Goal: Transaction & Acquisition: Purchase product/service

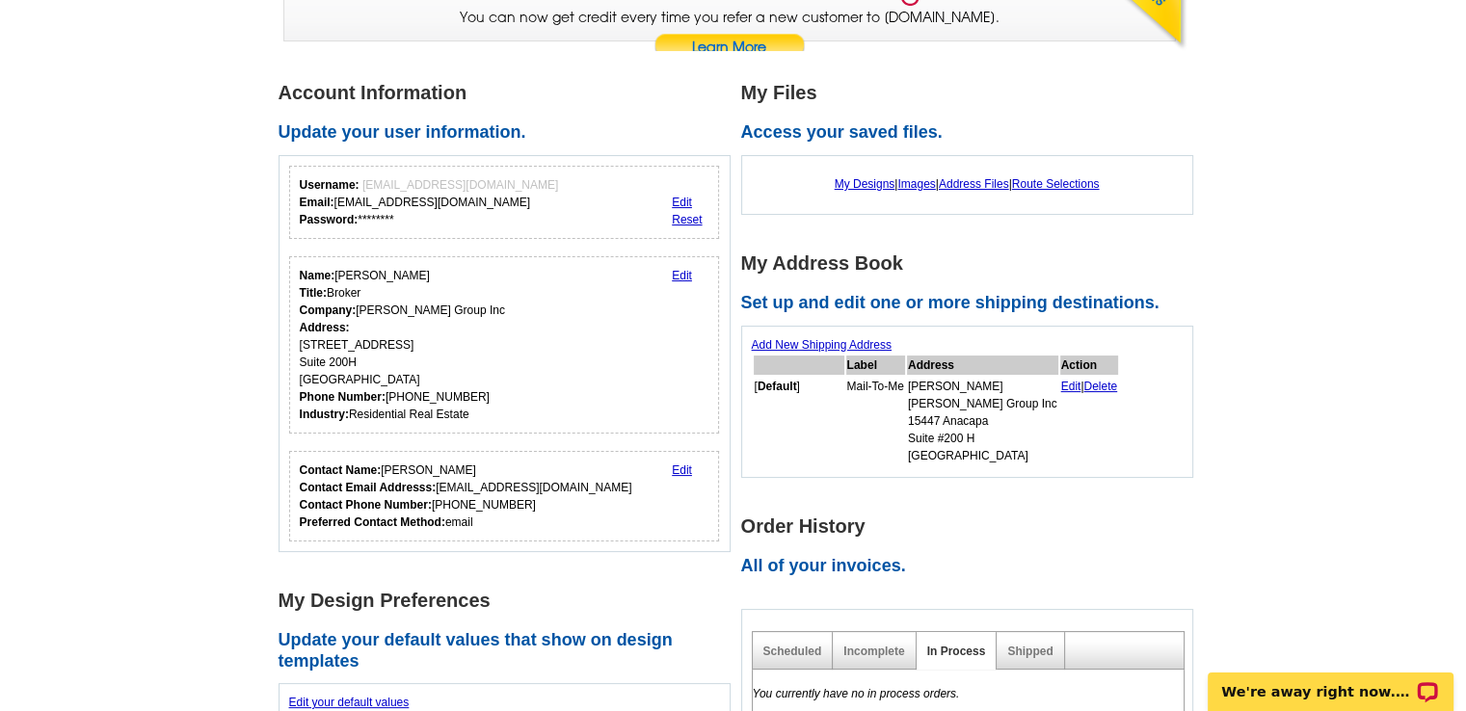
scroll to position [215, 0]
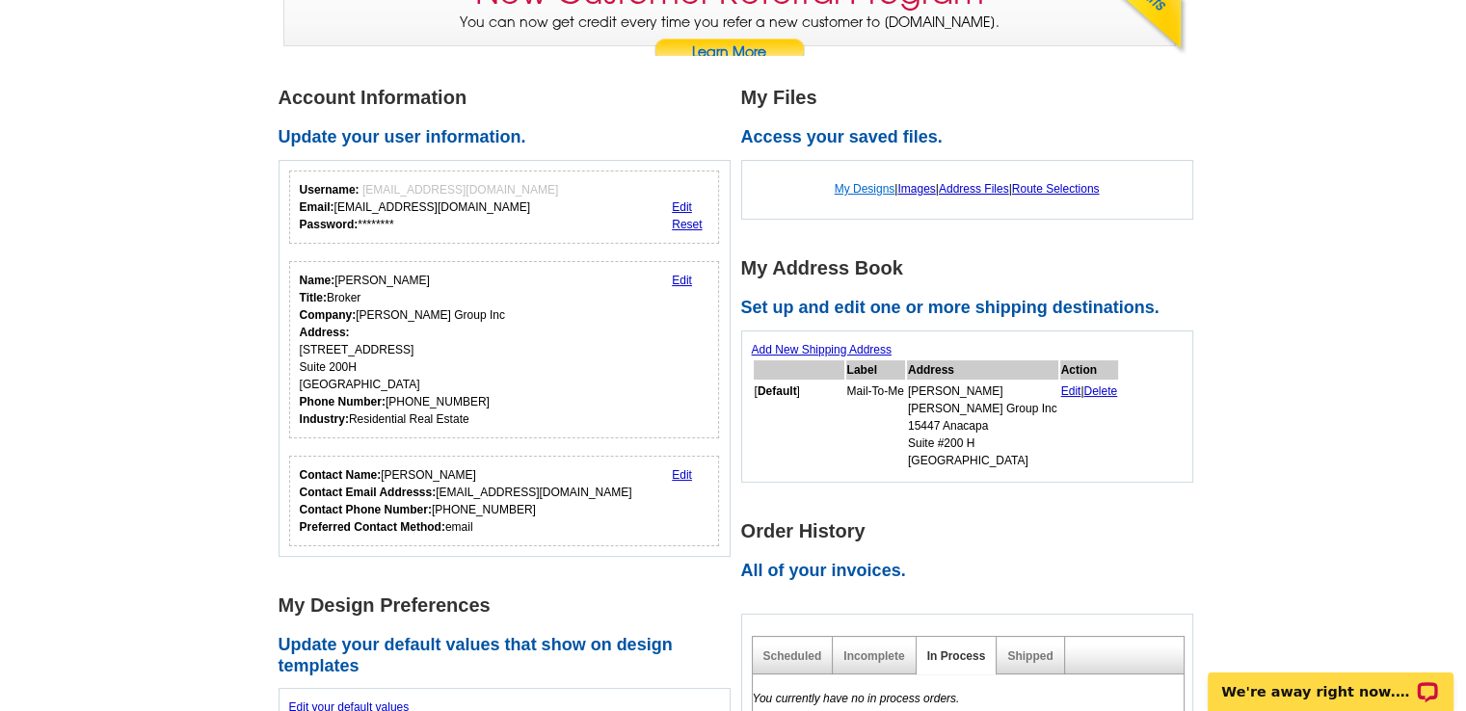
click at [856, 191] on link "My Designs" at bounding box center [864, 188] width 61 height 13
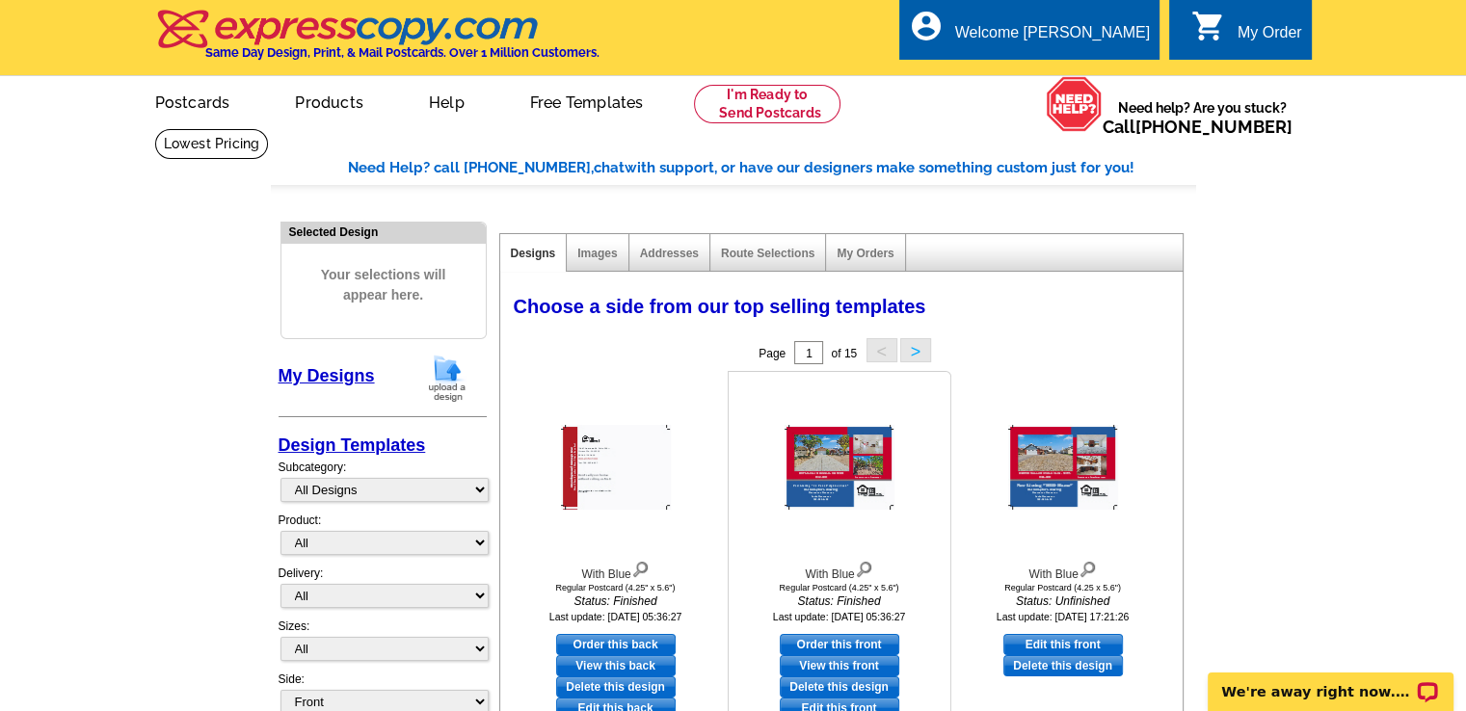
click at [808, 517] on div at bounding box center [839, 467] width 212 height 173
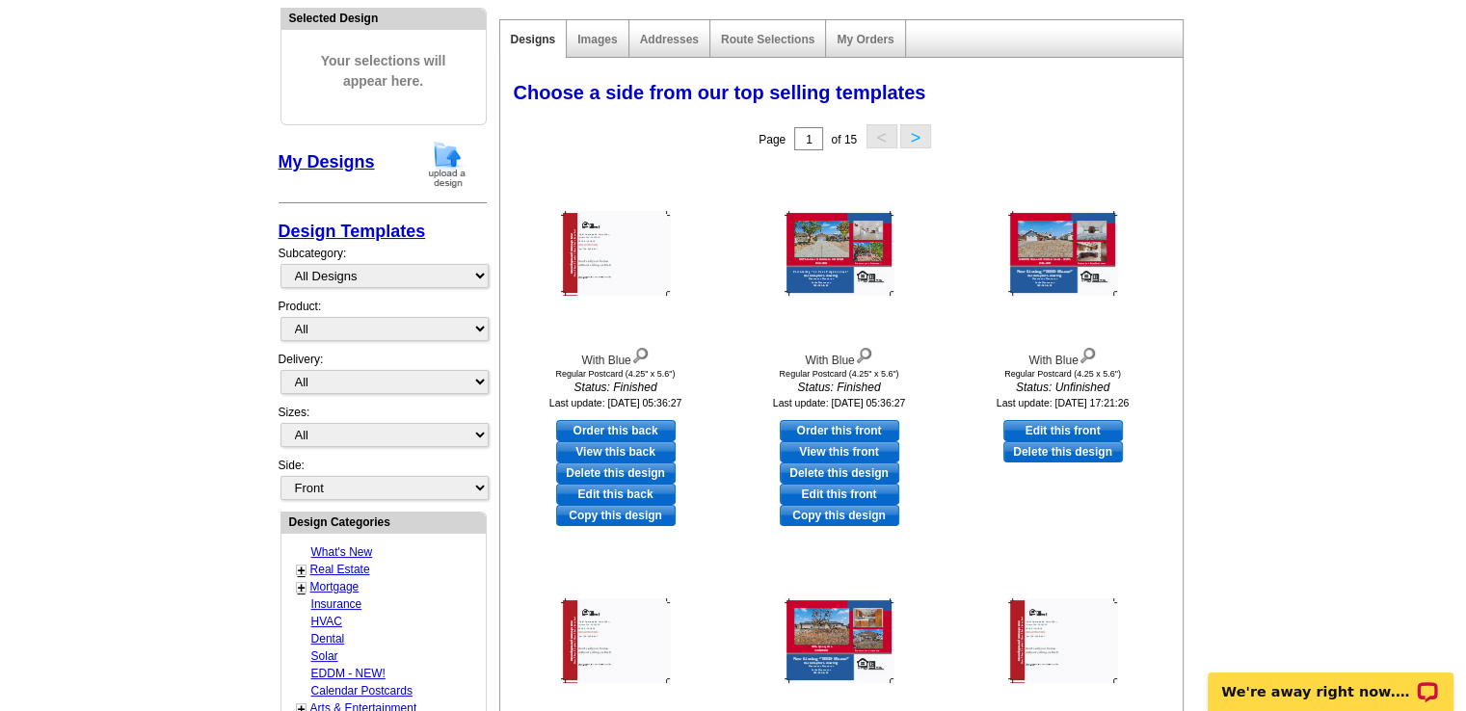
scroll to position [259, 0]
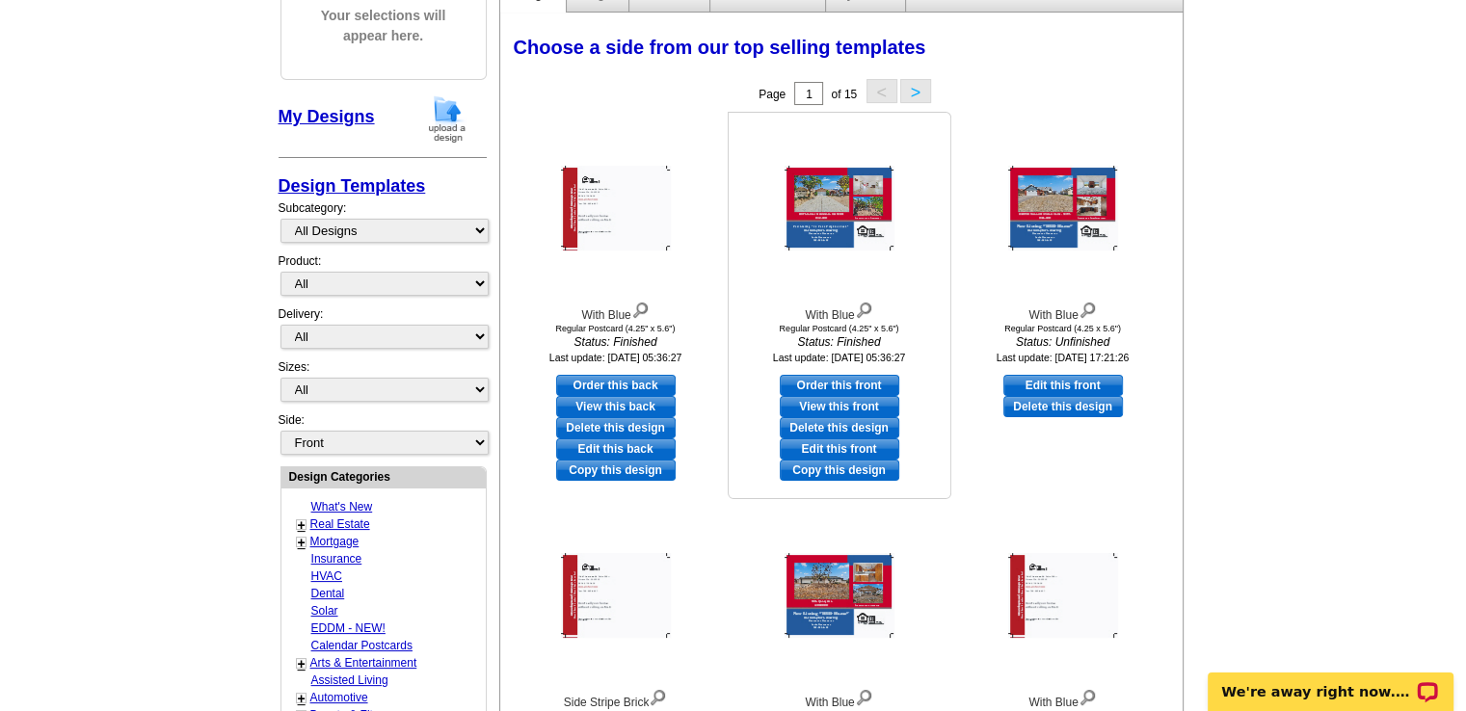
click at [823, 442] on link "Edit this front" at bounding box center [839, 448] width 119 height 21
select select "1"
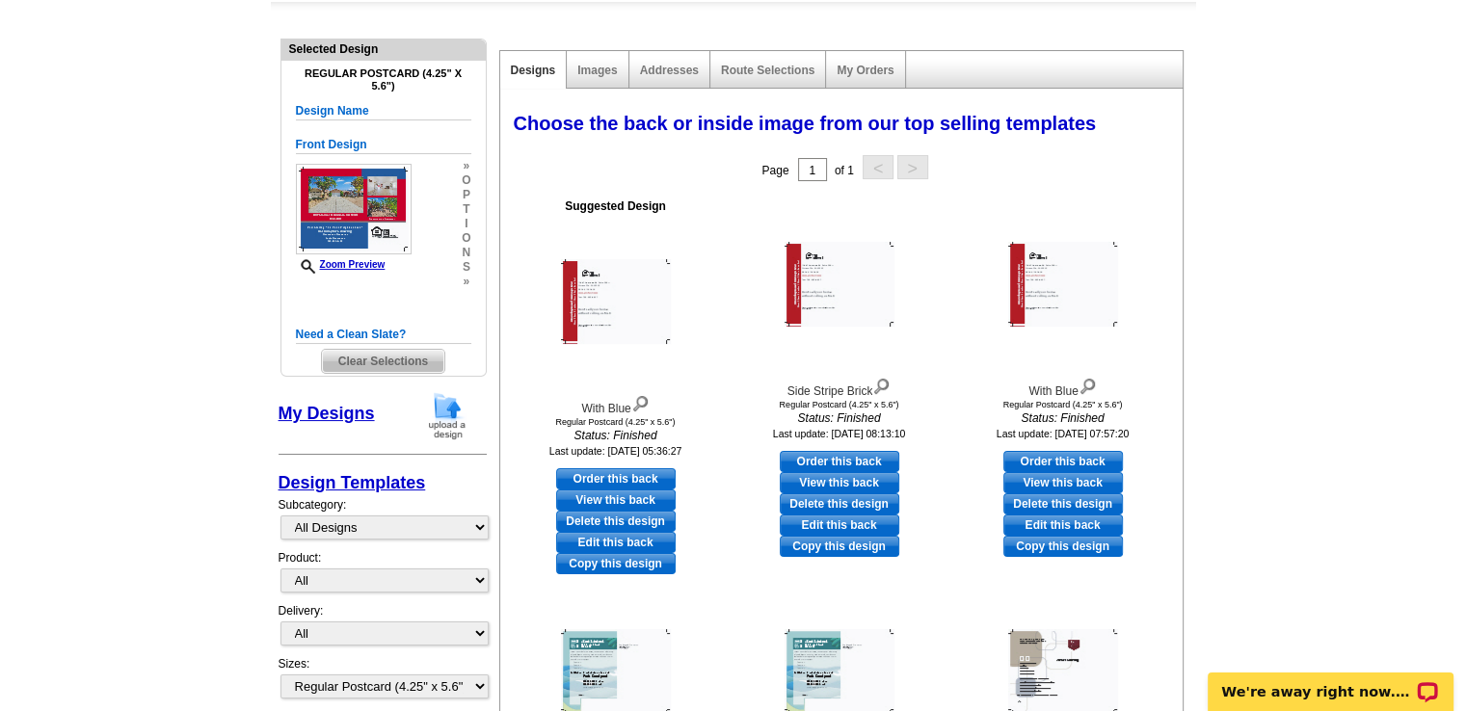
scroll to position [228, 0]
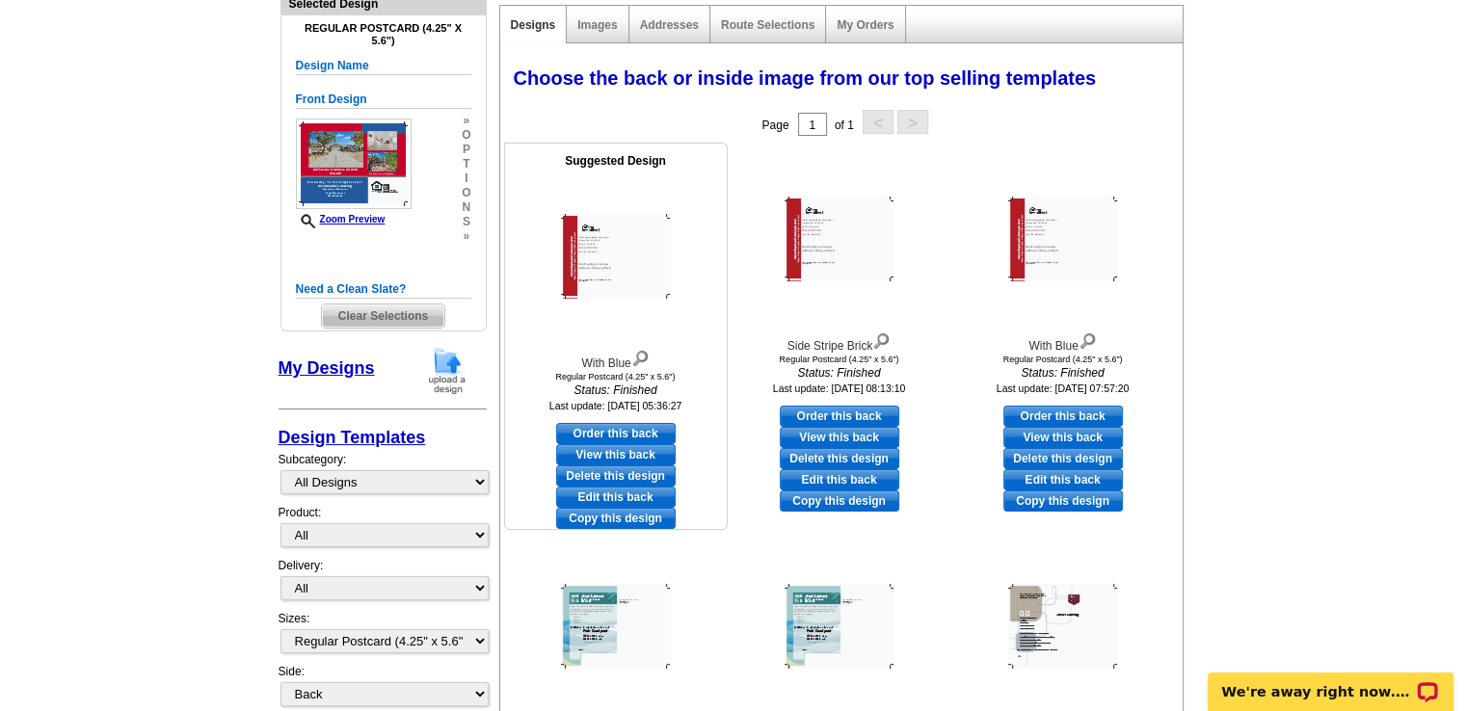
click at [621, 493] on link "Edit this back" at bounding box center [615, 497] width 119 height 21
select select "front"
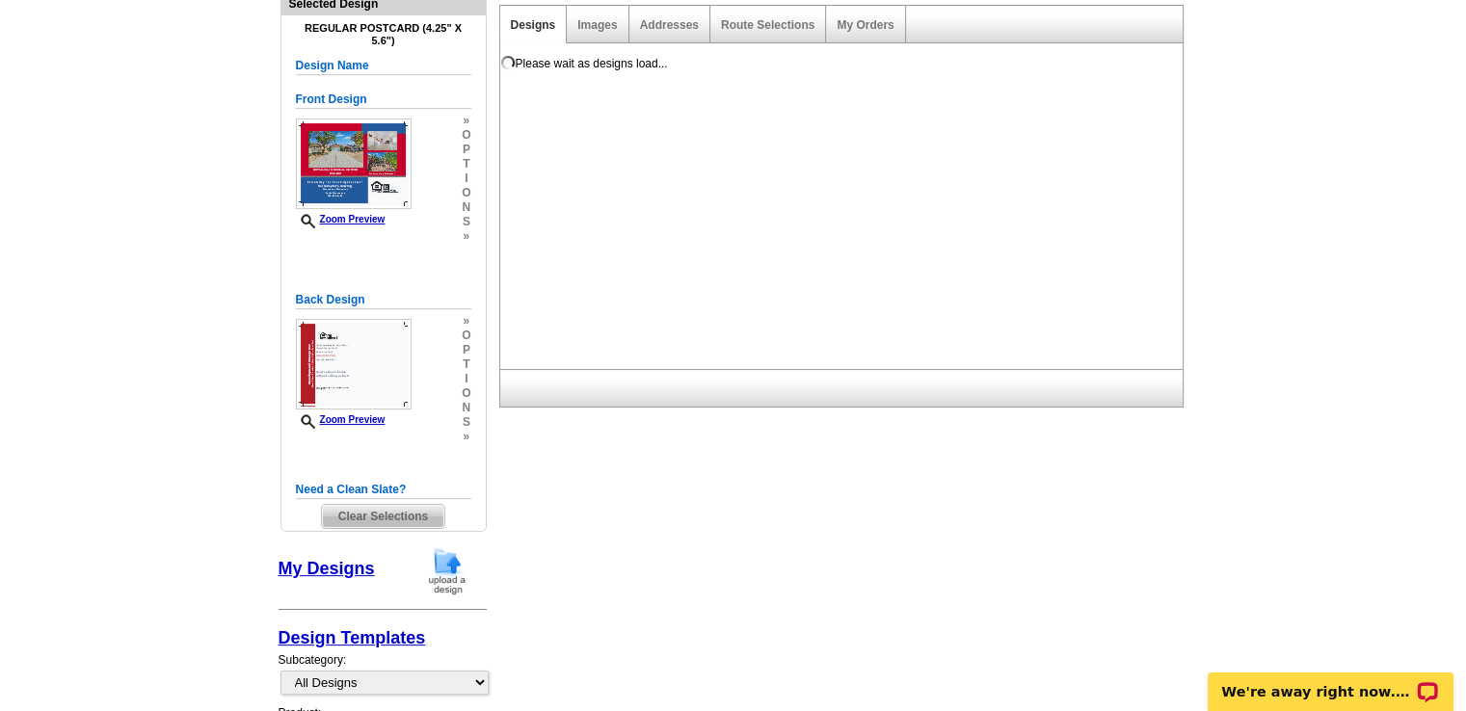
scroll to position [0, 0]
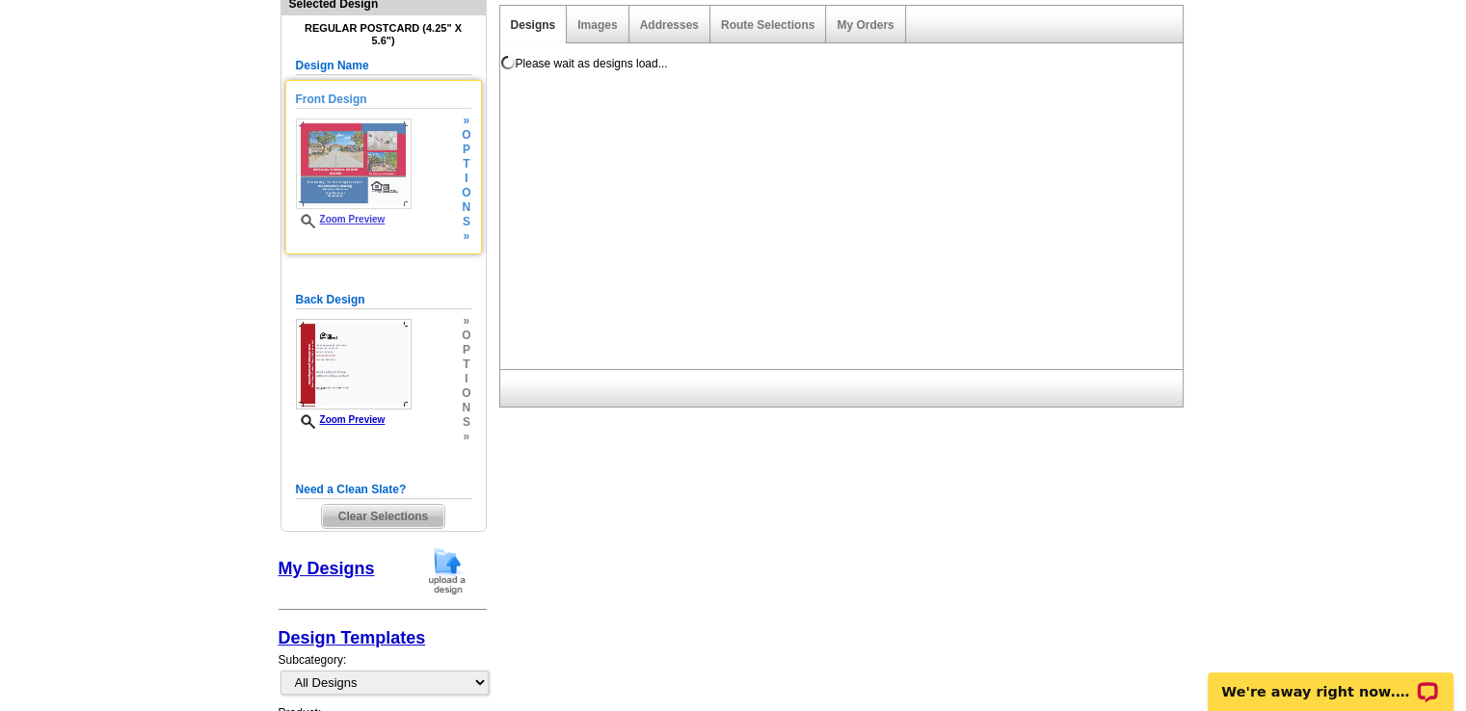
click at [353, 174] on img at bounding box center [354, 164] width 116 height 91
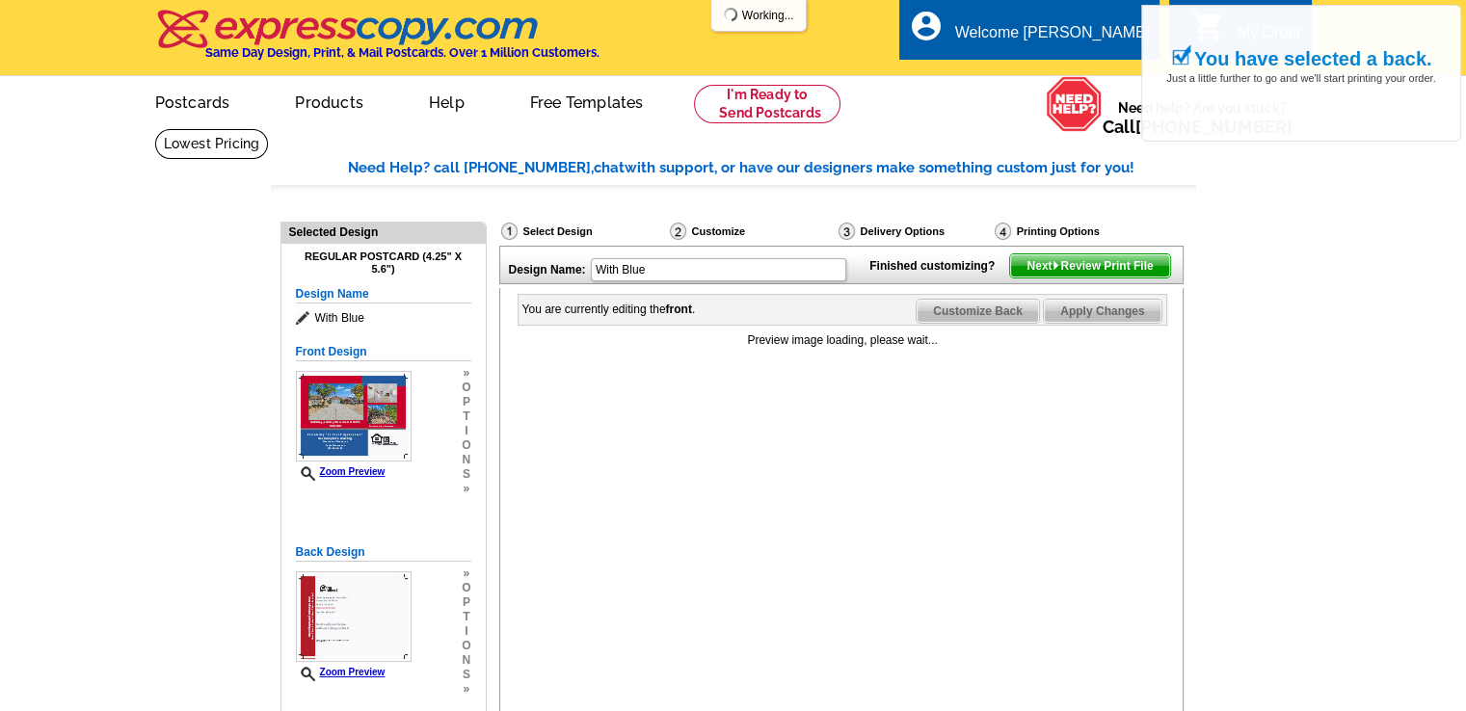
drag, startPoint x: 734, startPoint y: 371, endPoint x: 936, endPoint y: 294, distance: 215.6
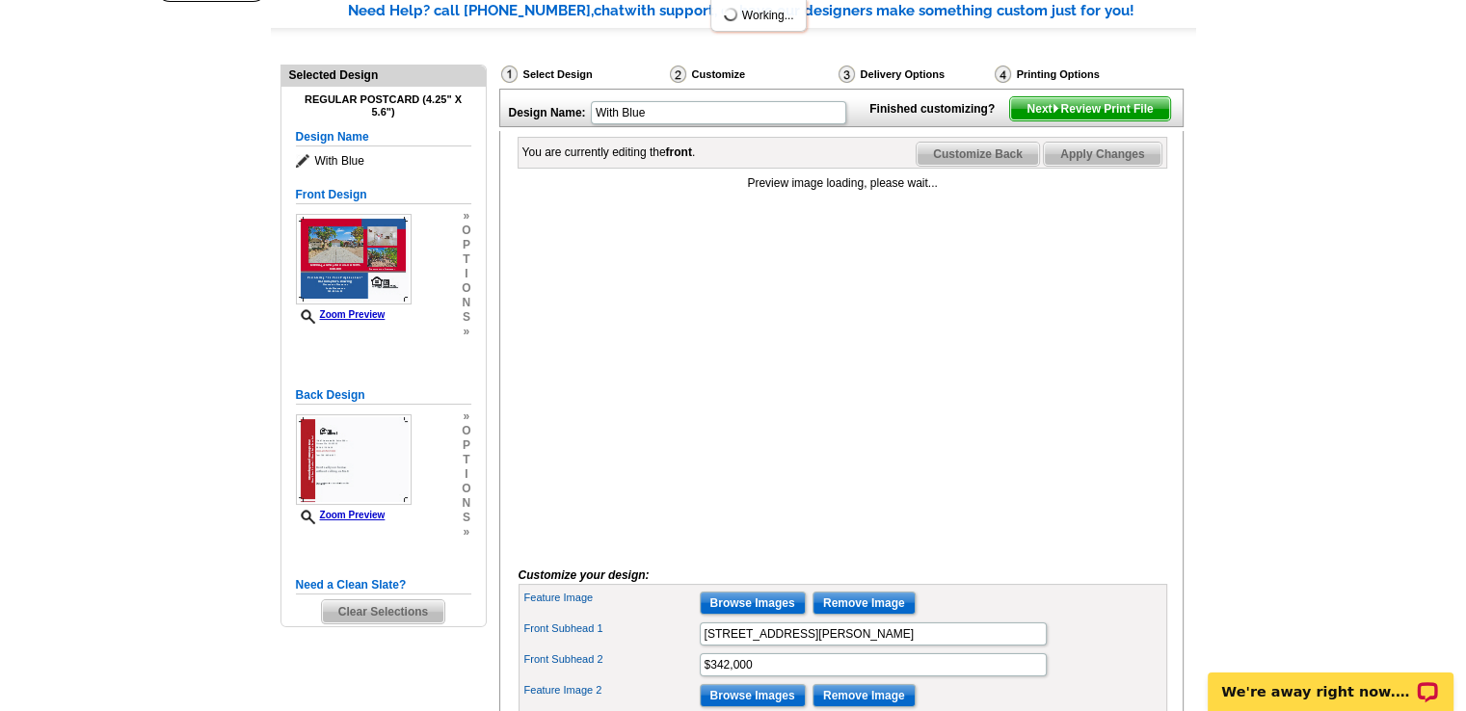
scroll to position [159, 0]
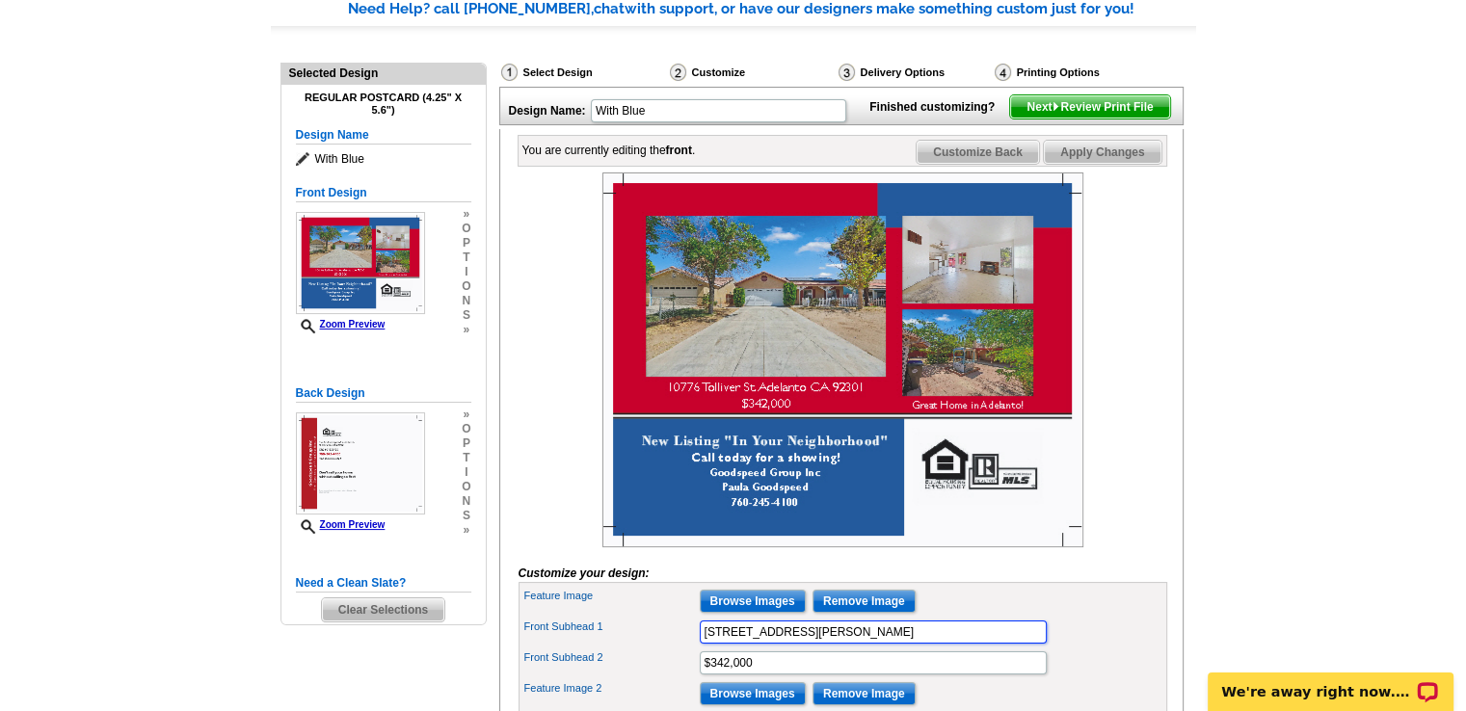
drag, startPoint x: 897, startPoint y: 662, endPoint x: 674, endPoint y: 657, distance: 223.6
click at [674, 648] on div "Front Subhead 1 10776 Tolliver St. Adelanto CA 92301" at bounding box center [842, 632] width 641 height 31
type input "12690 Augusta Way, Victorville CA 92395"
click at [725, 675] on input "$342,000" at bounding box center [873, 662] width 347 height 23
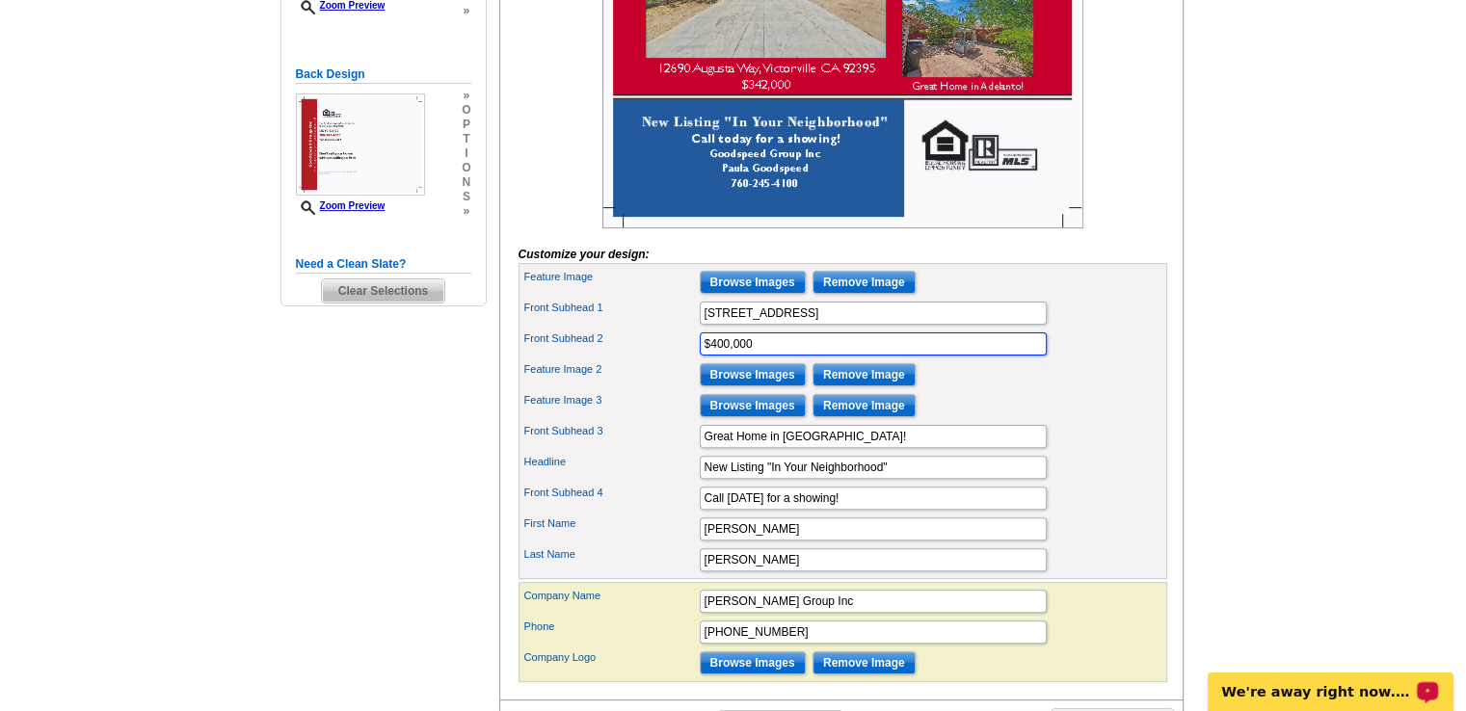
scroll to position [502, 0]
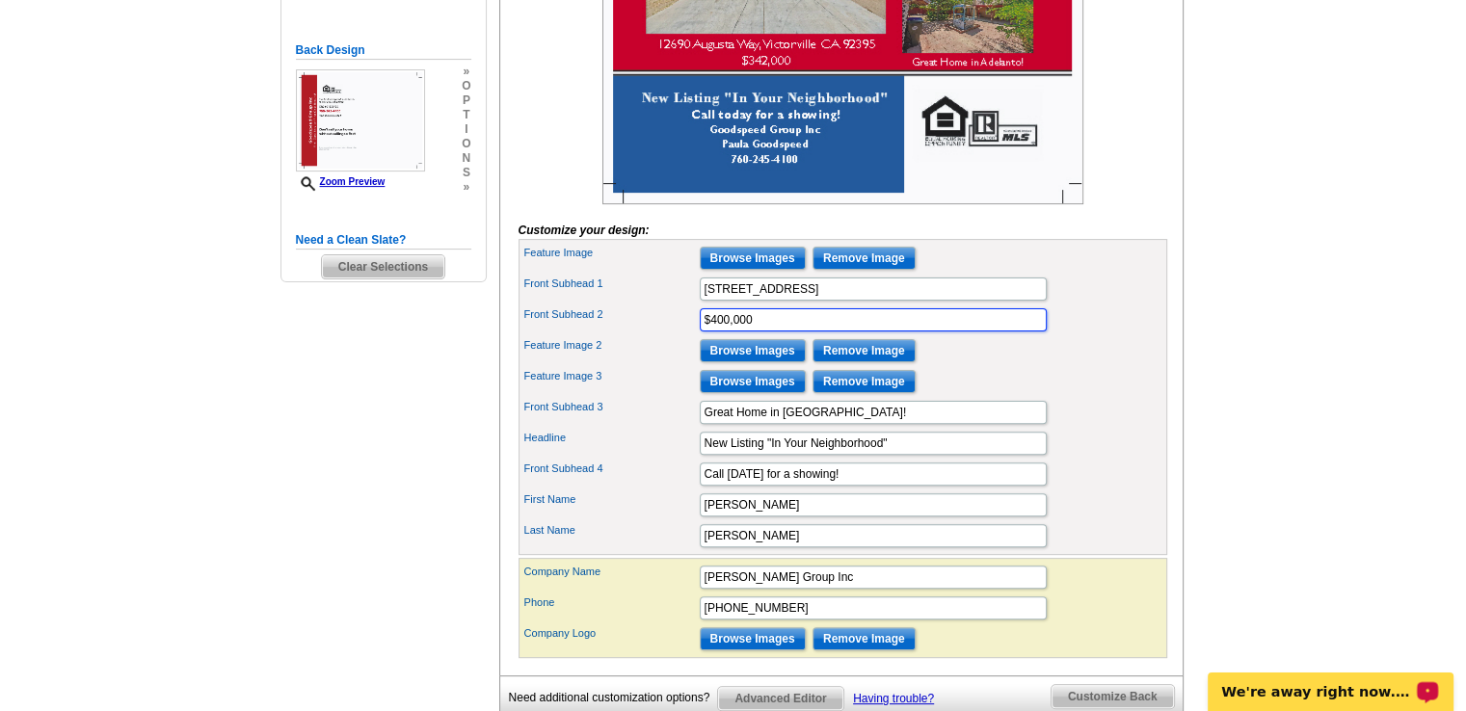
type input "$400,000"
click at [732, 362] on input "Browse Images" at bounding box center [753, 350] width 106 height 23
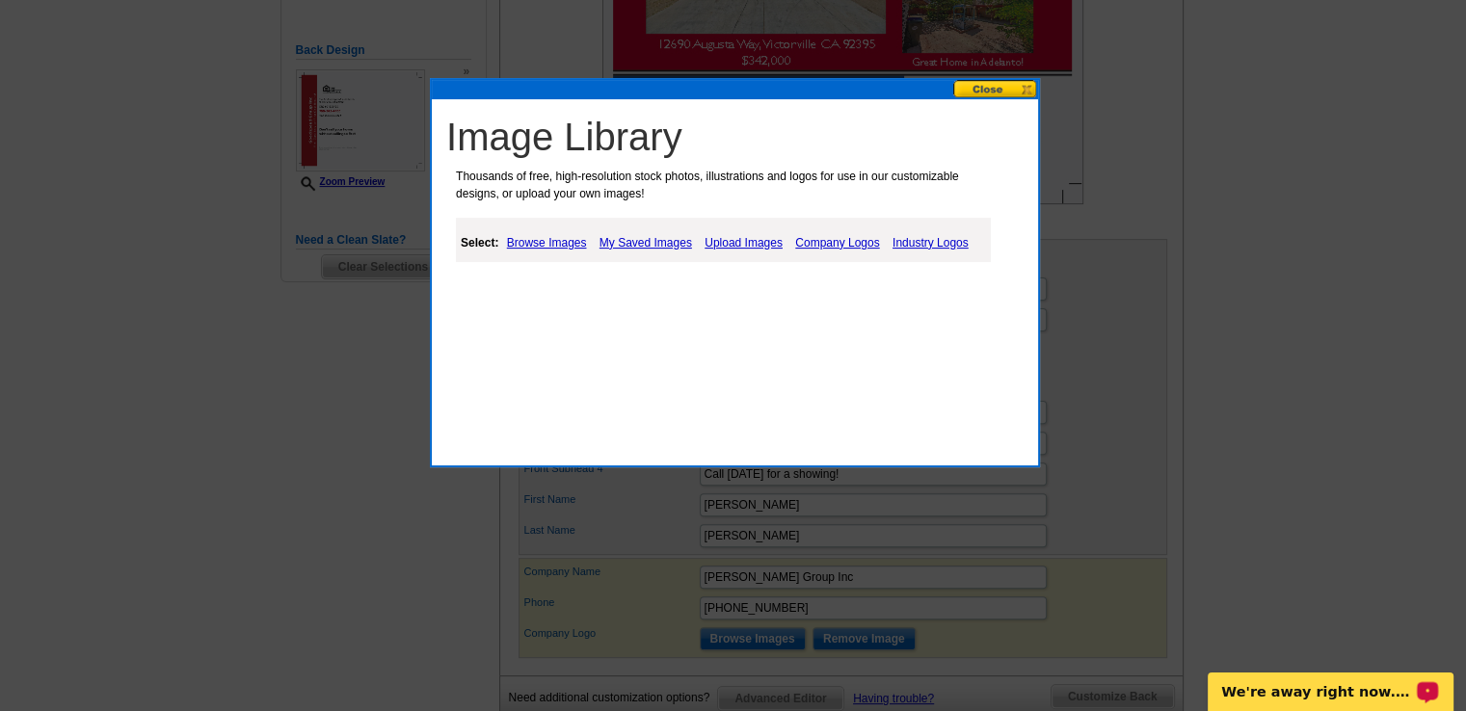
click at [730, 238] on link "Upload Images" at bounding box center [744, 242] width 88 height 23
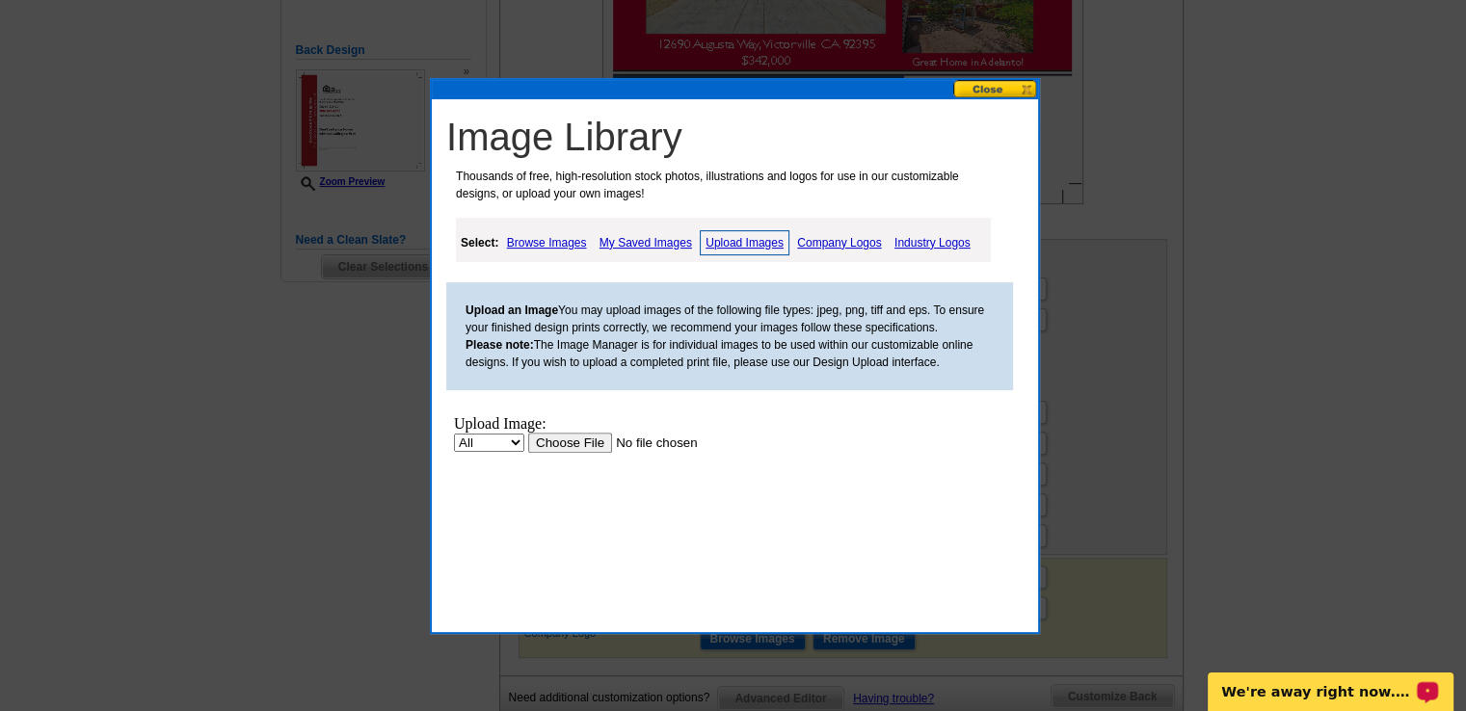
scroll to position [0, 0]
click at [583, 437] on input "file" at bounding box center [650, 442] width 244 height 20
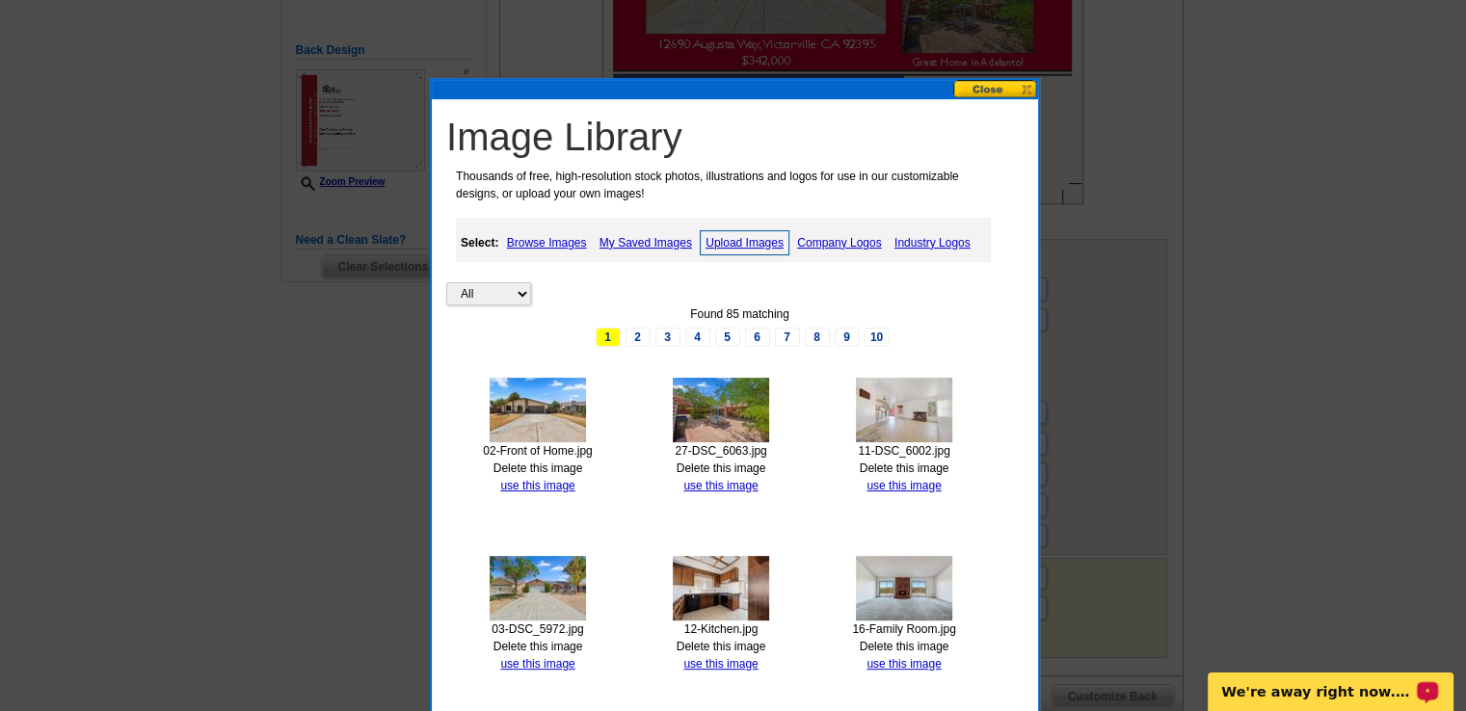
click at [739, 236] on link "Upload Images" at bounding box center [745, 242] width 90 height 25
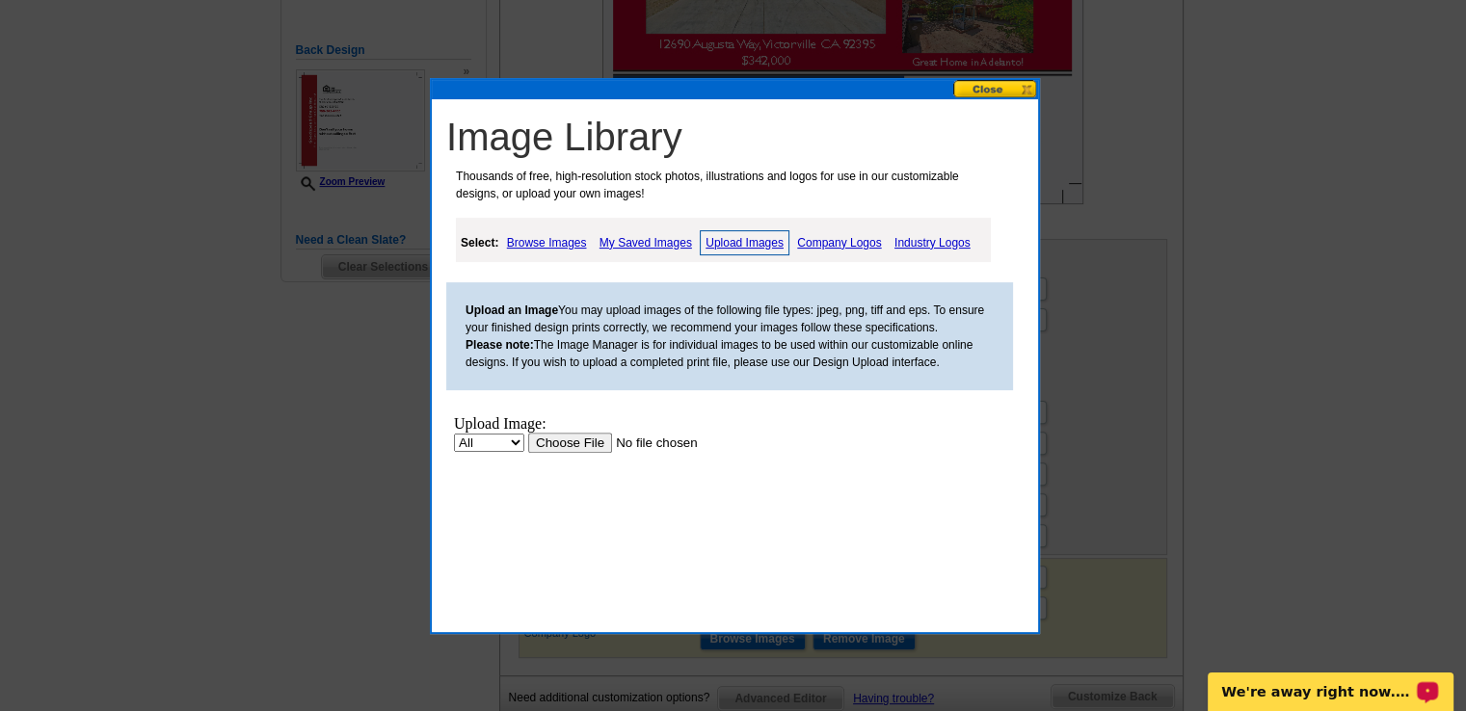
click at [563, 440] on input "file" at bounding box center [650, 442] width 244 height 20
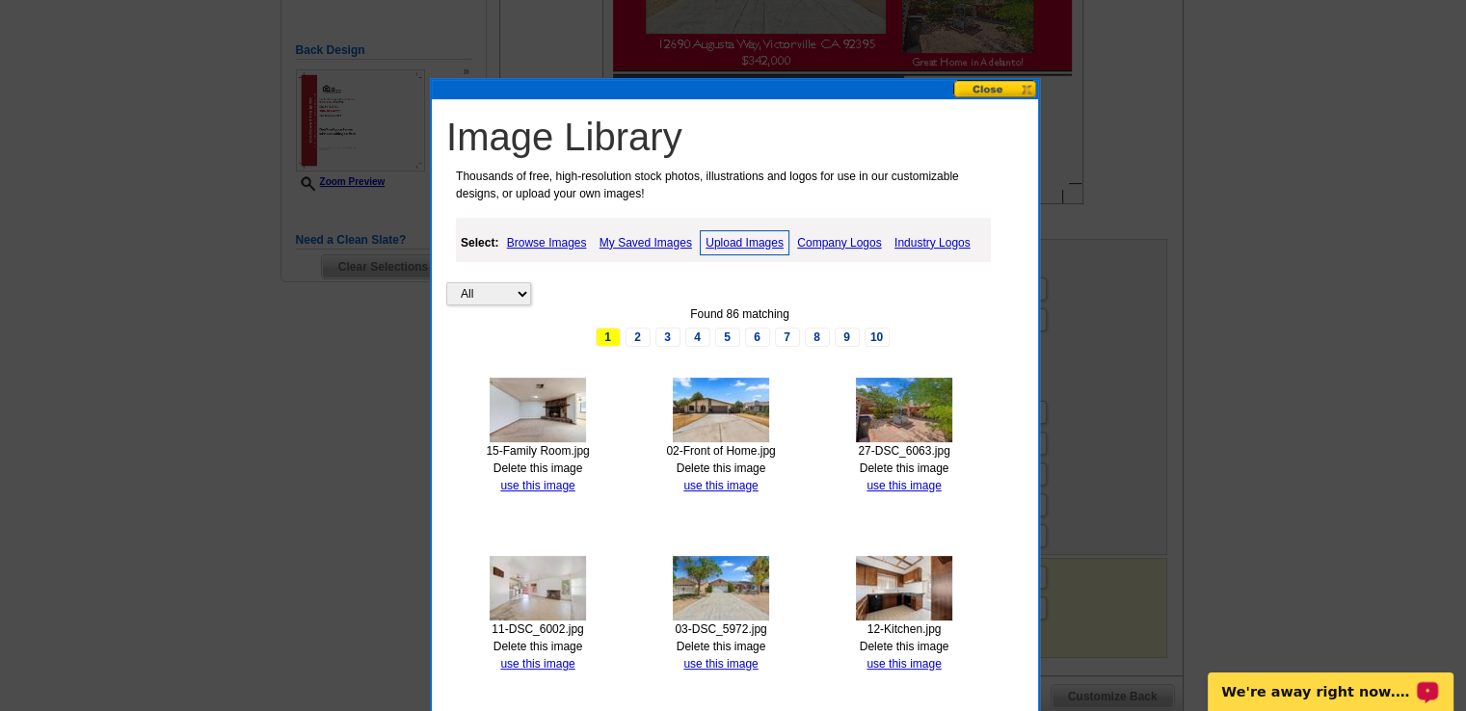
click at [729, 240] on link "Upload Images" at bounding box center [745, 242] width 90 height 25
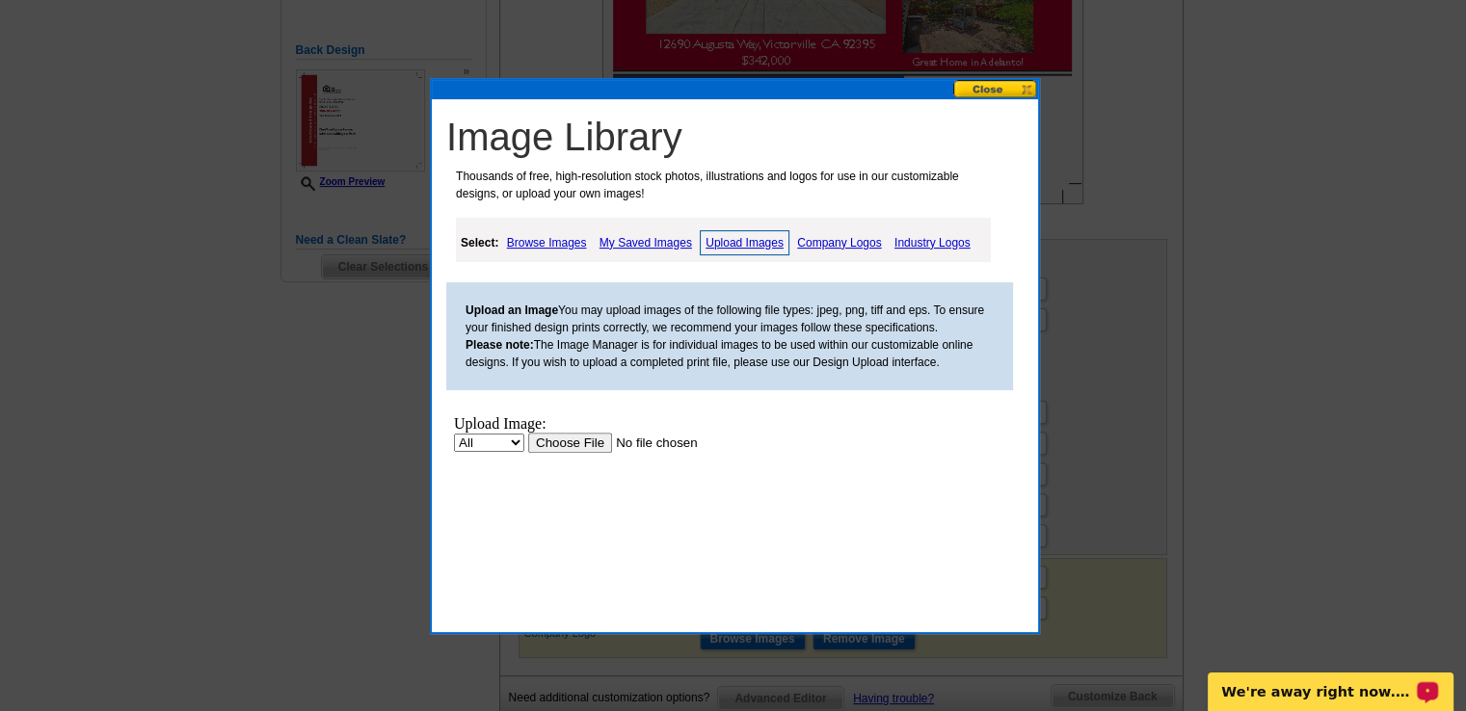
click at [595, 437] on input "file" at bounding box center [650, 442] width 244 height 20
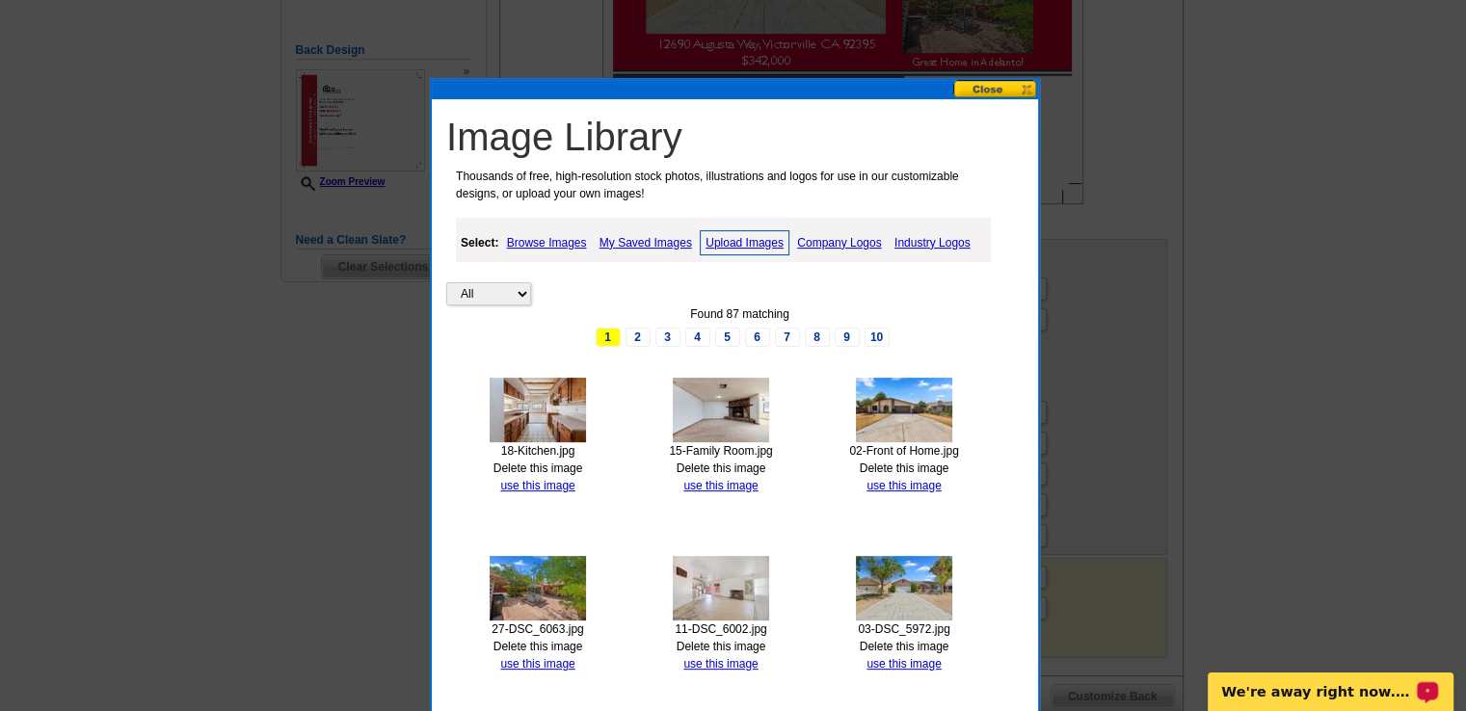
click at [543, 242] on link "Browse Images" at bounding box center [547, 242] width 90 height 23
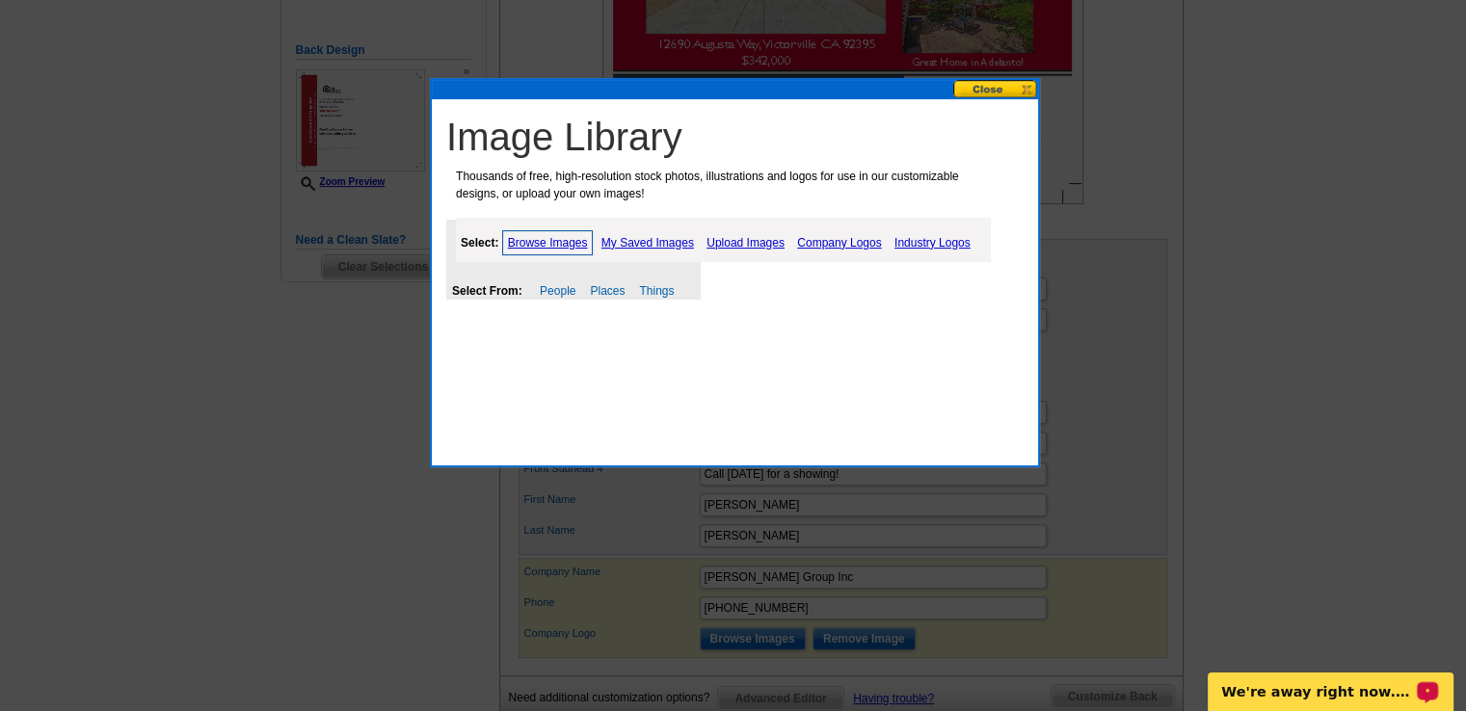
click at [632, 237] on link "My Saved Images" at bounding box center [647, 242] width 102 height 23
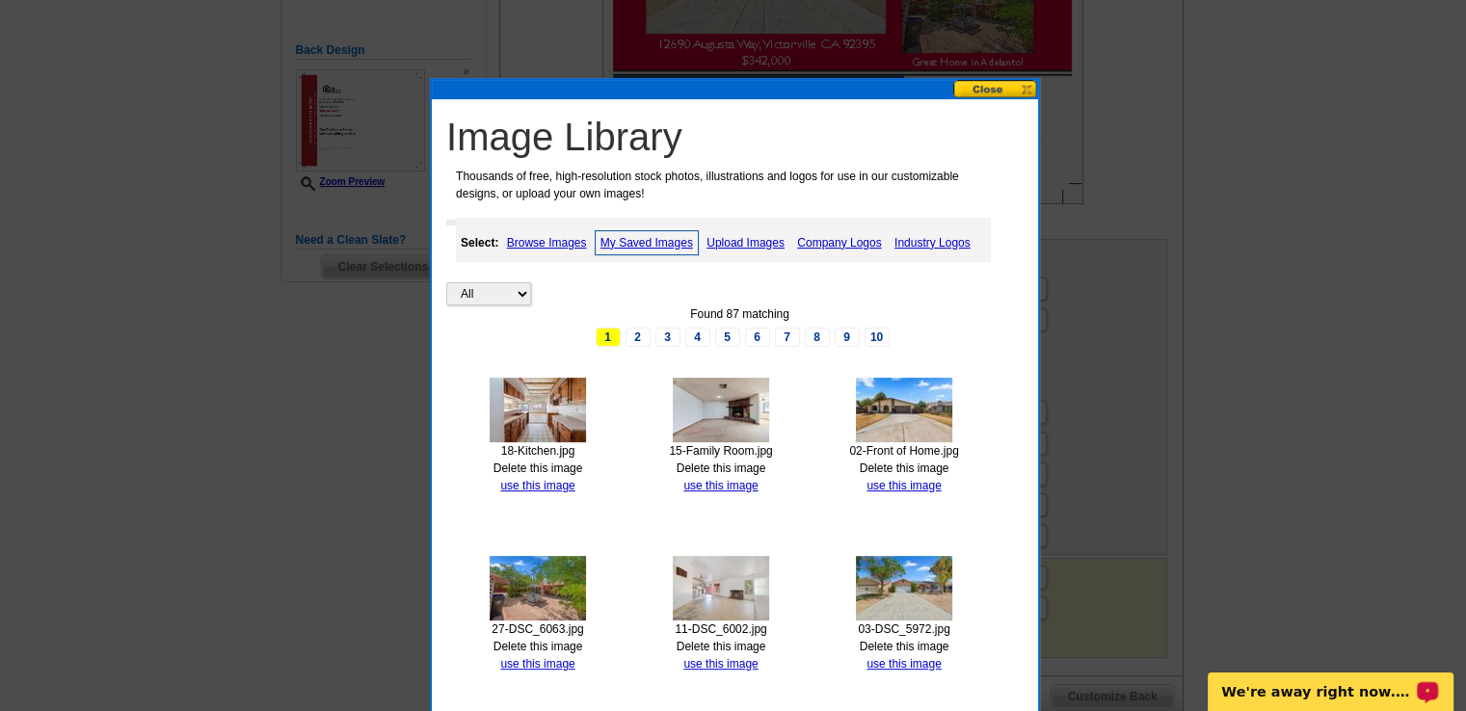
click at [872, 398] on img at bounding box center [904, 410] width 96 height 65
click at [890, 484] on link "use this image" at bounding box center [903, 485] width 74 height 13
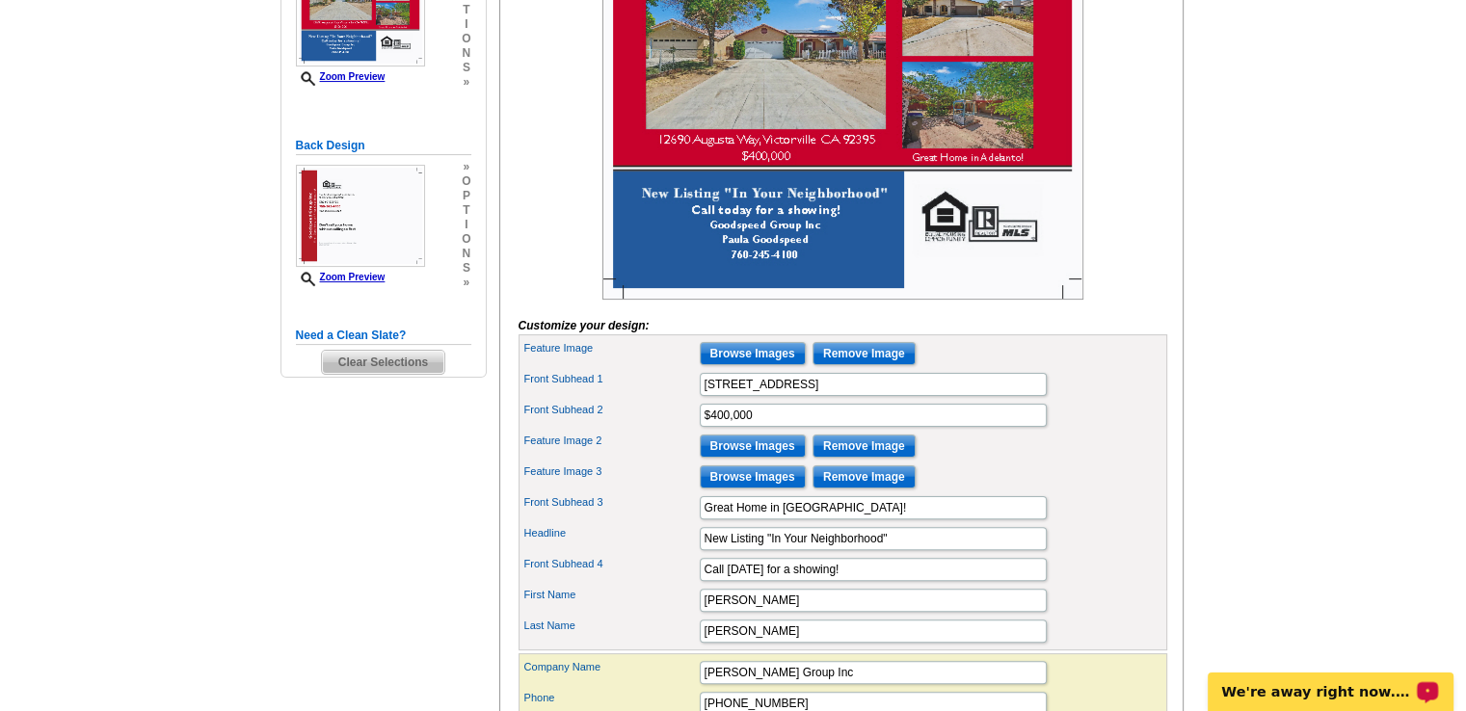
scroll to position [431, 0]
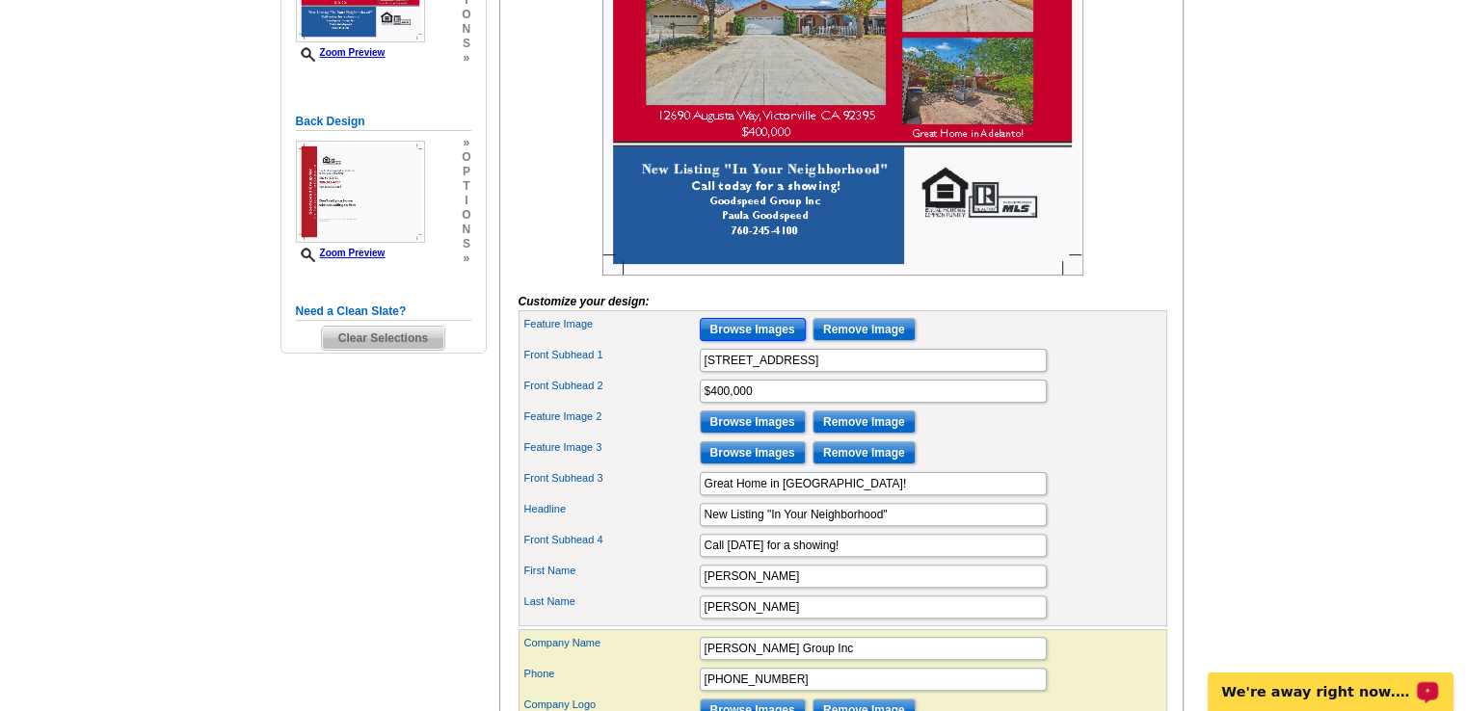
click at [746, 341] on input "Browse Images" at bounding box center [753, 329] width 106 height 23
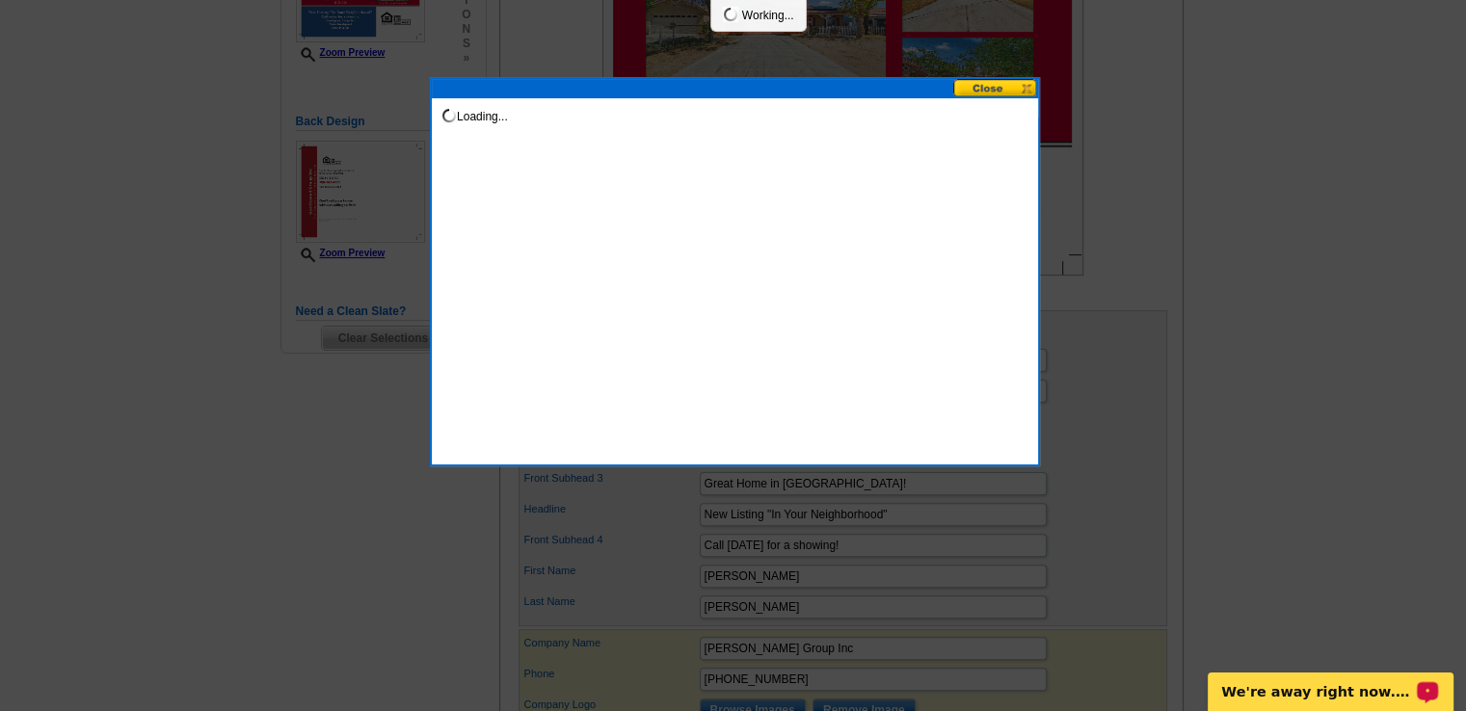
click at [747, 355] on div "Loading..." at bounding box center [735, 271] width 610 height 389
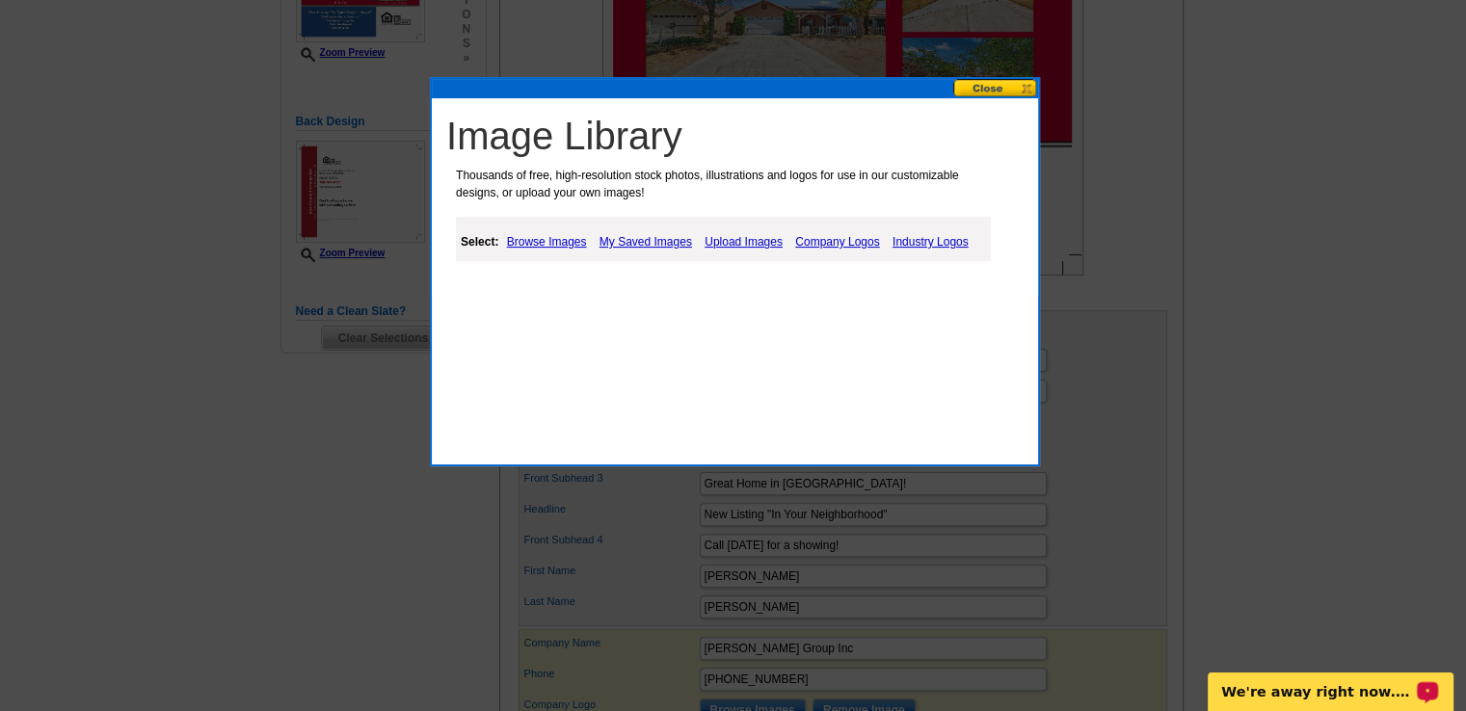
click at [659, 239] on link "My Saved Images" at bounding box center [646, 241] width 102 height 23
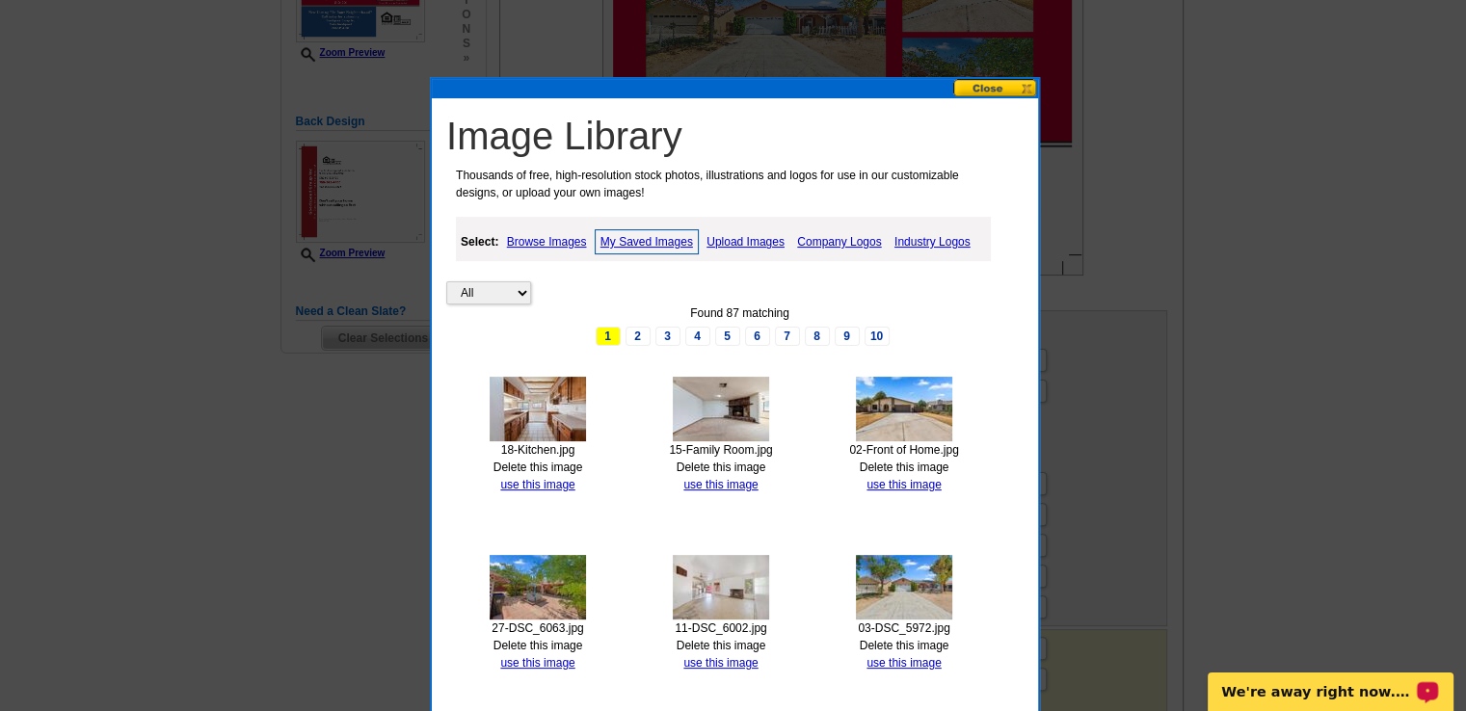
click at [879, 413] on img at bounding box center [904, 409] width 96 height 65
click at [886, 487] on link "use this image" at bounding box center [903, 484] width 74 height 13
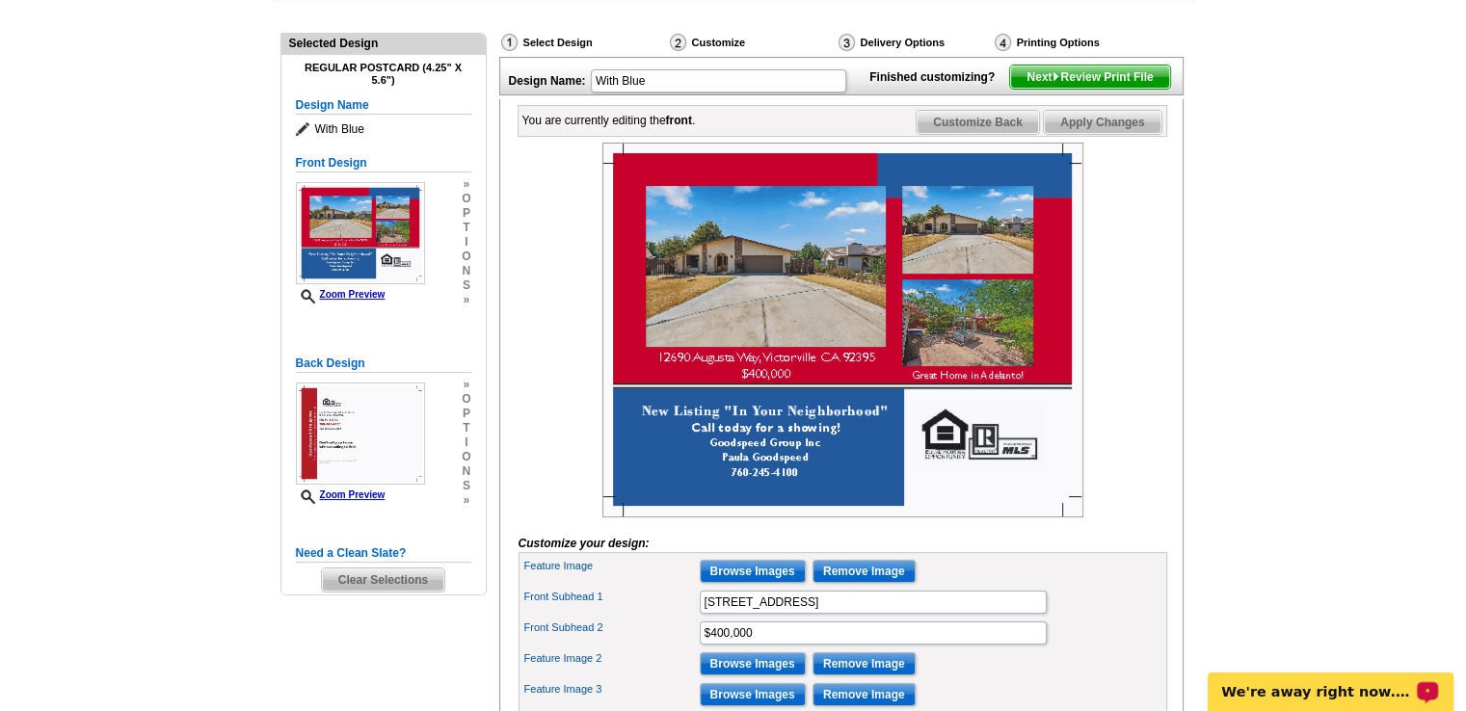
scroll to position [196, 0]
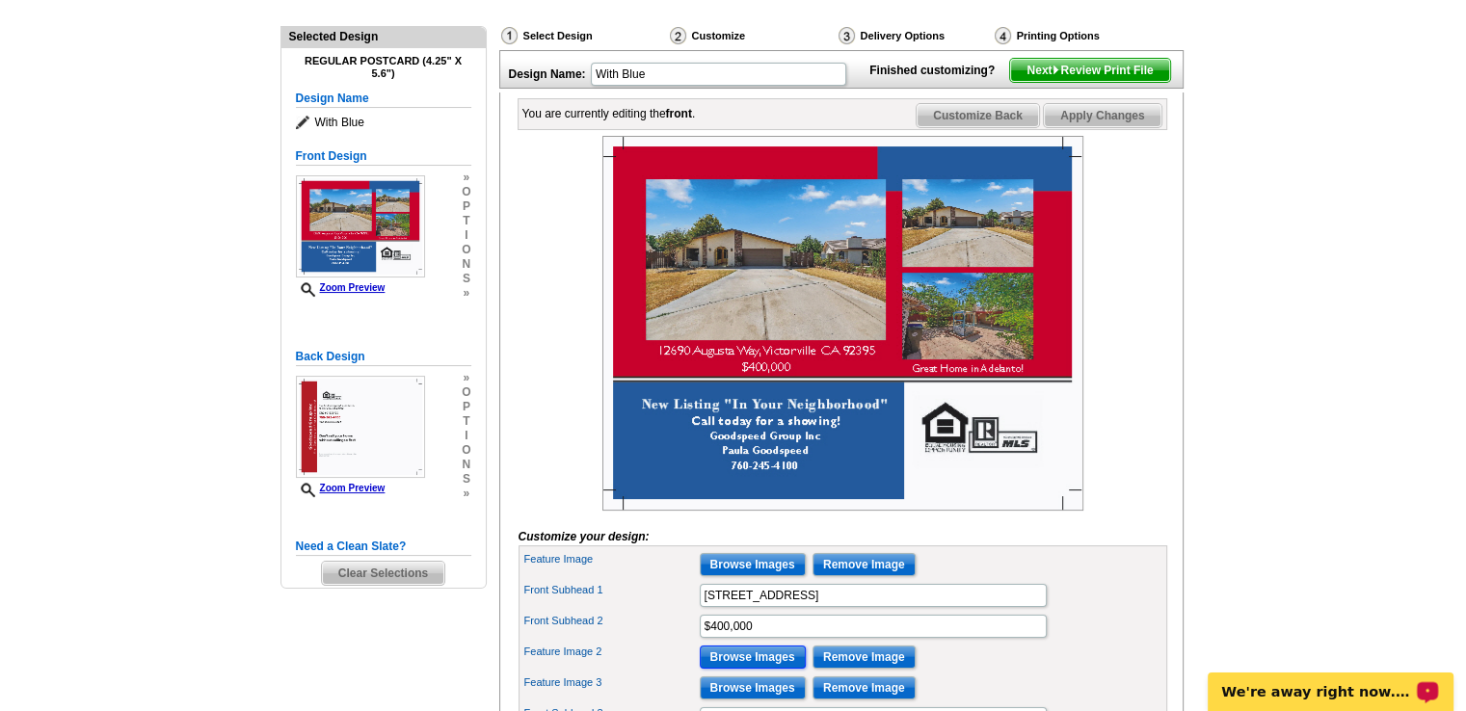
click at [753, 669] on input "Browse Images" at bounding box center [753, 657] width 106 height 23
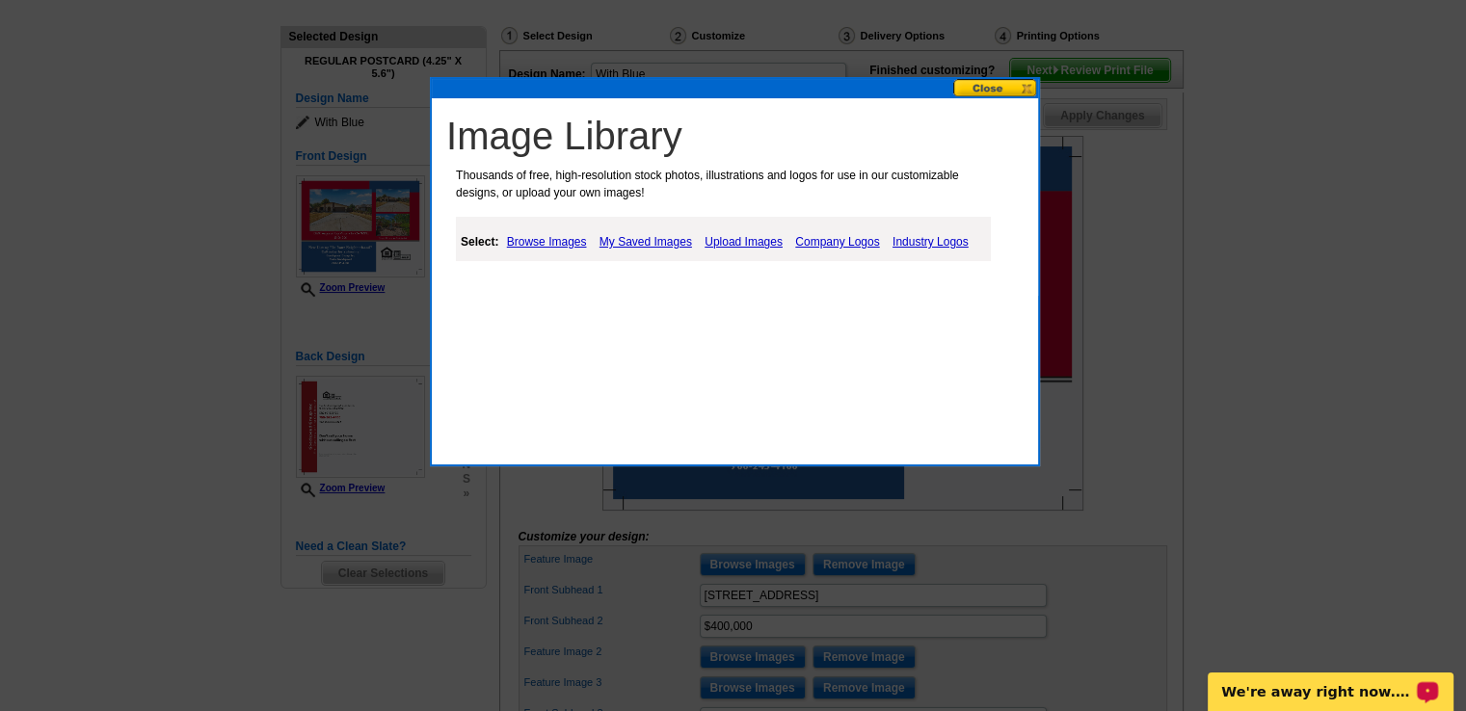
click at [561, 235] on link "Browse Images" at bounding box center [547, 241] width 90 height 23
click at [560, 236] on link "Browse Images" at bounding box center [548, 241] width 92 height 25
click at [671, 242] on link "My Saved Images" at bounding box center [647, 241] width 102 height 23
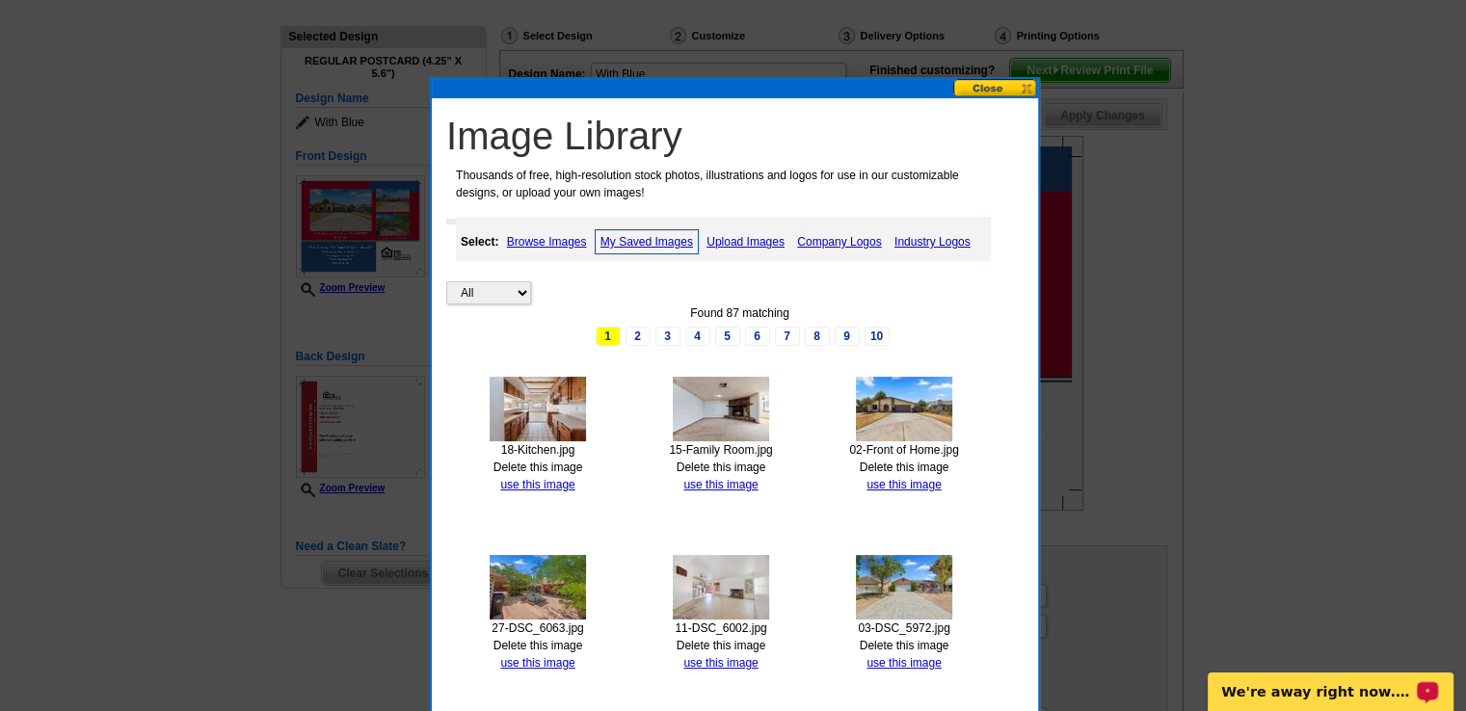
click at [744, 410] on img at bounding box center [721, 409] width 96 height 65
click at [705, 488] on link "use this image" at bounding box center [720, 484] width 74 height 13
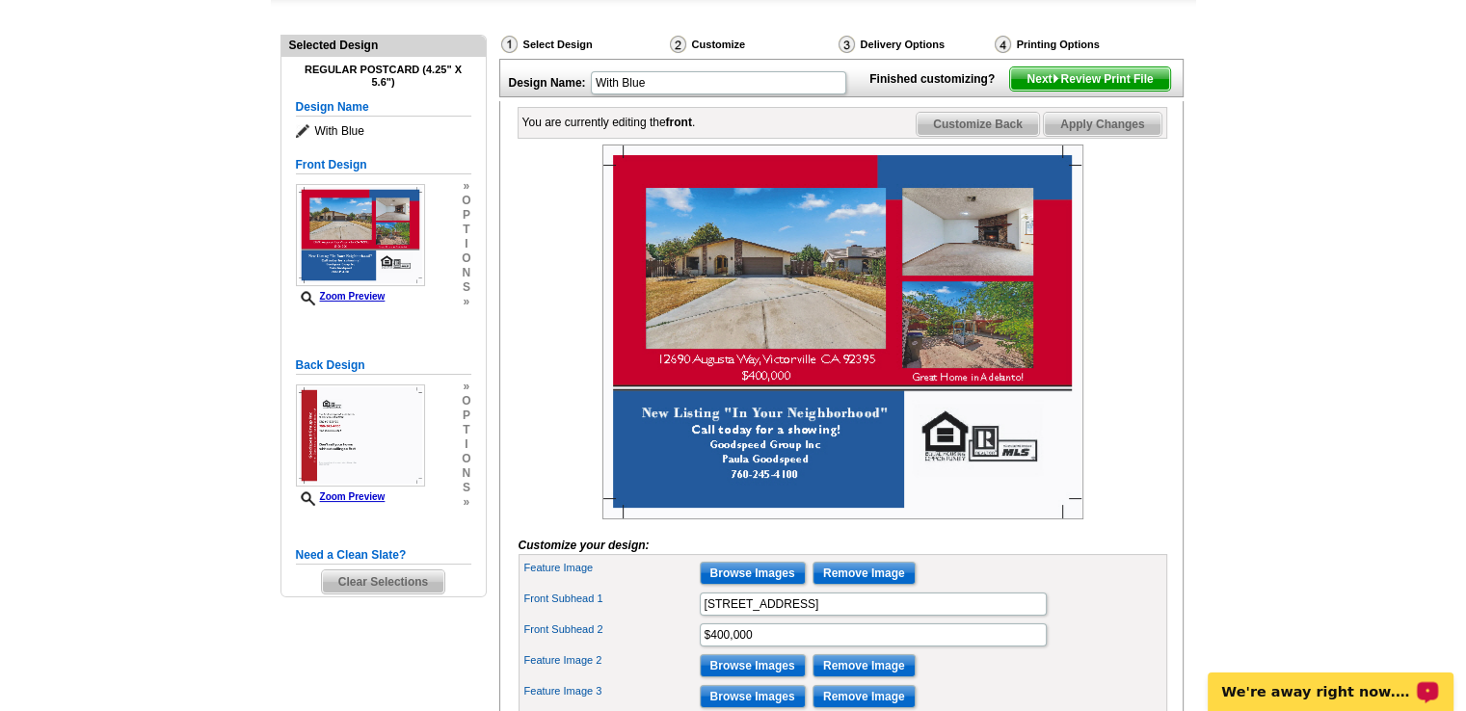
scroll to position [195, 0]
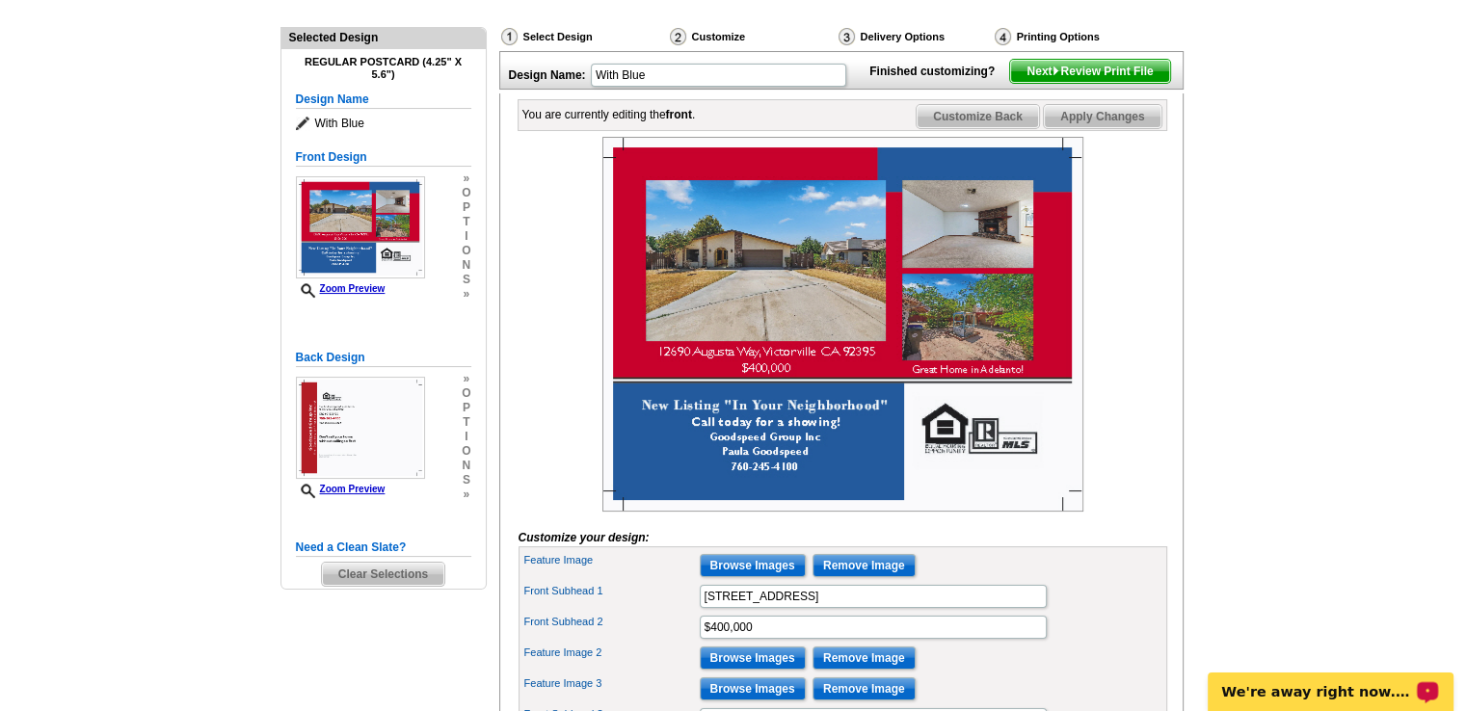
click at [967, 366] on img at bounding box center [842, 324] width 481 height 375
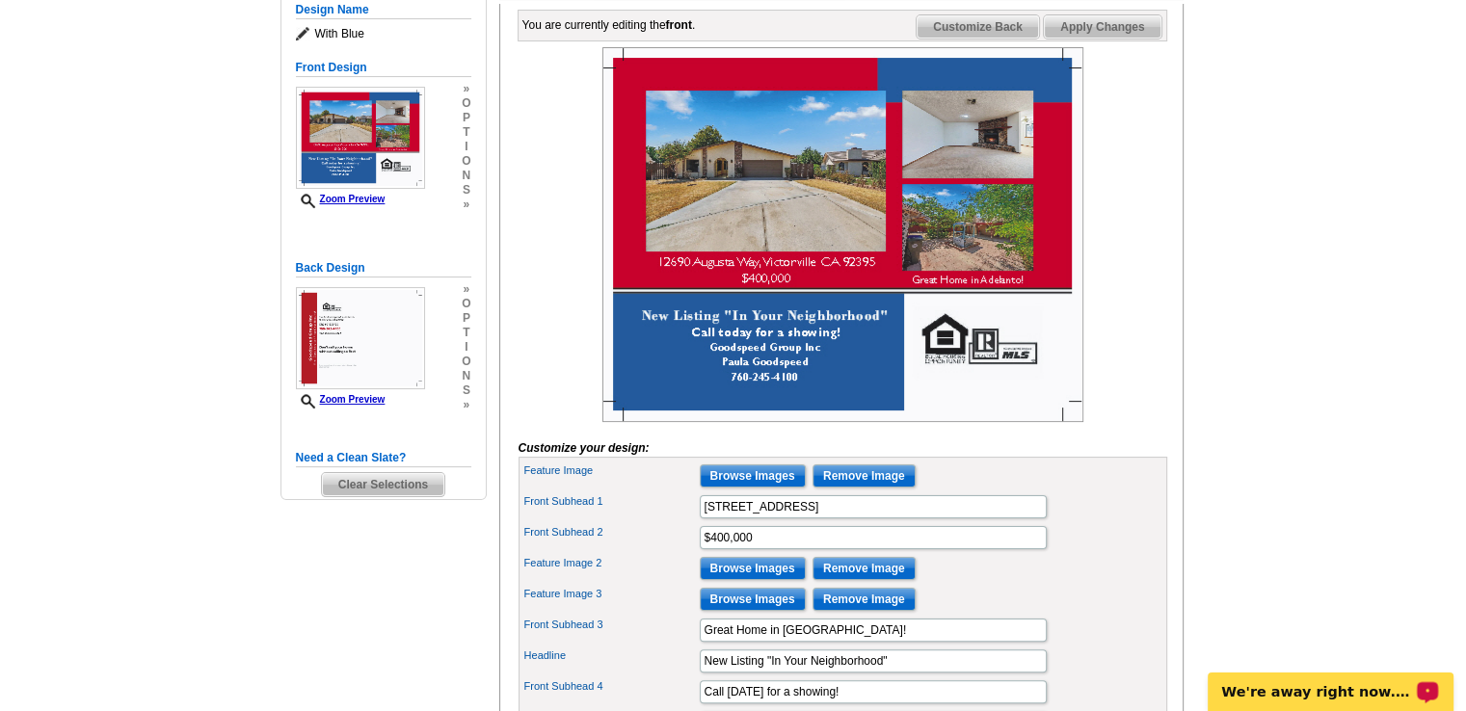
scroll to position [294, 0]
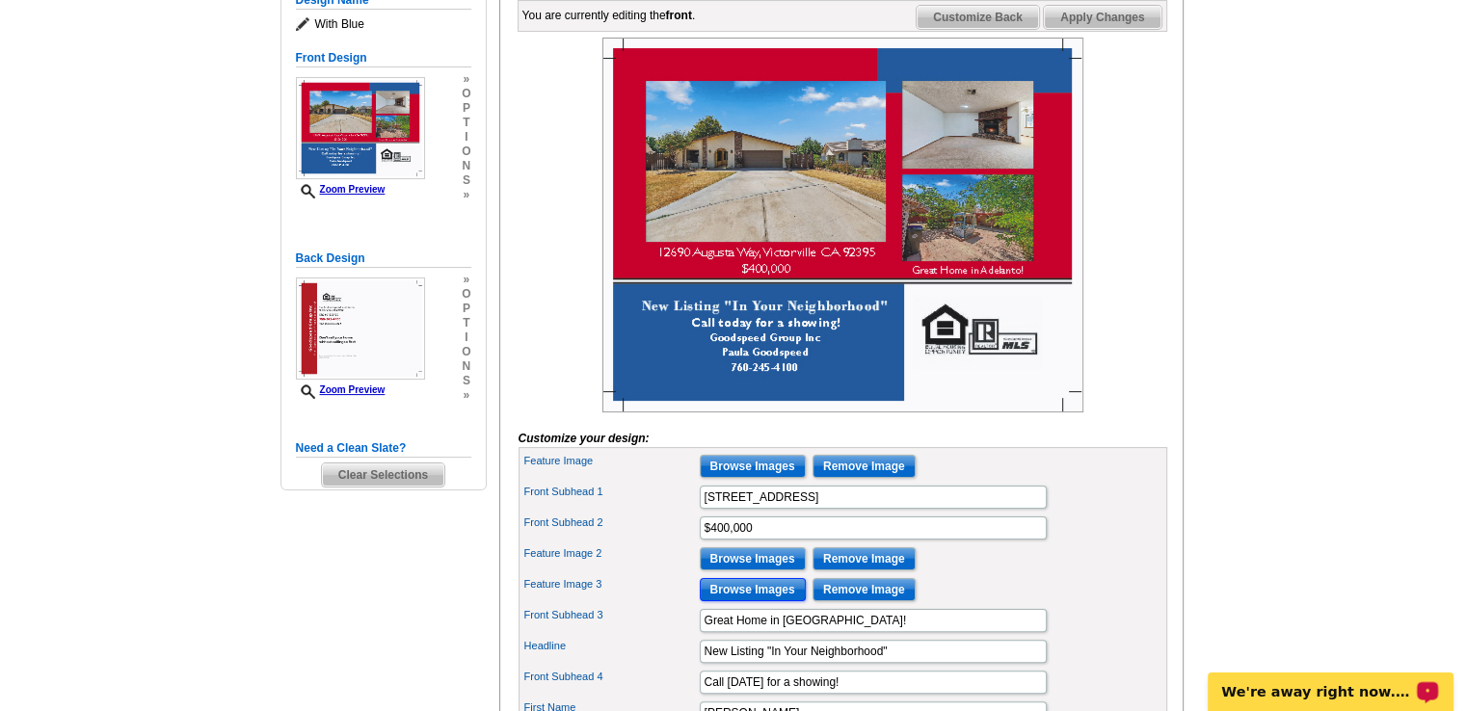
click at [771, 601] on input "Browse Images" at bounding box center [753, 589] width 106 height 23
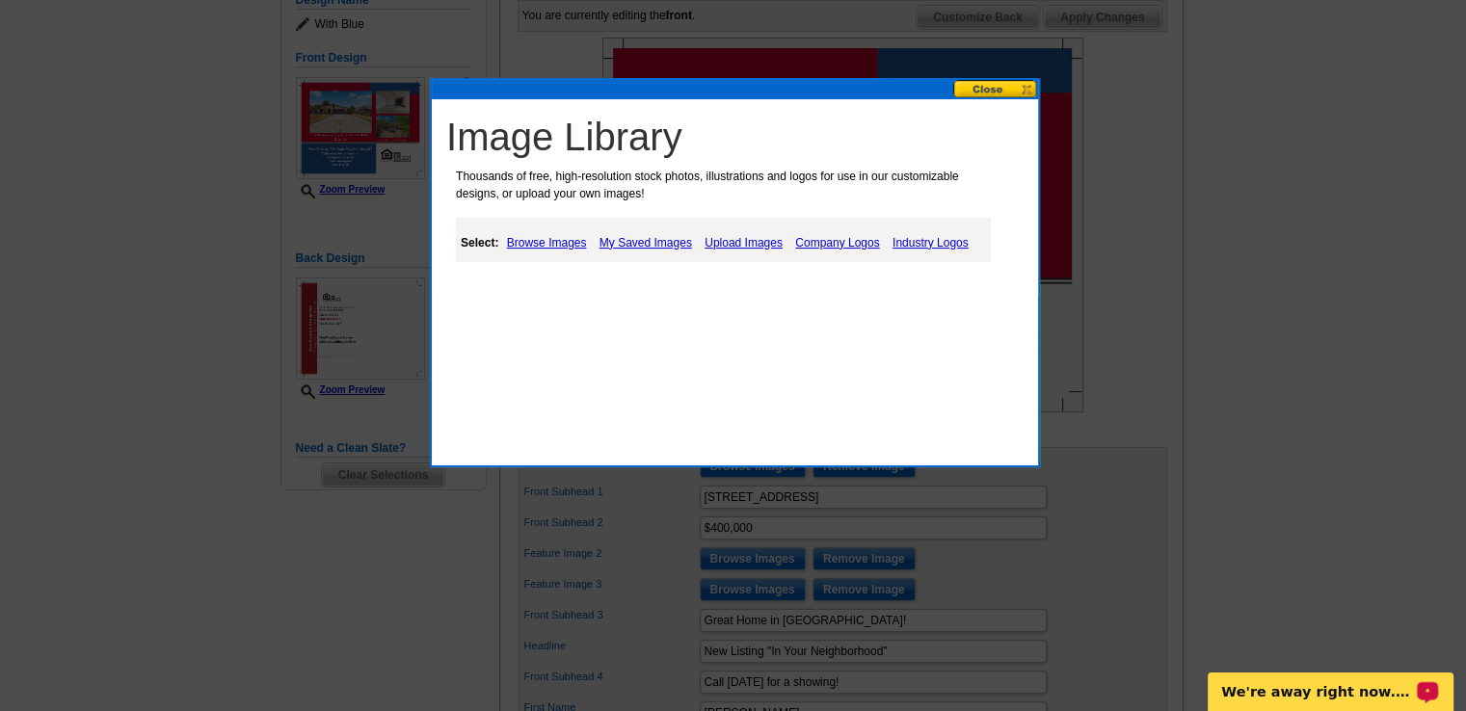
click at [547, 240] on link "Browse Images" at bounding box center [547, 242] width 90 height 23
click at [666, 240] on link "My Saved Images" at bounding box center [647, 242] width 102 height 23
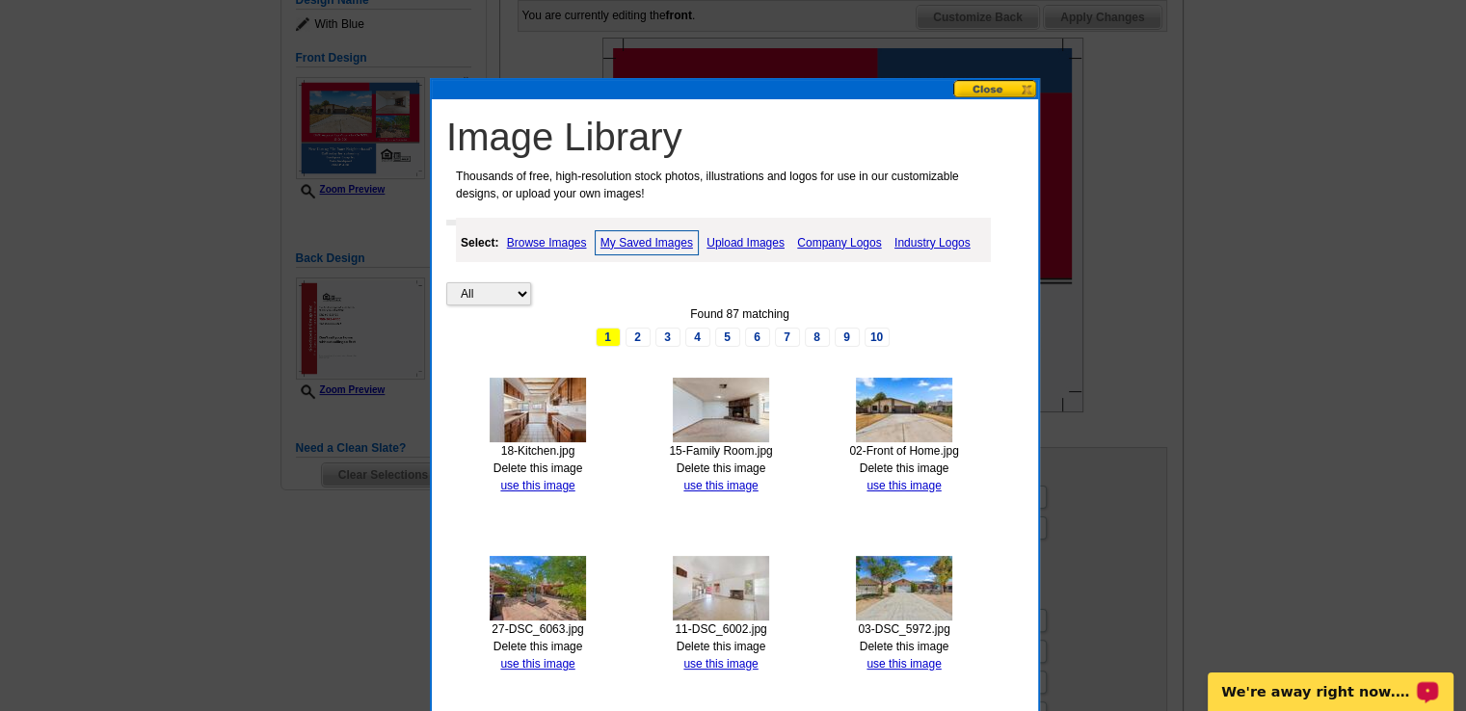
click at [539, 397] on img at bounding box center [538, 410] width 96 height 65
click at [525, 479] on link "use this image" at bounding box center [537, 485] width 74 height 13
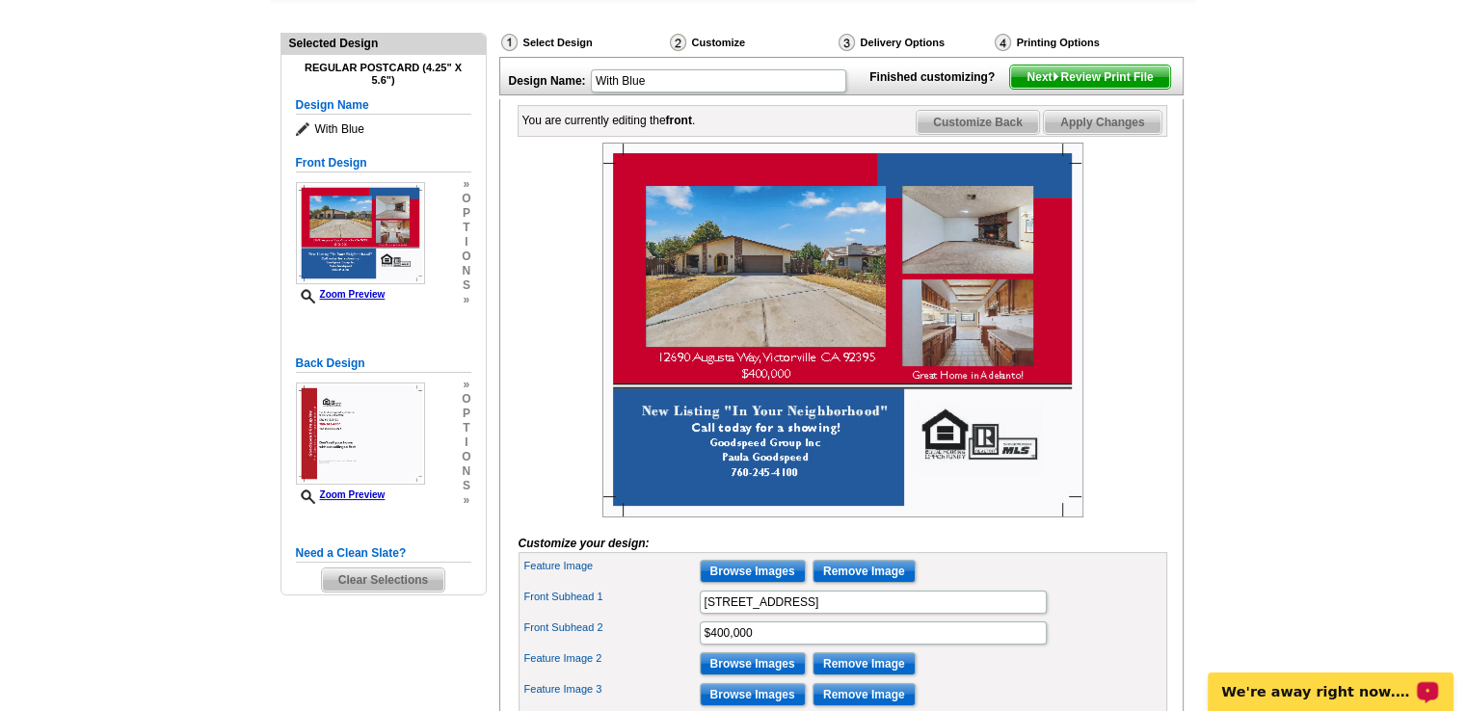
scroll to position [187, 0]
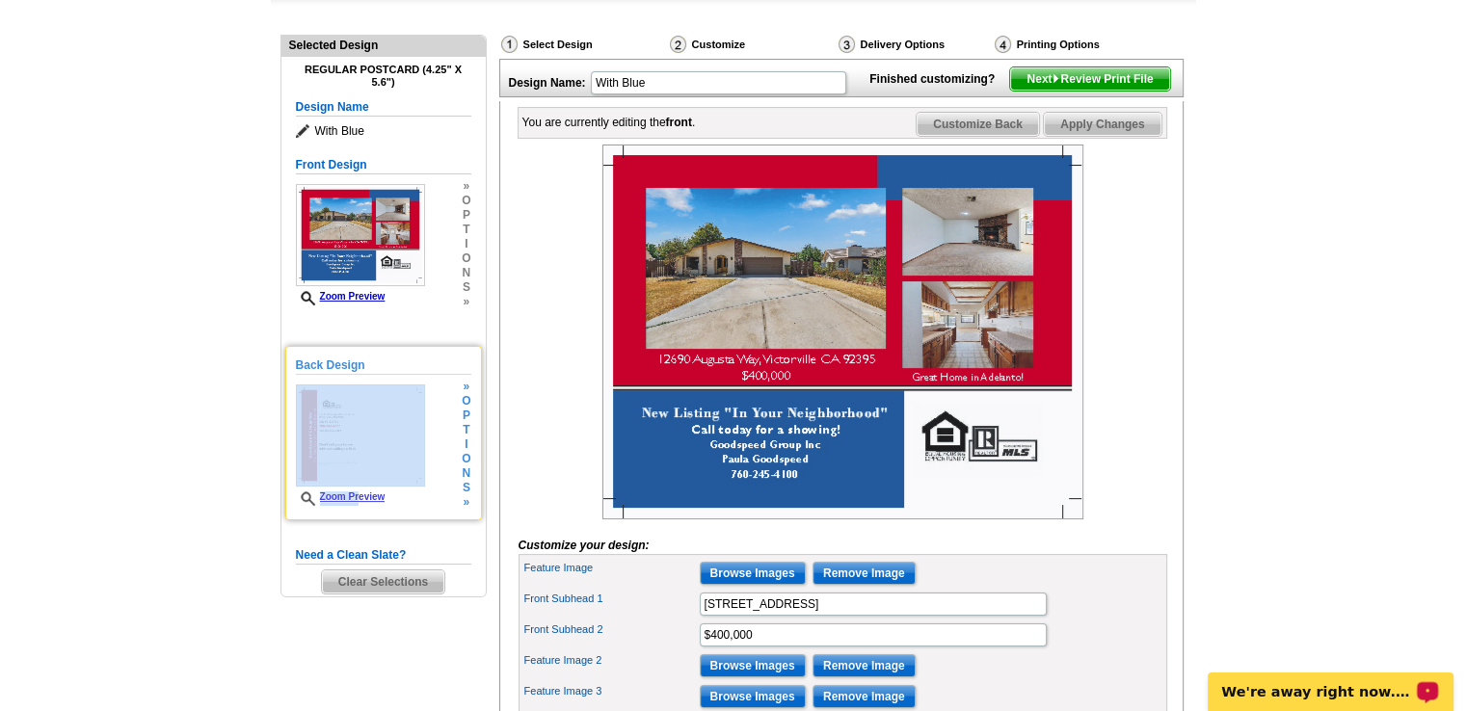
drag, startPoint x: 354, startPoint y: 494, endPoint x: 430, endPoint y: 512, distance: 78.1
click at [430, 512] on div "Back Design Zoom Preview » o p t i o n s » Change Your Design Edit Design Copy …" at bounding box center [383, 433] width 197 height 174
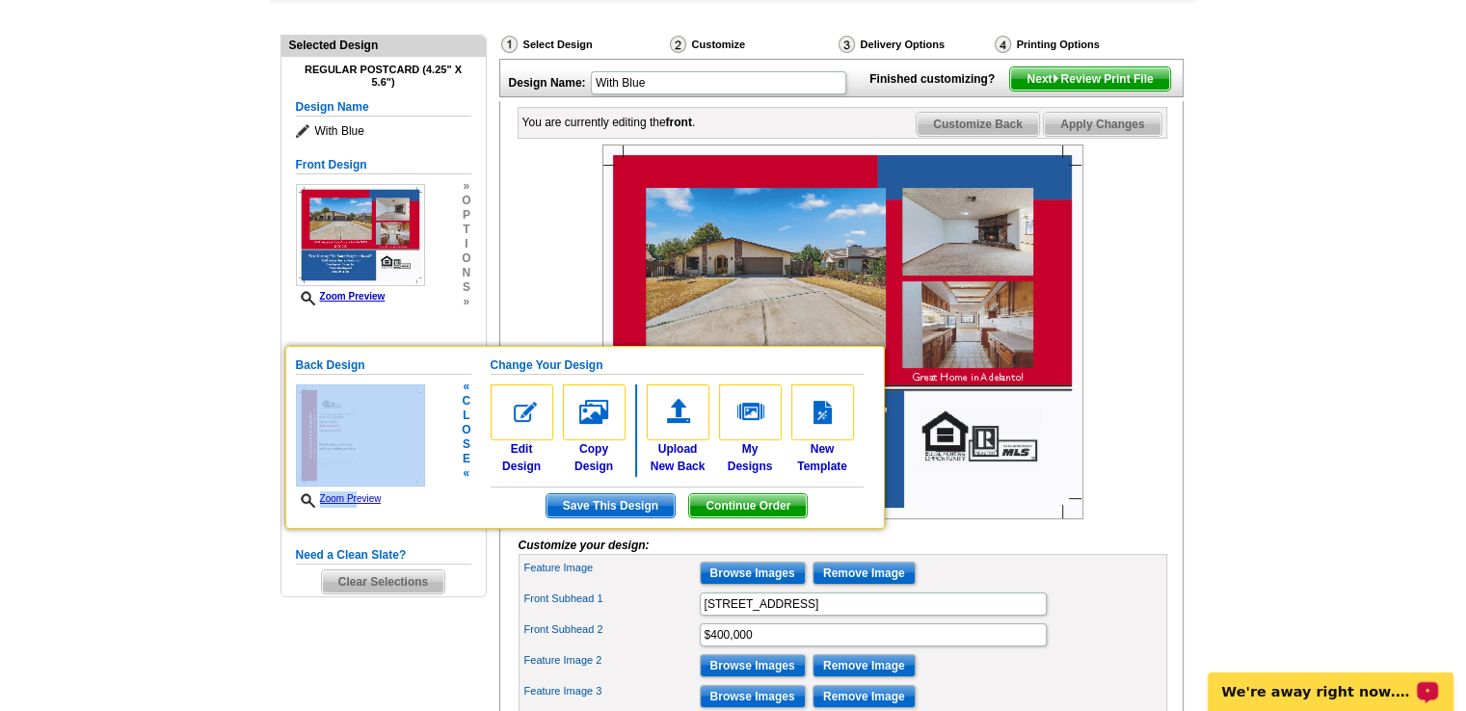
click at [430, 512] on div "Back Design Zoom Preview « c l o s e « Change Your Design Edit Design Copy Desi…" at bounding box center [584, 437] width 599 height 183
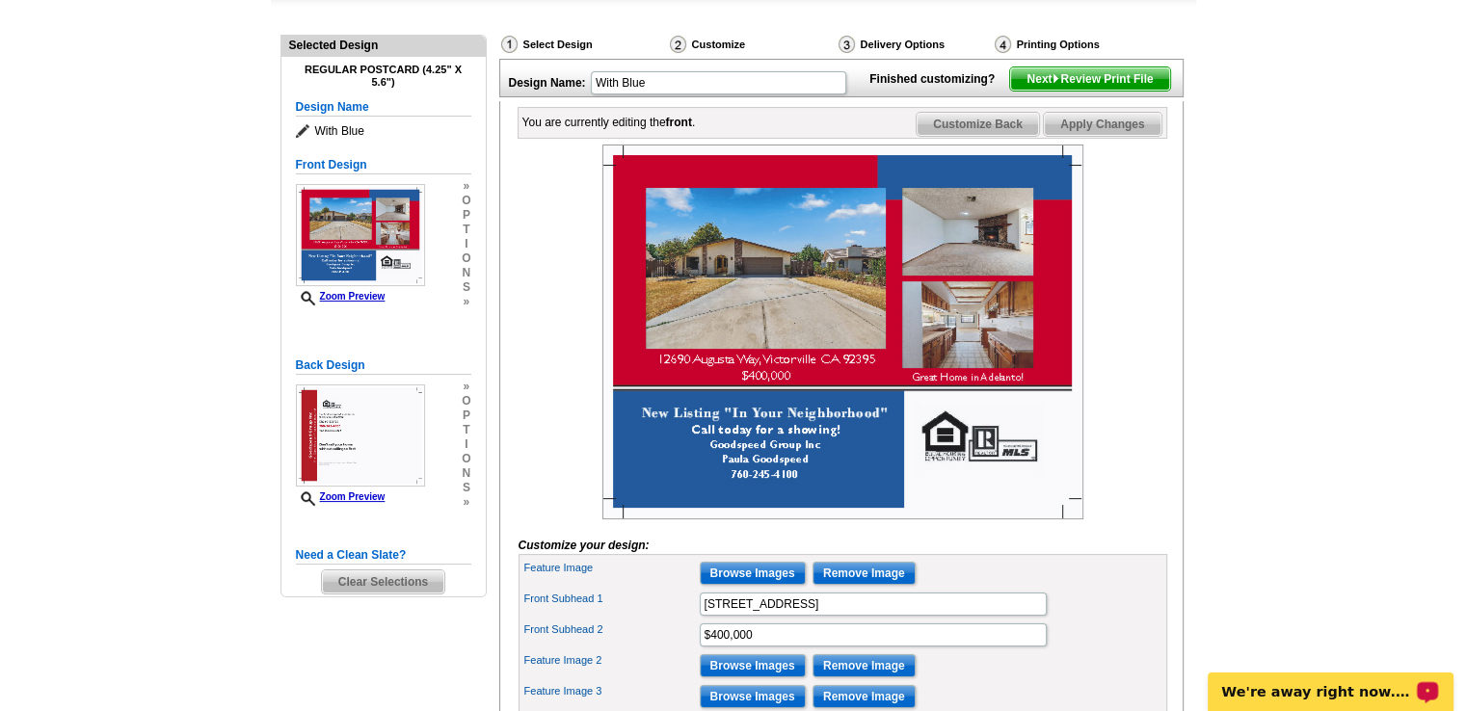
click at [1078, 136] on span "Apply Changes" at bounding box center [1102, 124] width 117 height 23
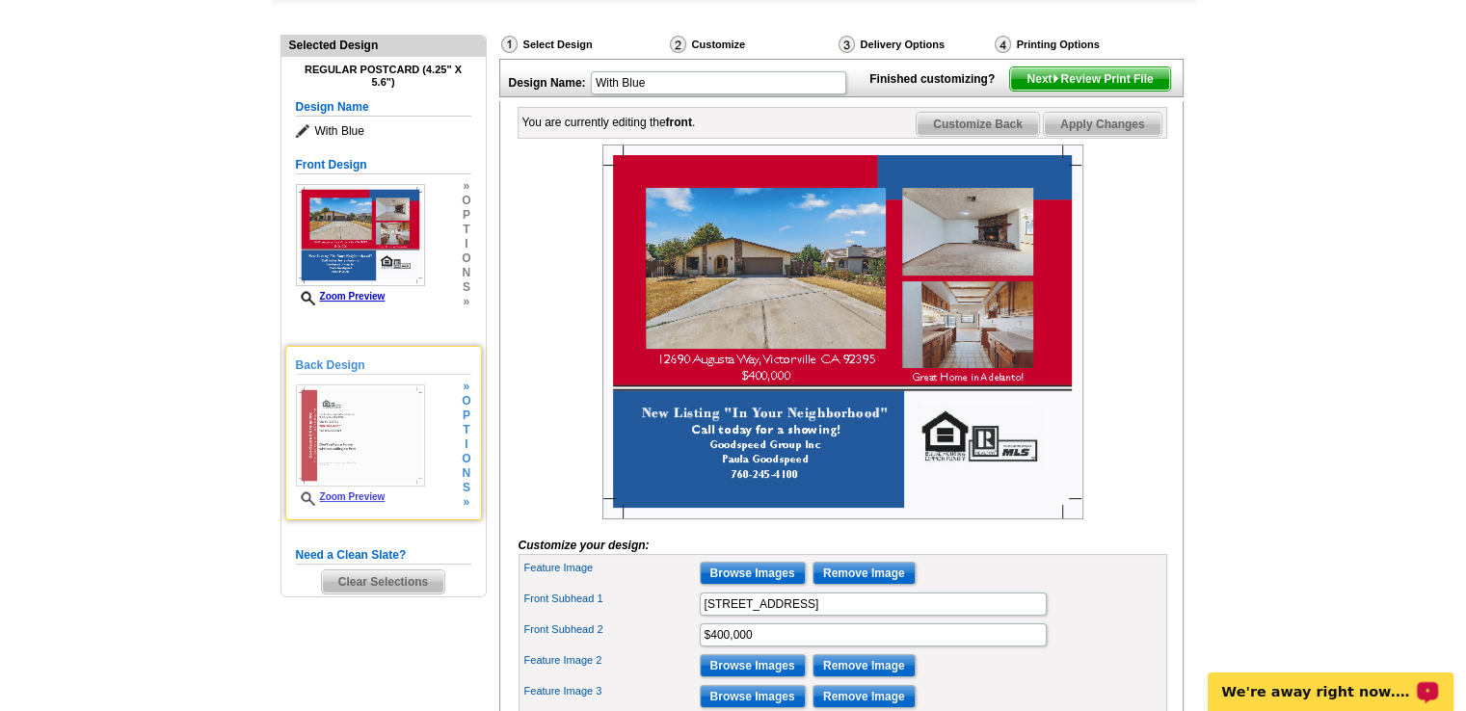
click at [359, 498] on link "Zoom Preview" at bounding box center [341, 496] width 90 height 11
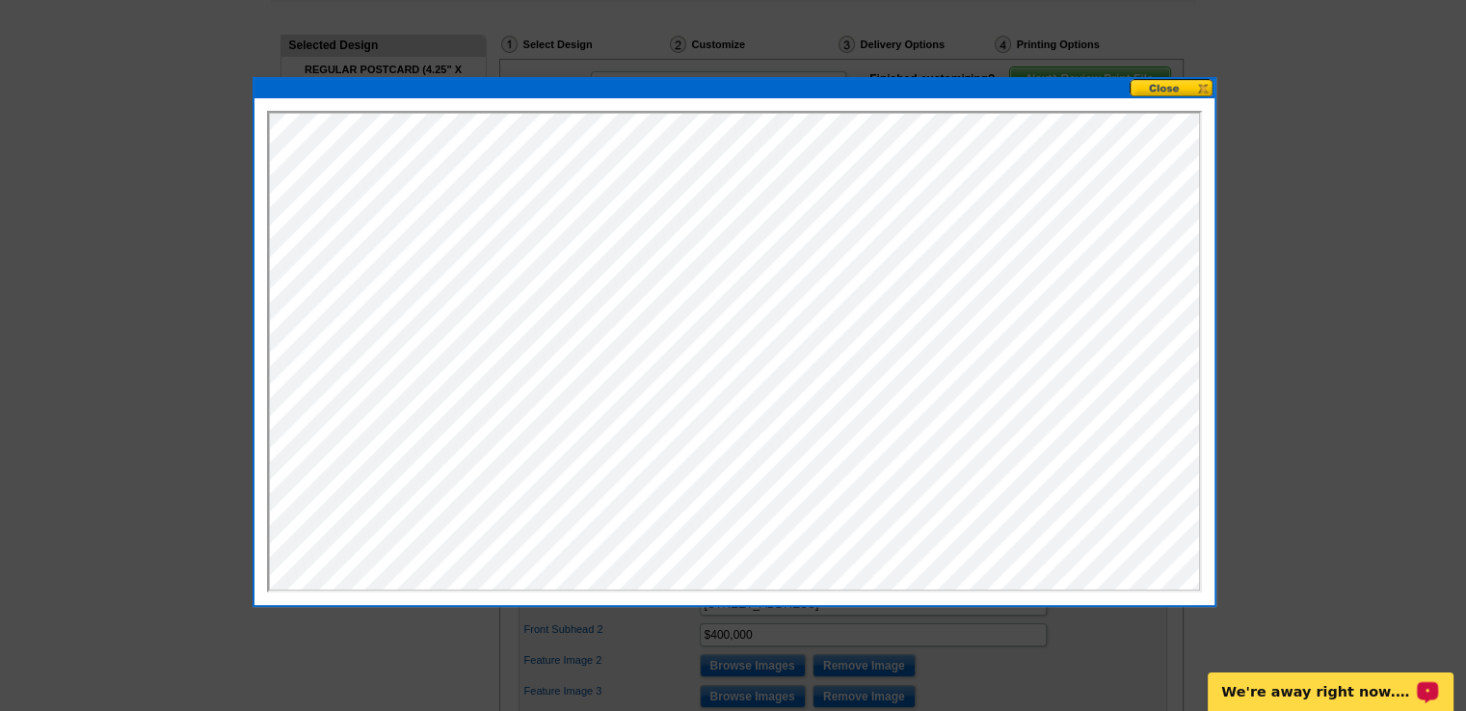
scroll to position [0, 0]
click at [1166, 83] on button at bounding box center [1171, 88] width 85 height 18
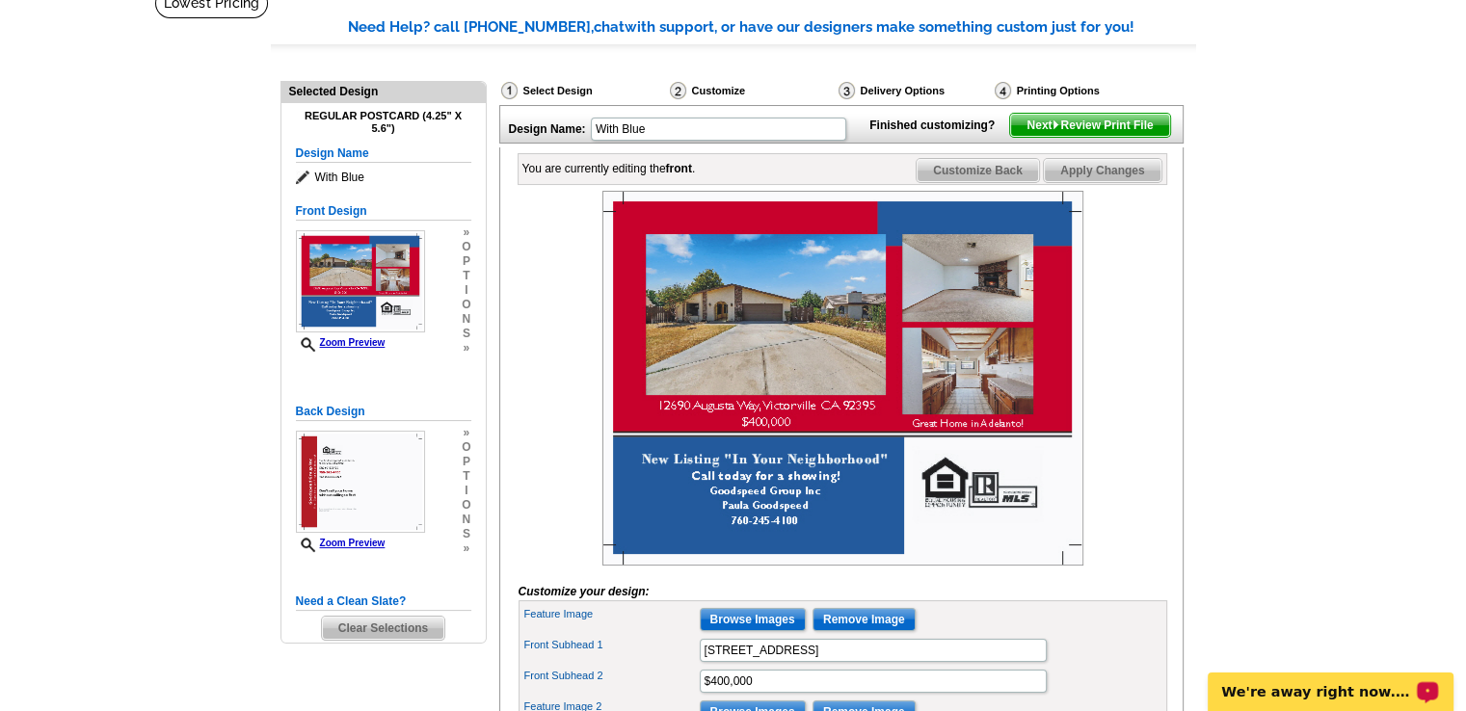
scroll to position [133, 0]
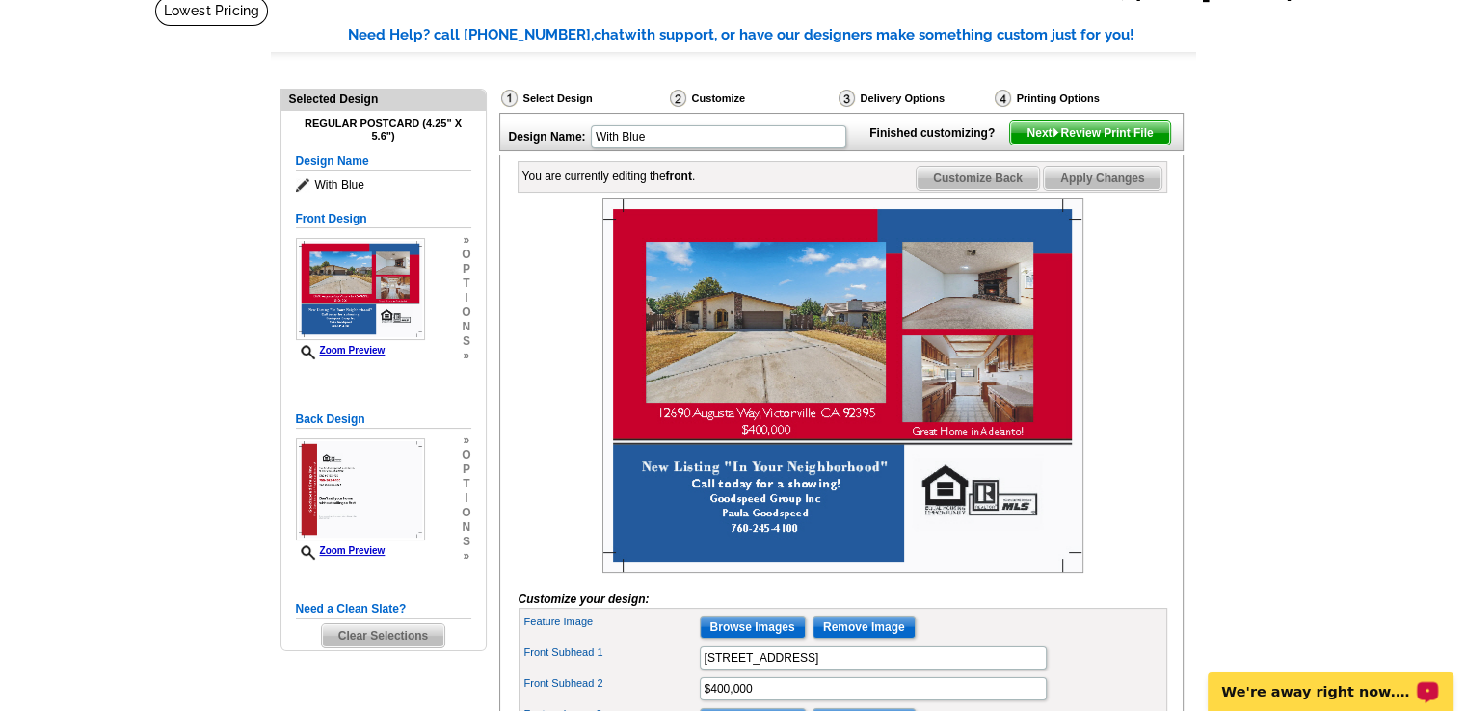
click at [1088, 145] on span "Next Review Print File" at bounding box center [1089, 132] width 159 height 23
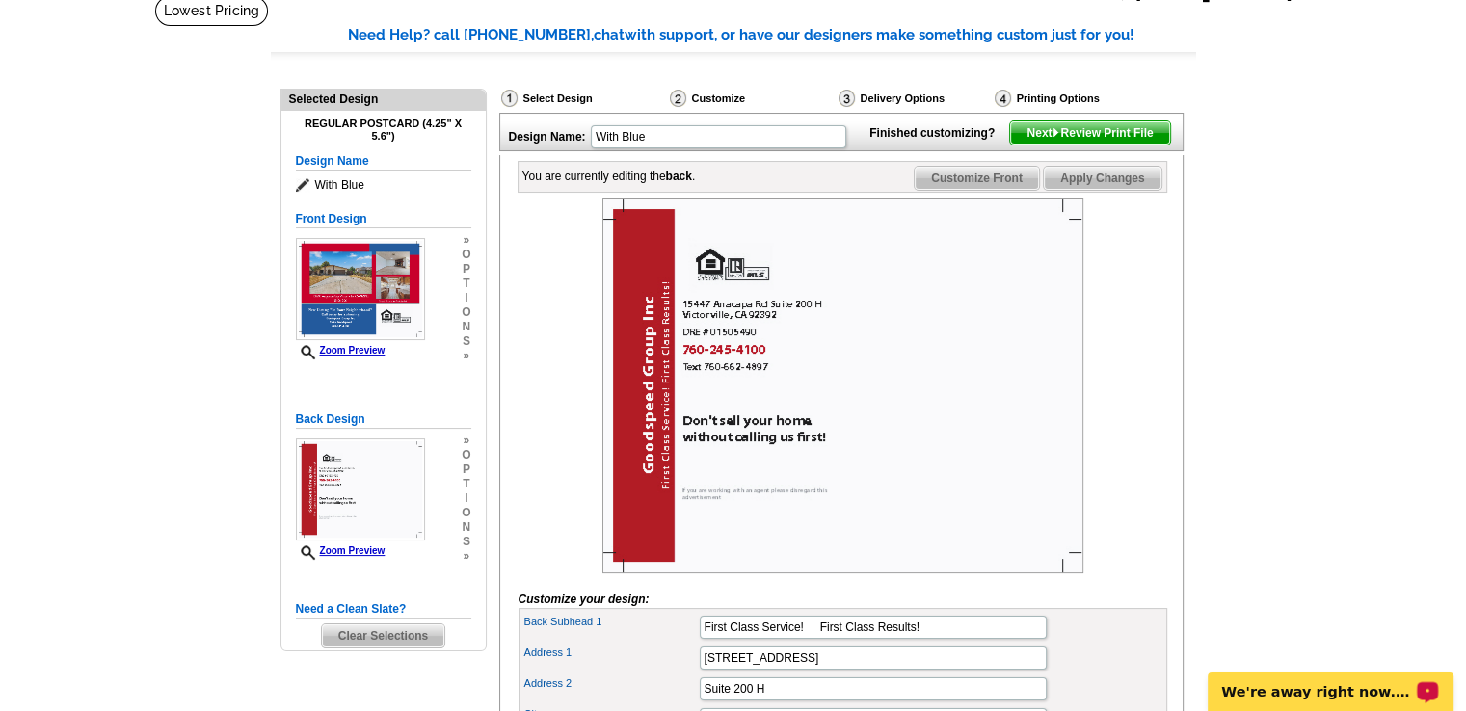
click at [1092, 145] on span "Next Review Print File" at bounding box center [1089, 132] width 159 height 23
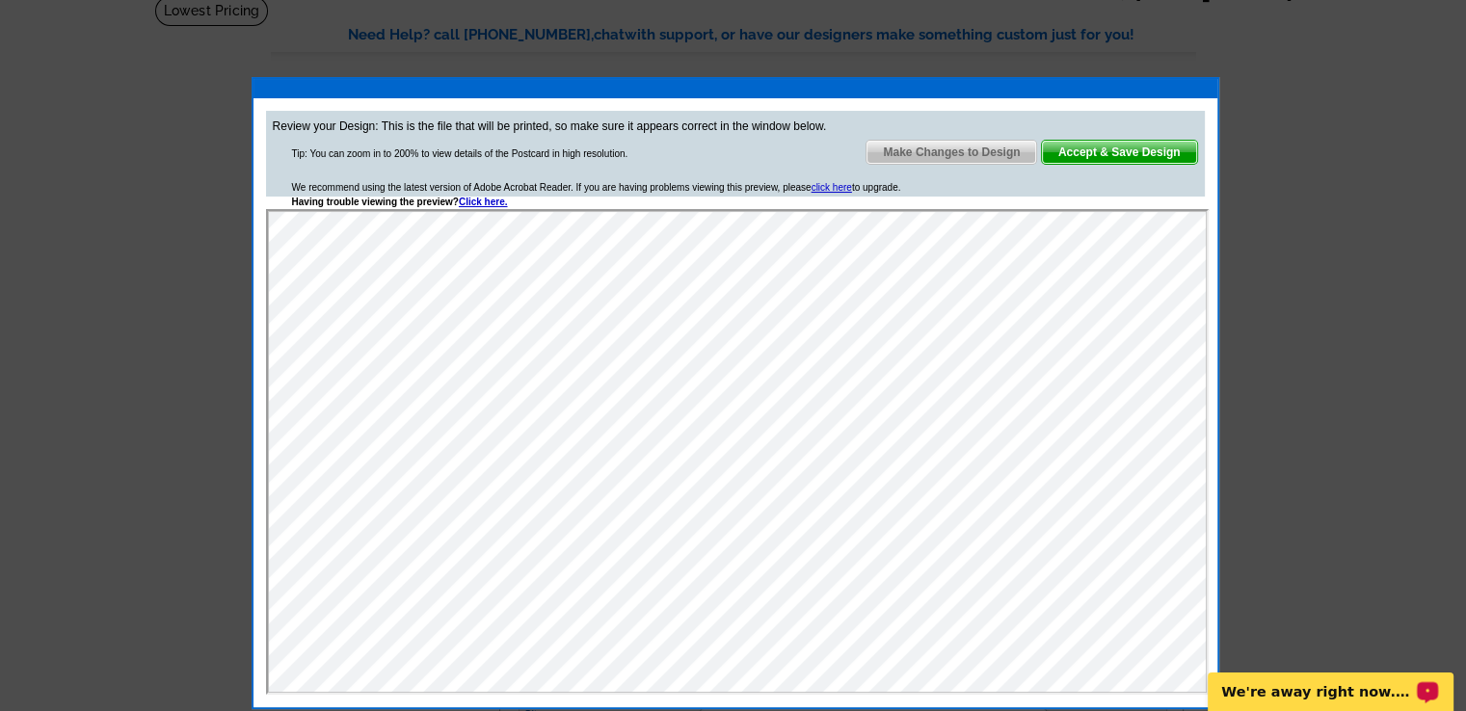
scroll to position [0, 0]
click at [1094, 151] on span "Accept & Save Design" at bounding box center [1119, 152] width 155 height 23
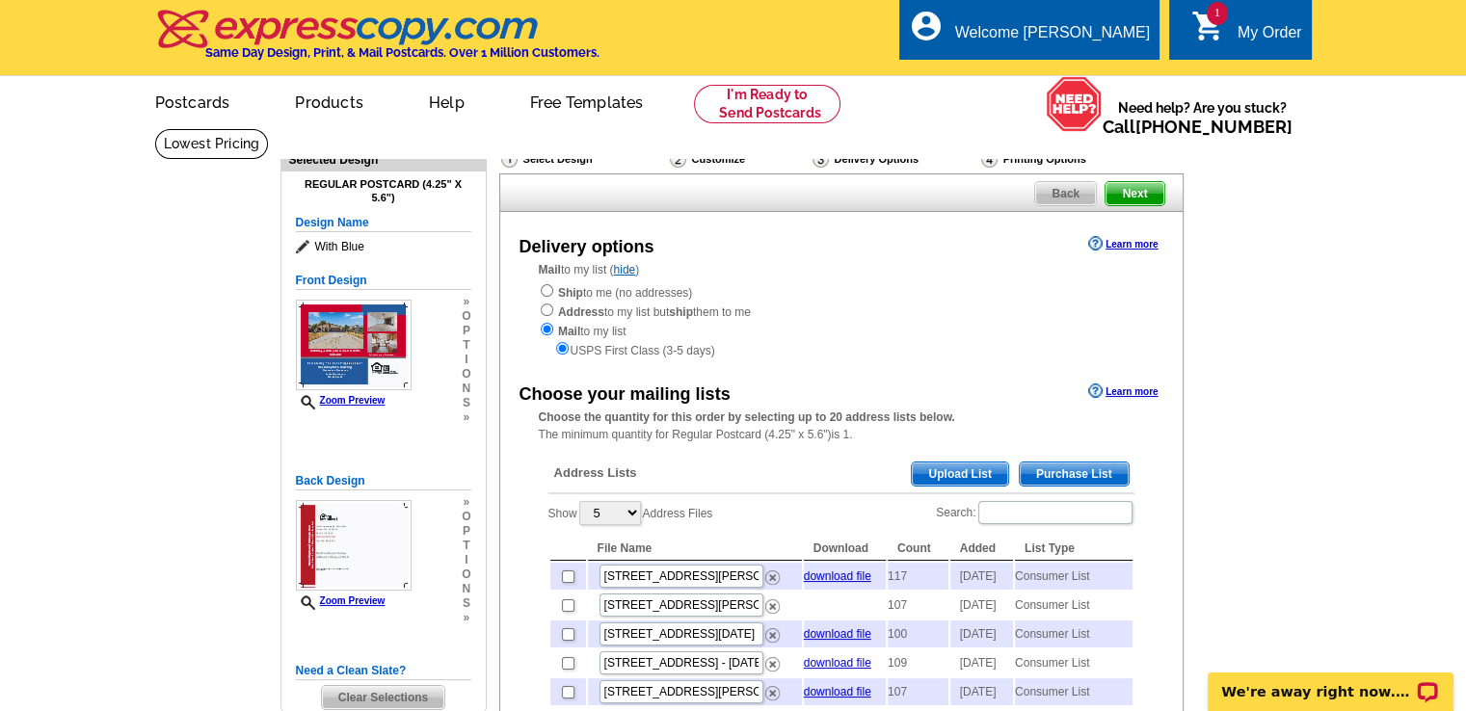
click at [1060, 467] on span "Purchase List" at bounding box center [1074, 474] width 109 height 23
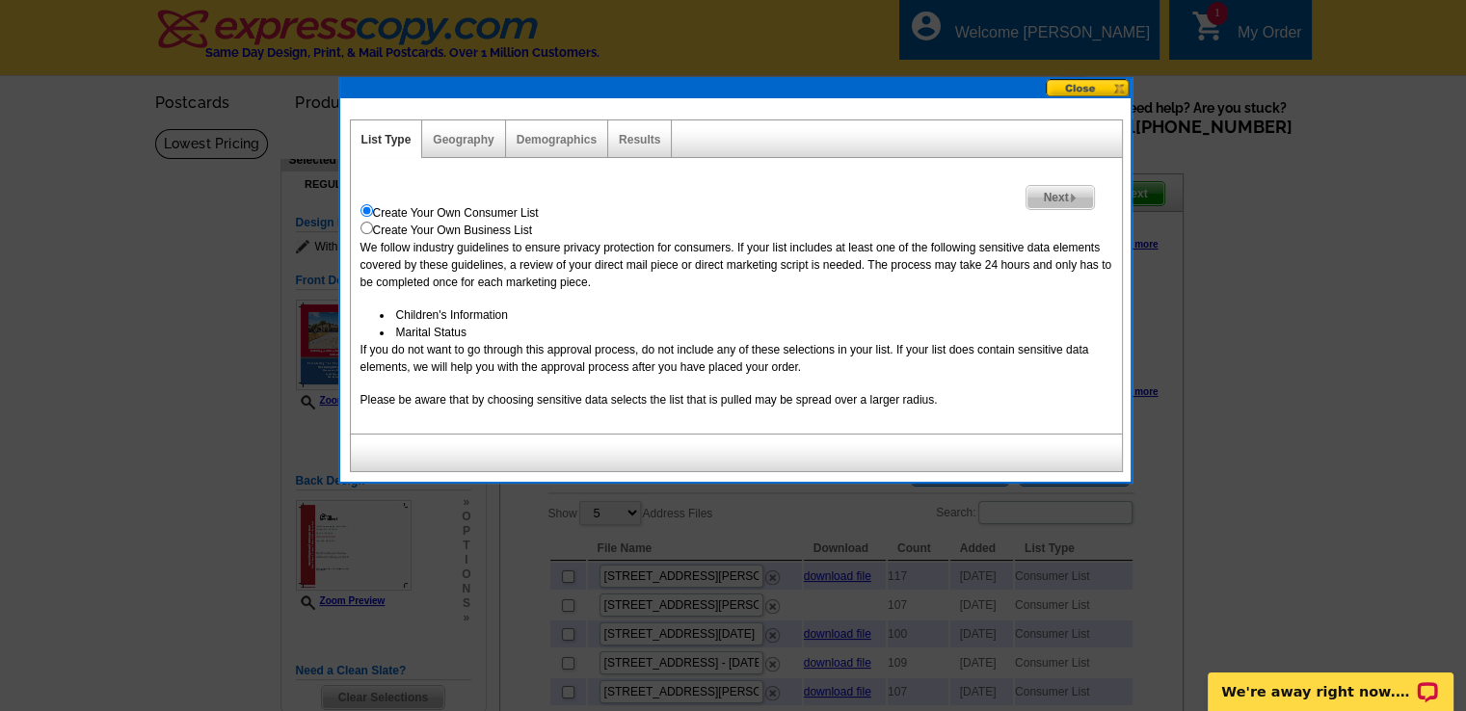
click at [1048, 197] on span "Next" at bounding box center [1059, 197] width 66 height 23
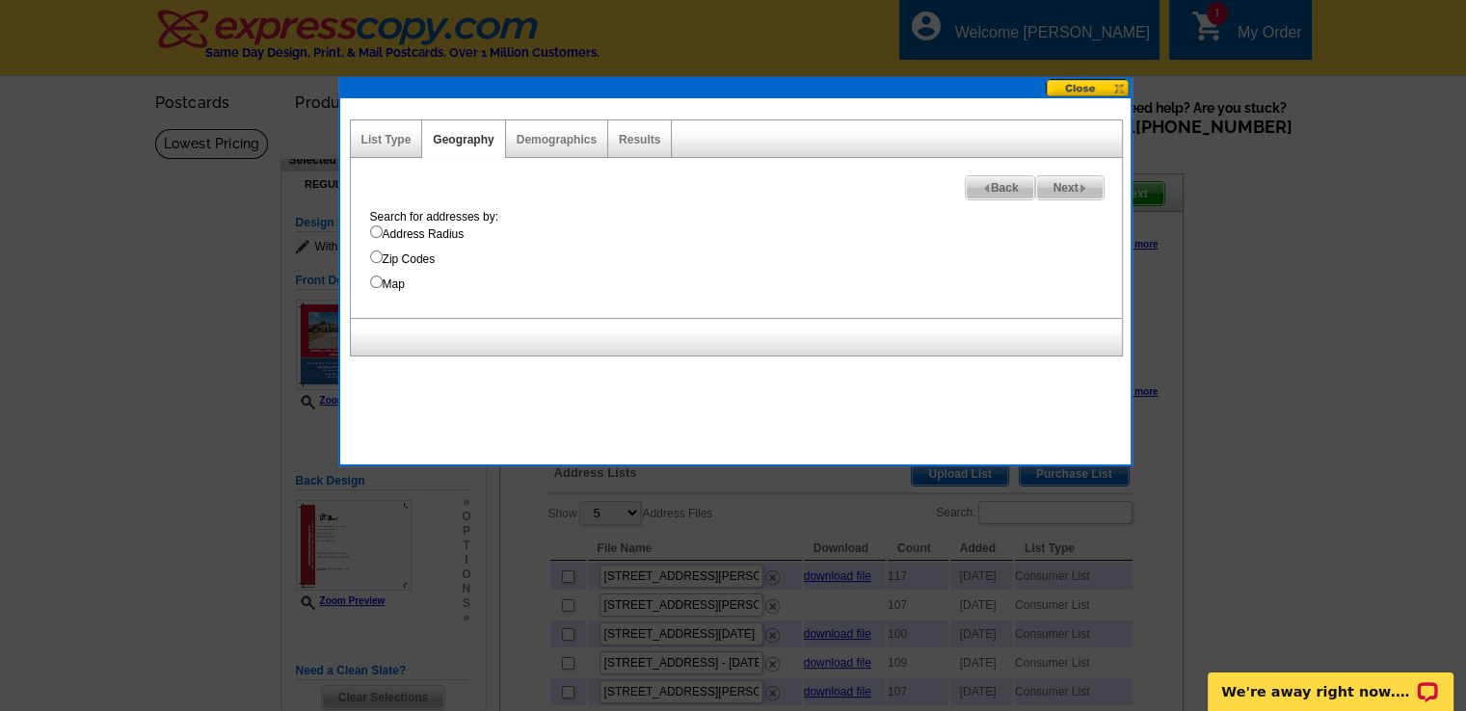
click at [377, 229] on input "Address Radius" at bounding box center [376, 231] width 13 height 13
radio input "true"
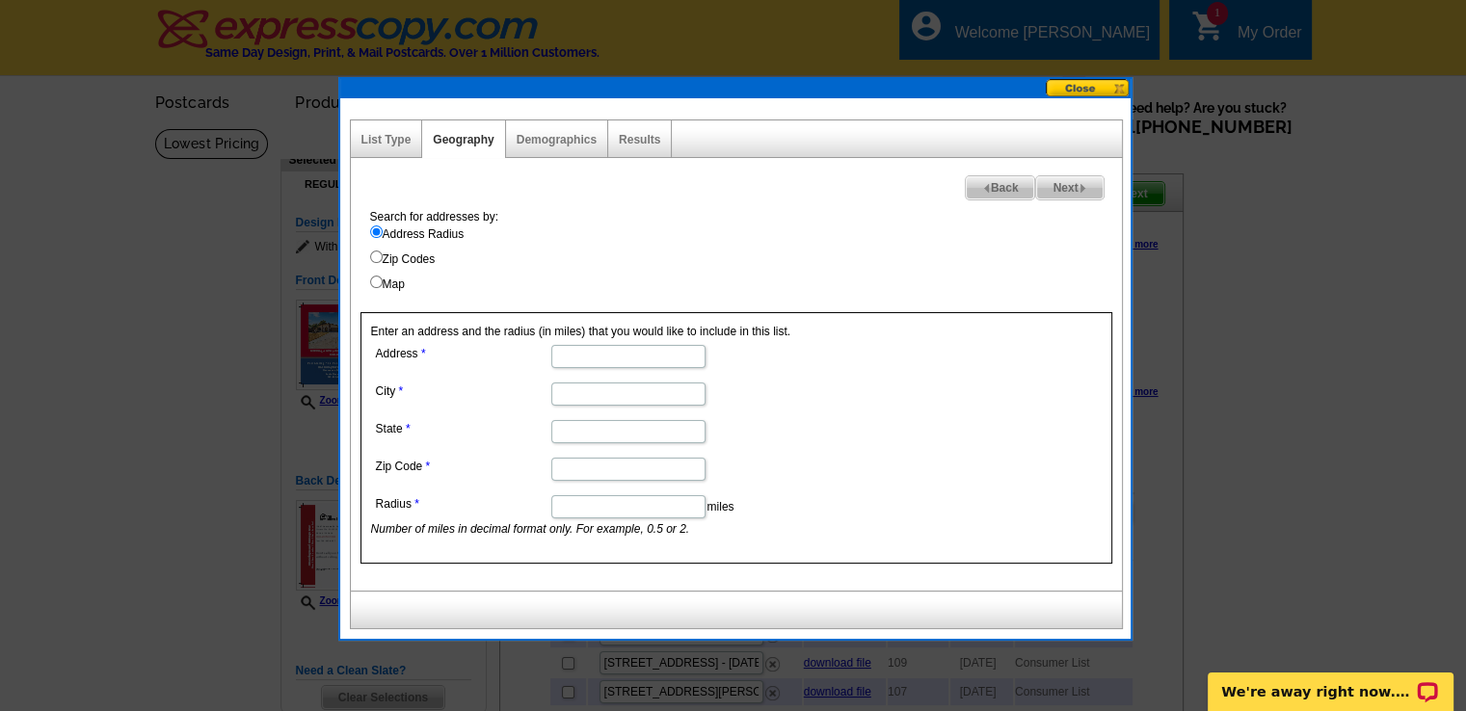
click at [595, 354] on input "Address" at bounding box center [628, 356] width 154 height 23
type input "12690 Augusta"
type input "Victorville"
type input "CA"
type input "92395"
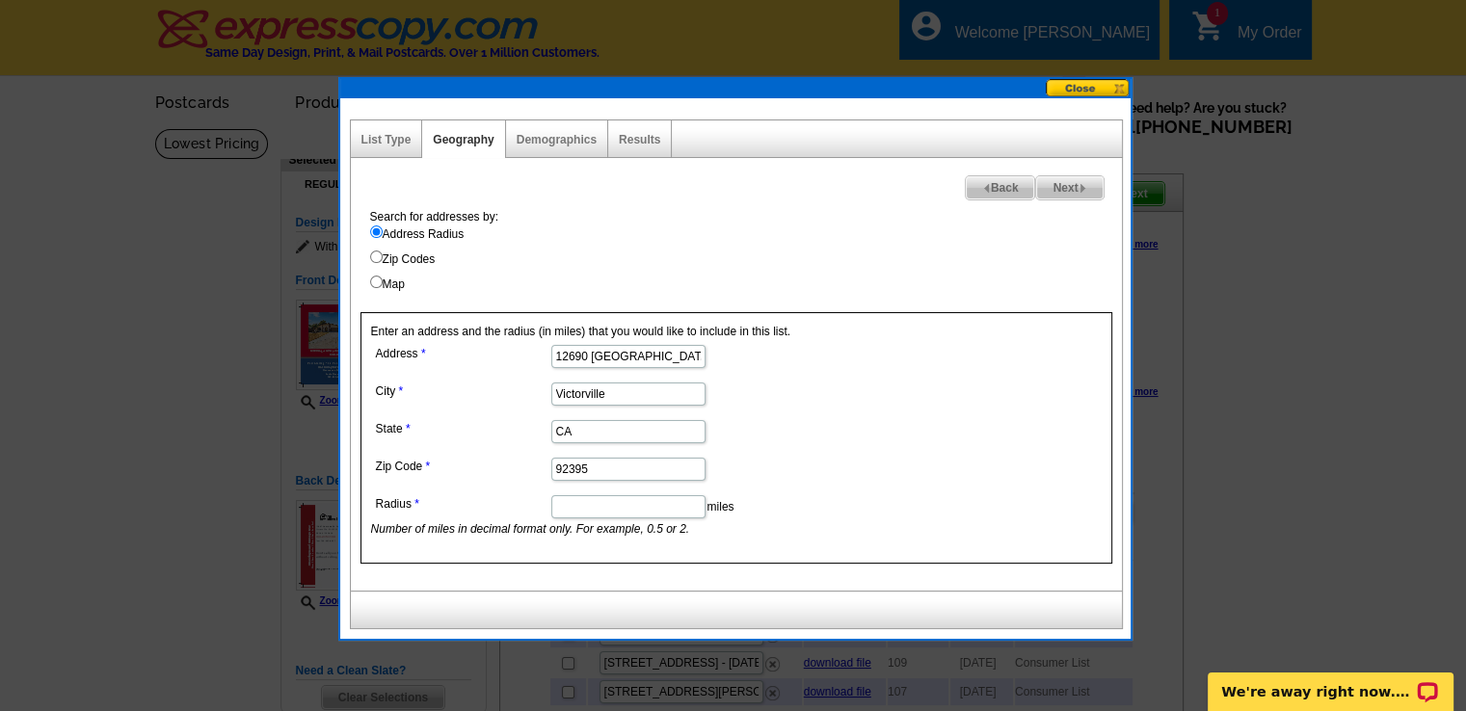
click at [378, 280] on input "Map" at bounding box center [376, 282] width 13 height 13
radio input "true"
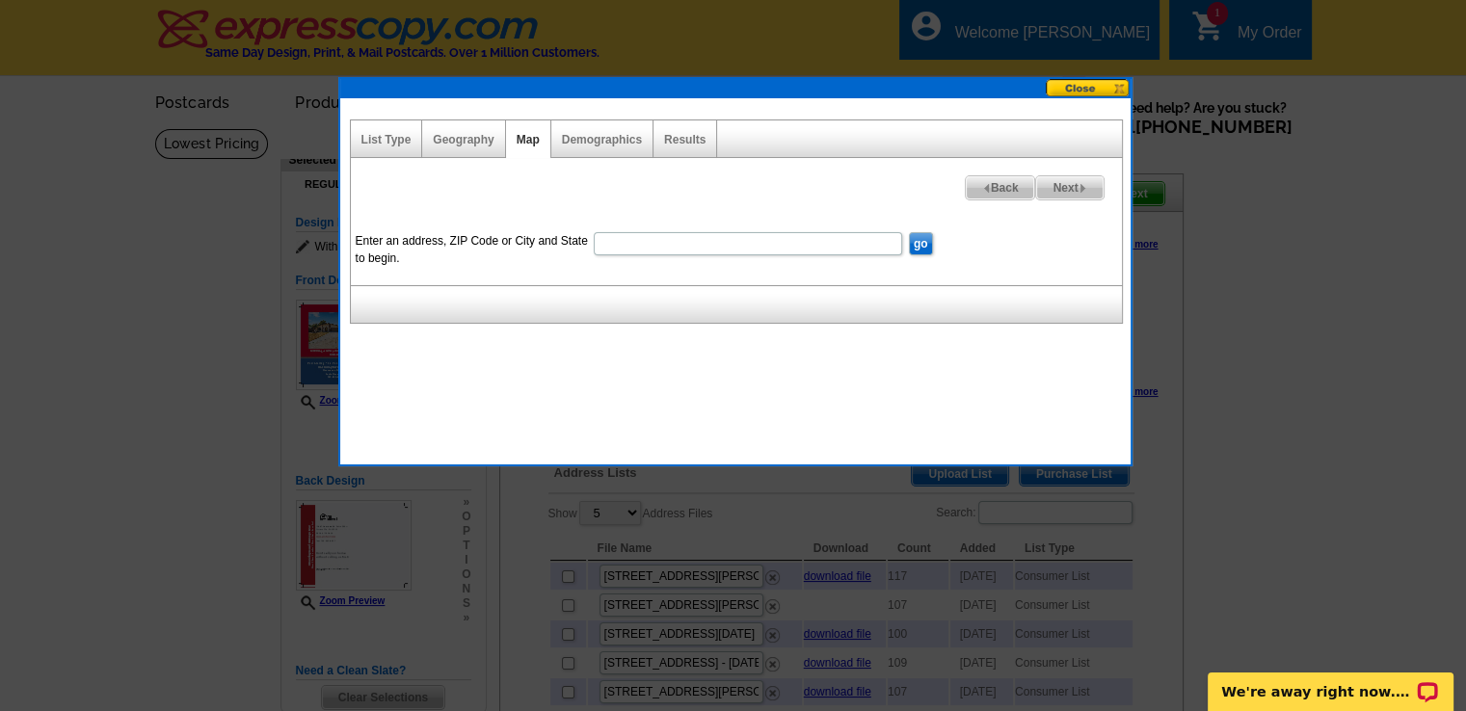
click at [686, 241] on input "Enter an address, ZIP Code or City and State to begin." at bounding box center [748, 243] width 308 height 23
type input "12690 Augusta way victorville ca 92395"
click at [914, 244] on input "go" at bounding box center [921, 243] width 24 height 23
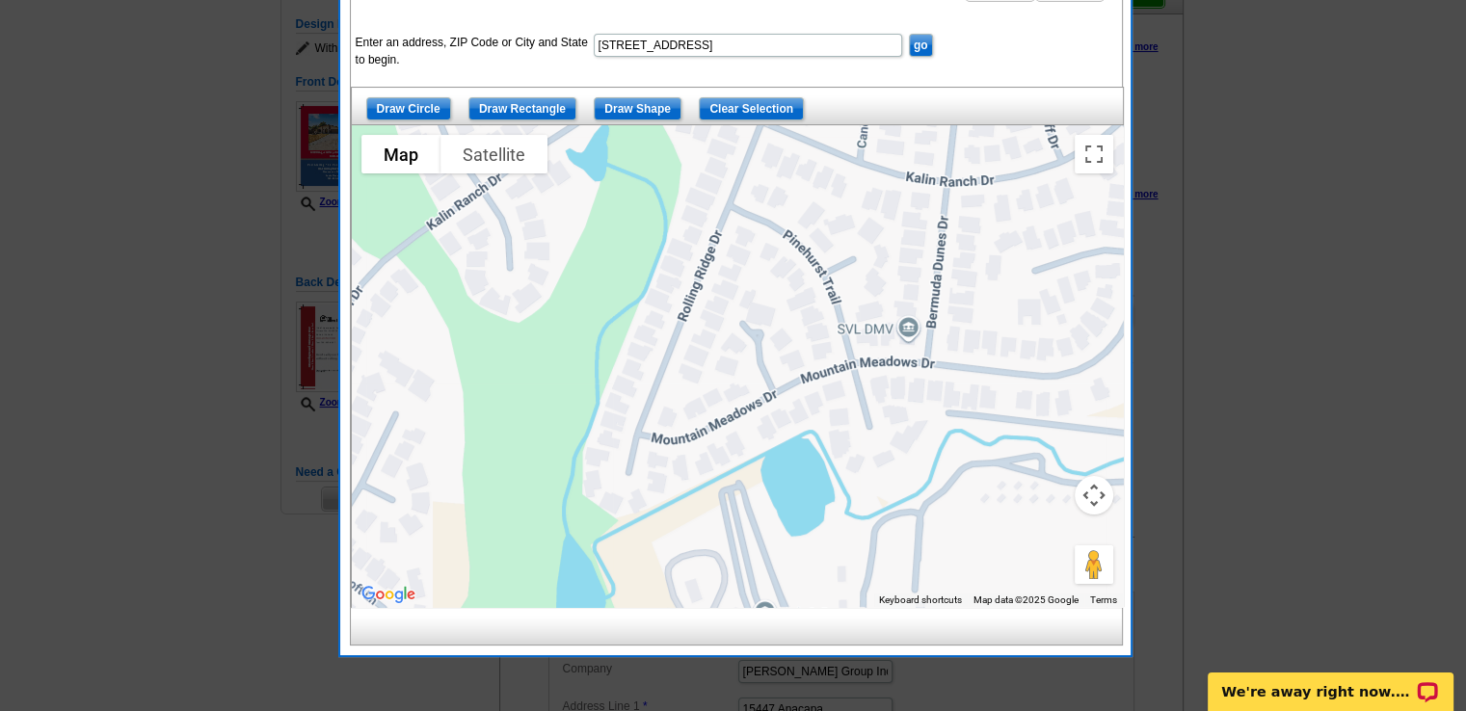
scroll to position [207, 0]
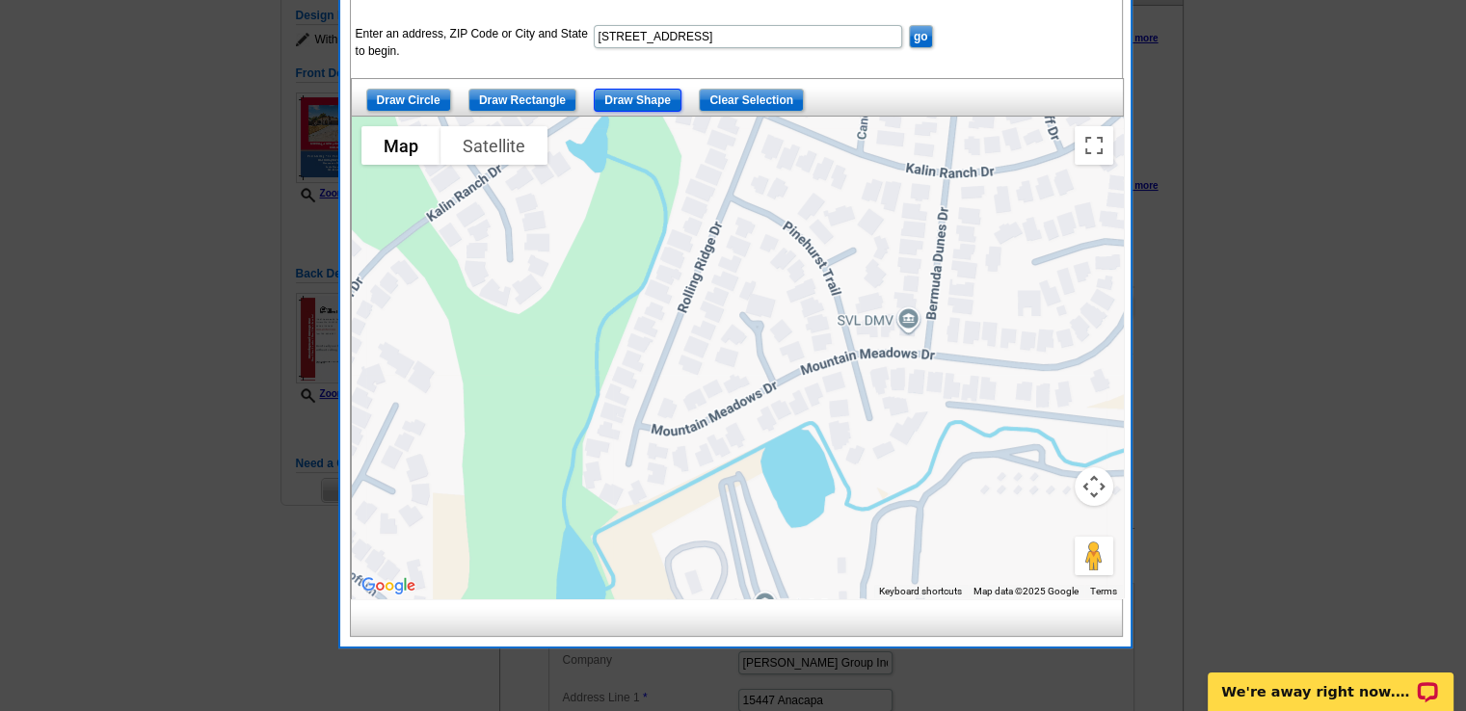
click at [621, 92] on input "Draw Shape" at bounding box center [638, 100] width 88 height 23
click at [536, 147] on button "Satellite" at bounding box center [493, 145] width 107 height 39
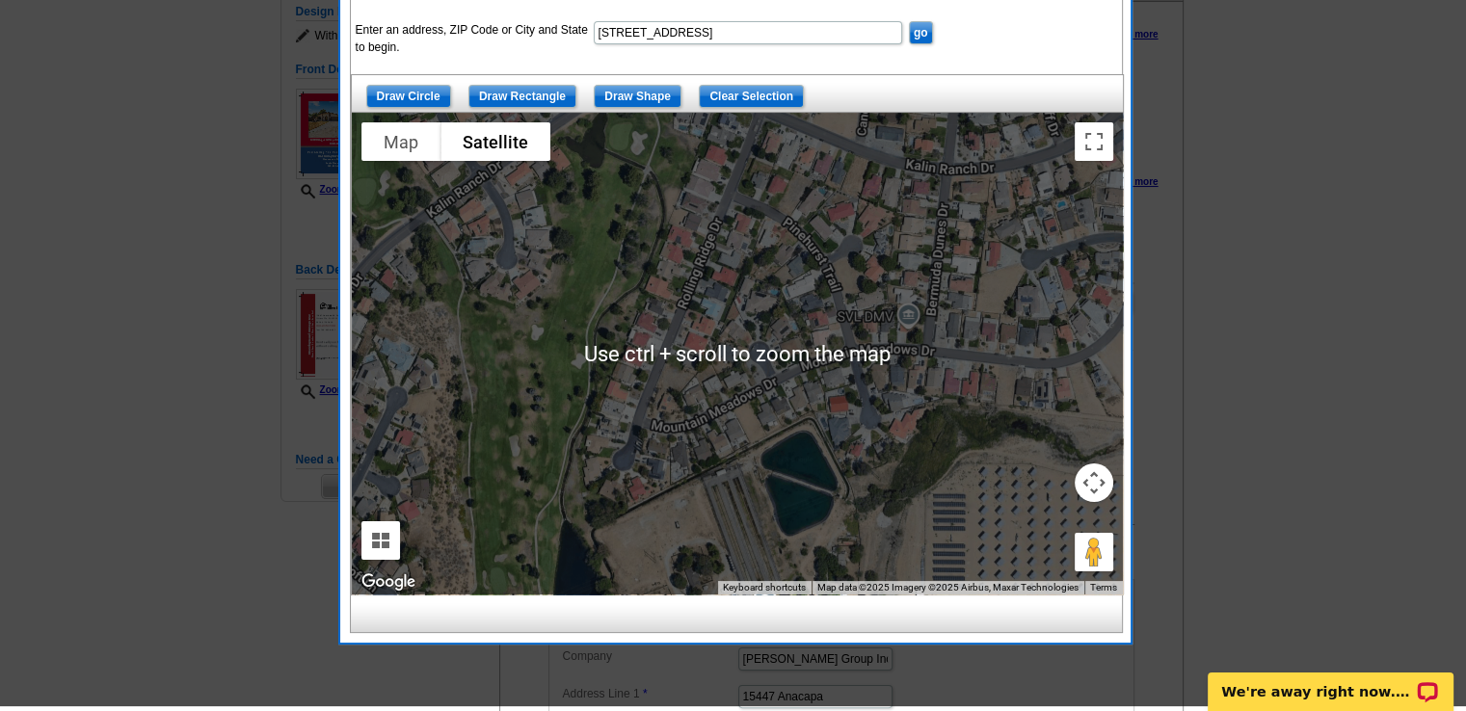
scroll to position [214, 0]
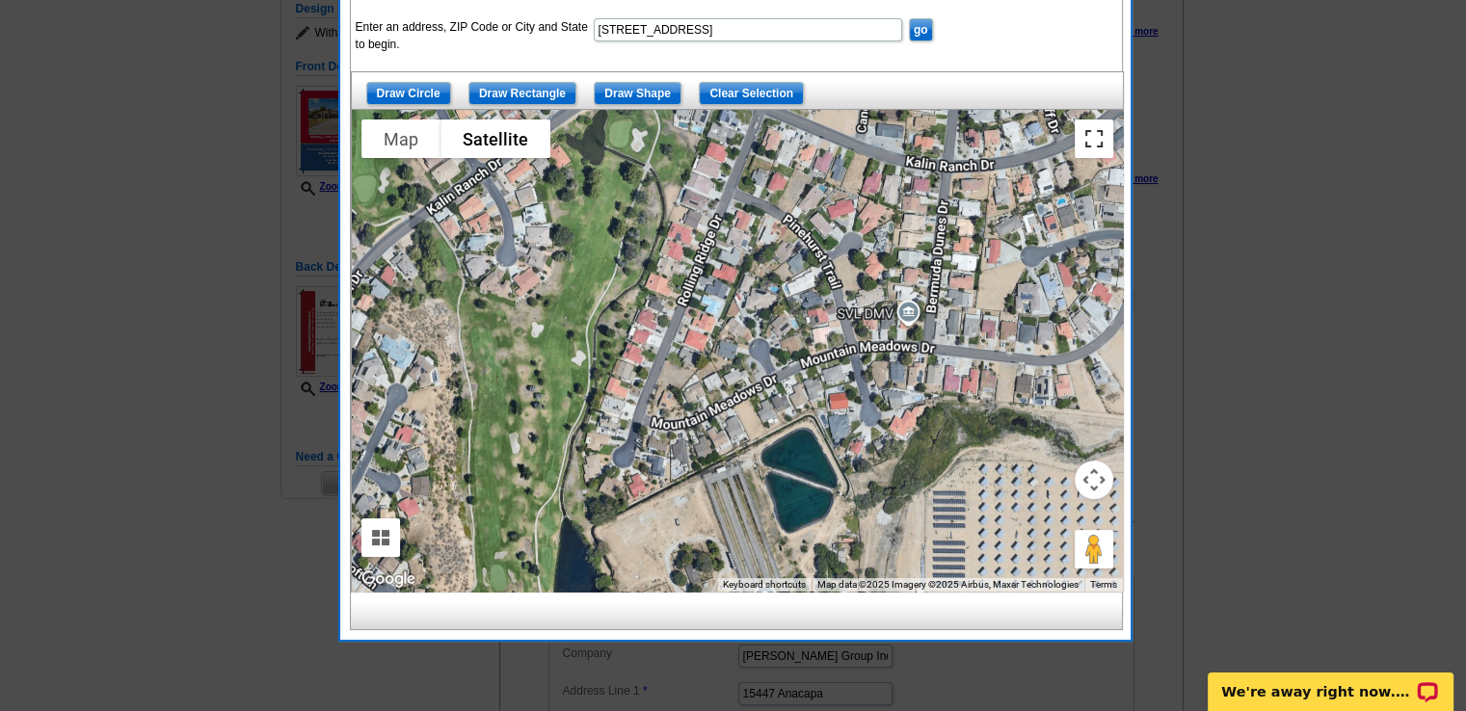
click at [1095, 134] on button "Toggle fullscreen view" at bounding box center [1093, 138] width 39 height 39
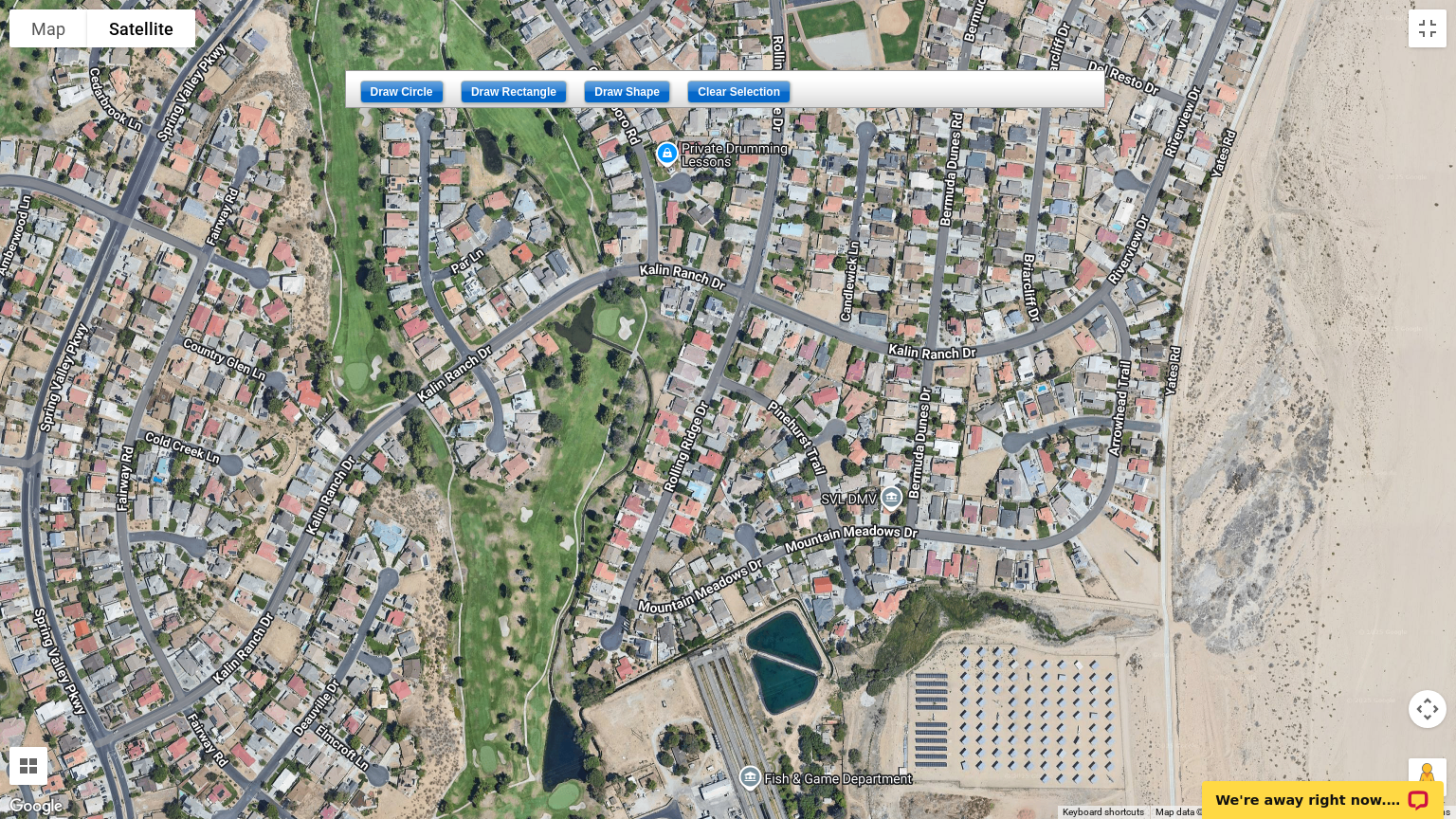
drag, startPoint x: 698, startPoint y: 152, endPoint x: 691, endPoint y: 291, distance: 139.2
click at [691, 291] on div at bounding box center [728, 409] width 1456 height 819
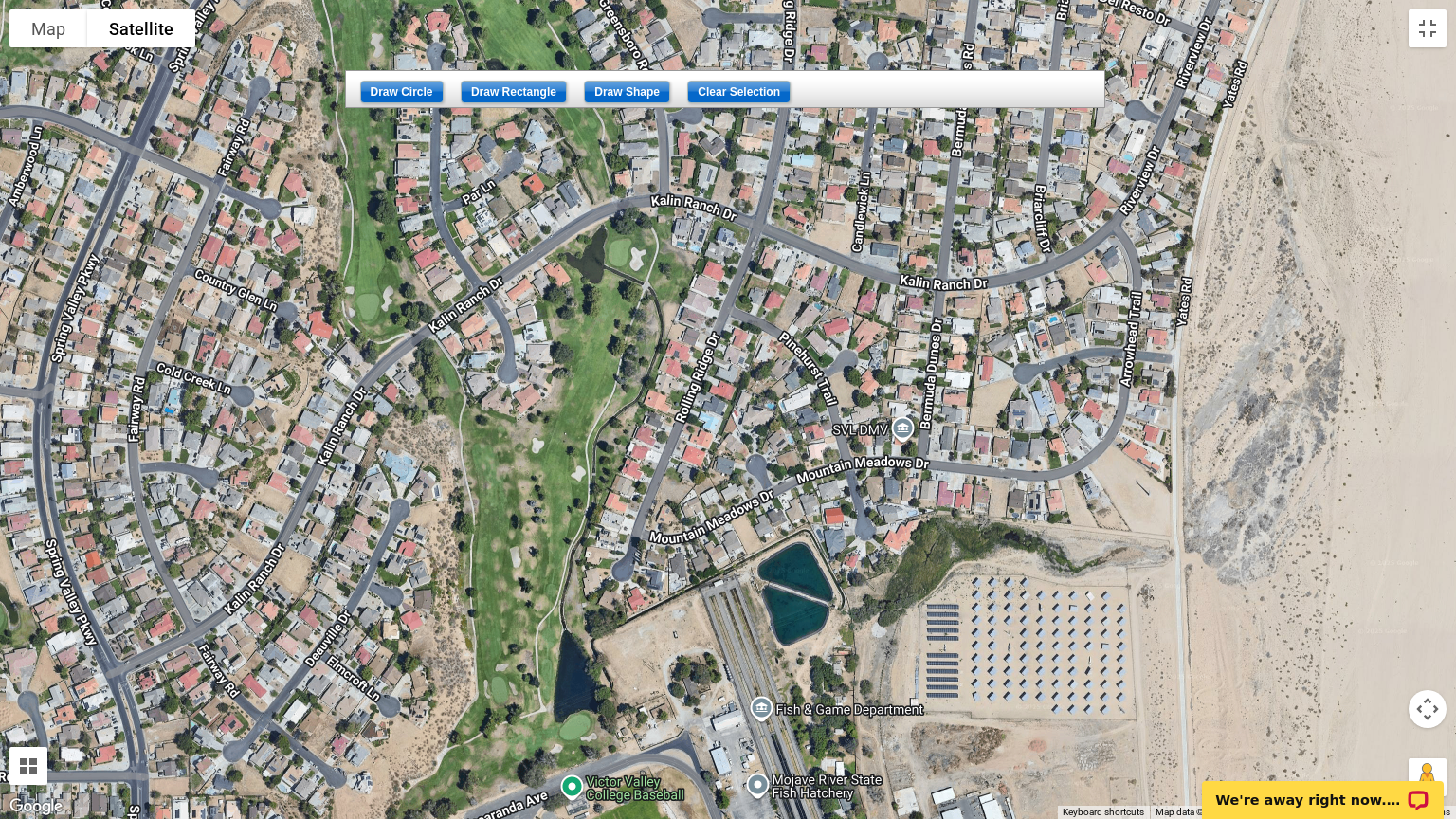
drag, startPoint x: 693, startPoint y: 353, endPoint x: 698, endPoint y: 286, distance: 67.2
click at [698, 286] on div at bounding box center [728, 409] width 1456 height 819
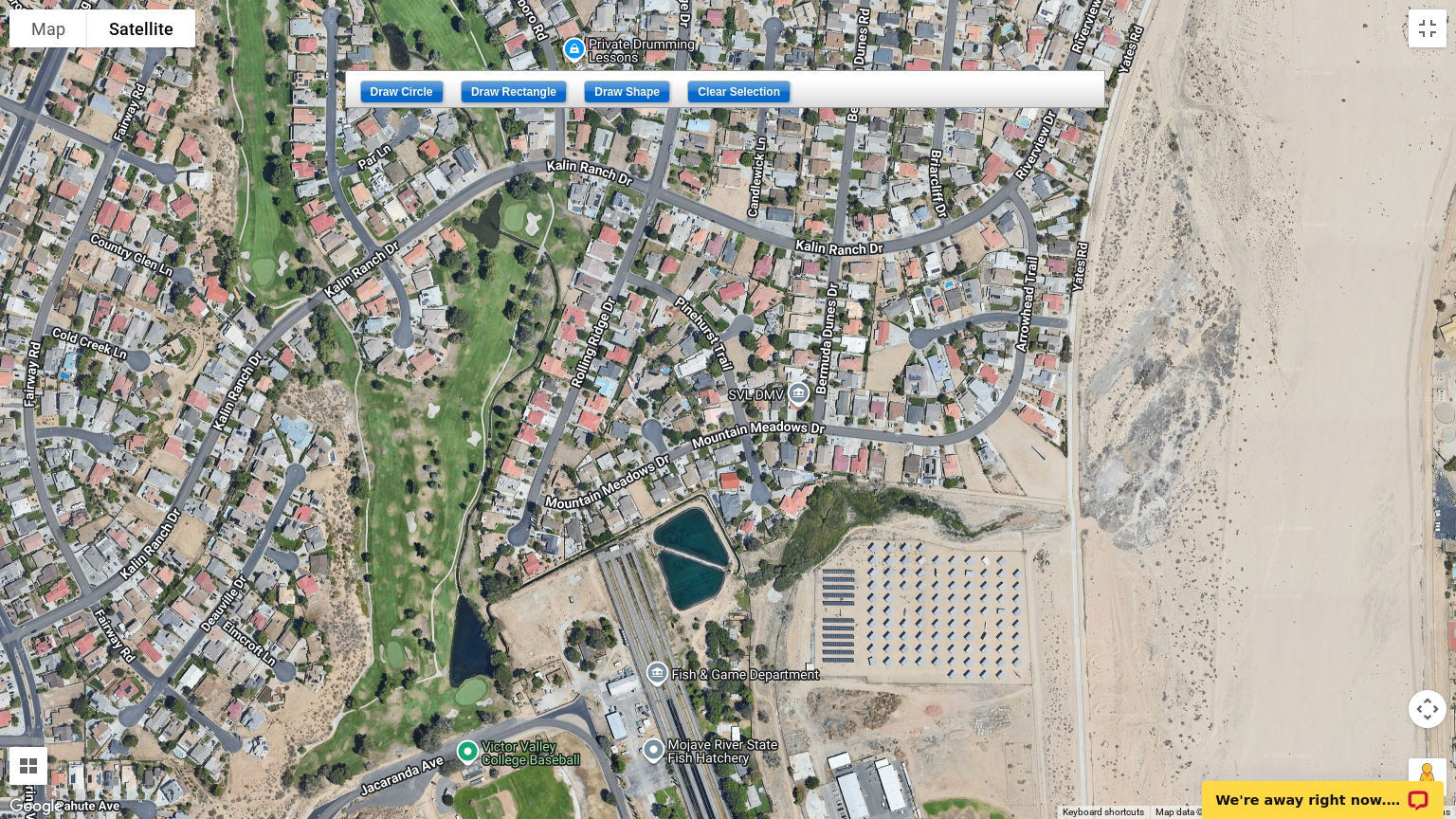
drag, startPoint x: 743, startPoint y: 234, endPoint x: 652, endPoint y: 203, distance: 96.1
click at [652, 203] on div at bounding box center [728, 409] width 1456 height 819
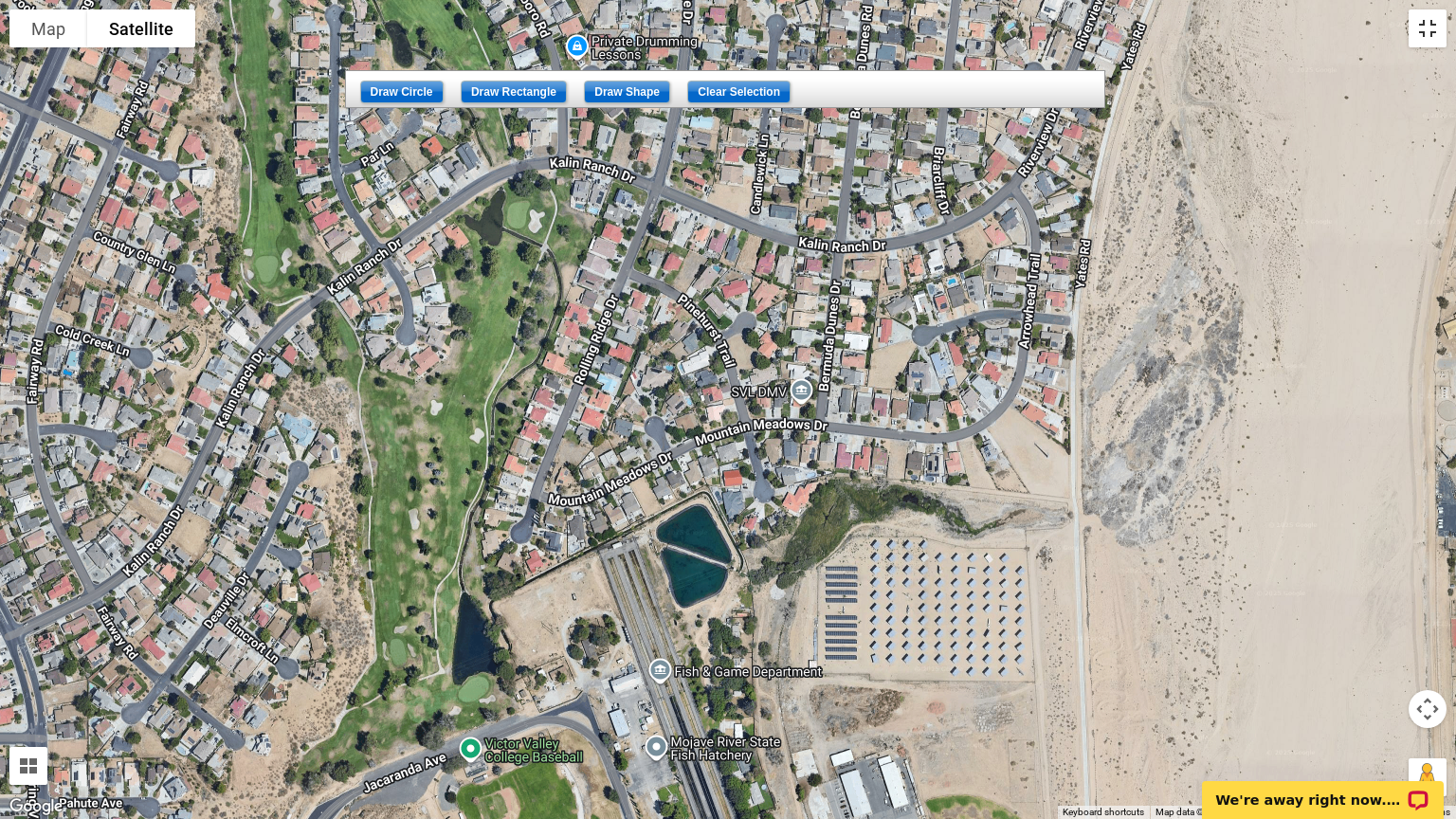
click at [1426, 23] on button "Toggle fullscreen view" at bounding box center [1427, 29] width 38 height 38
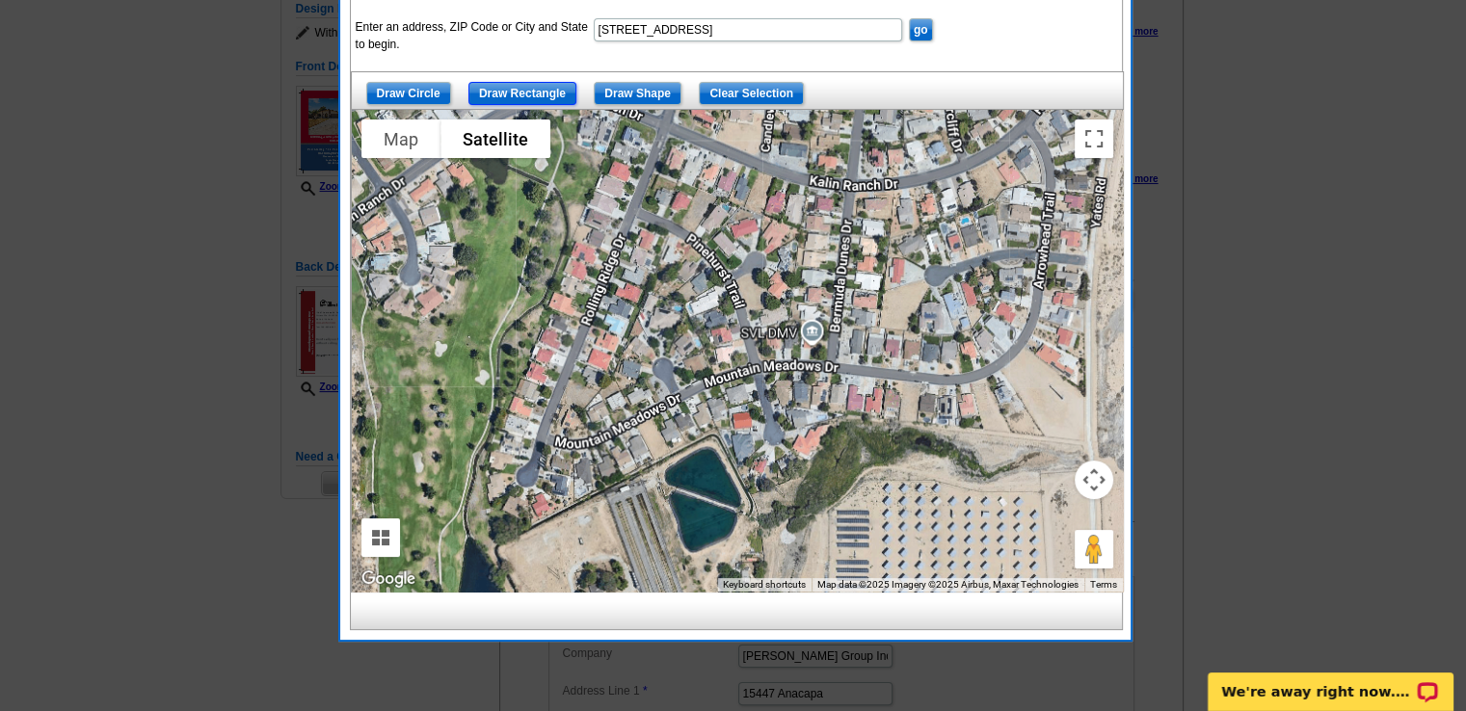
click at [517, 92] on input "Draw Rectangle" at bounding box center [522, 93] width 108 height 23
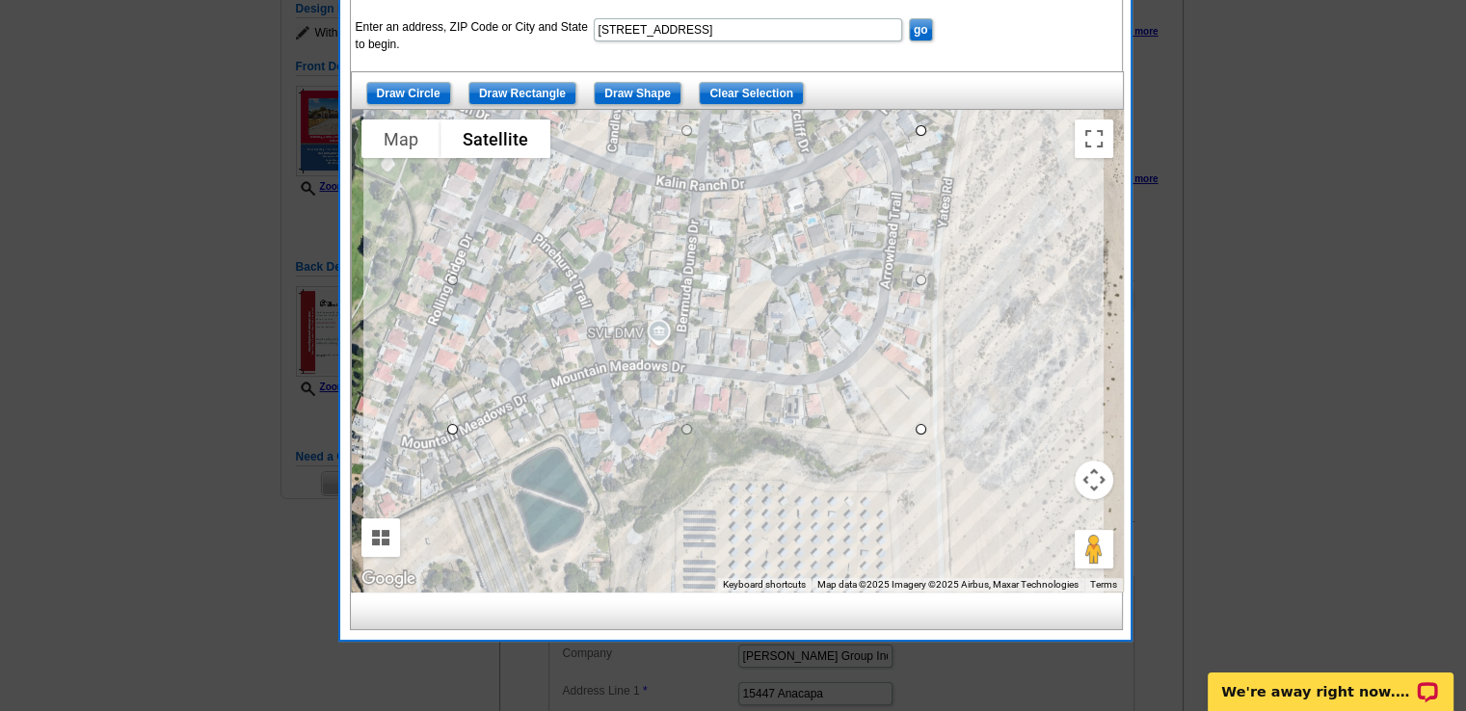
drag, startPoint x: 604, startPoint y: 124, endPoint x: 919, endPoint y: 427, distance: 436.9
click at [1089, 132] on button "Toggle fullscreen view" at bounding box center [1093, 138] width 39 height 39
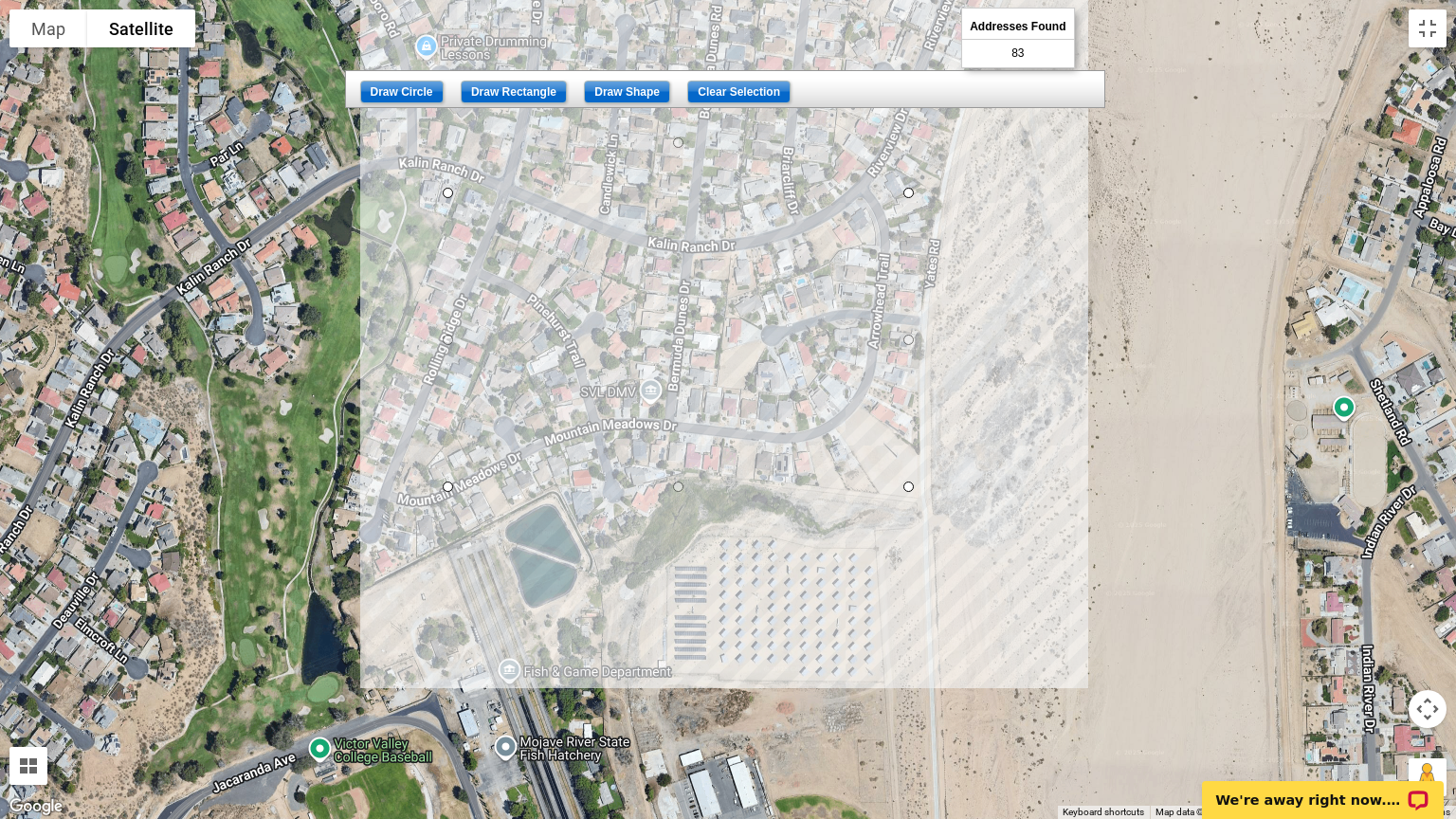
drag, startPoint x: 667, startPoint y: 186, endPoint x: 665, endPoint y: 132, distance: 54.0
click at [1426, 27] on button "Toggle fullscreen view" at bounding box center [1427, 29] width 38 height 38
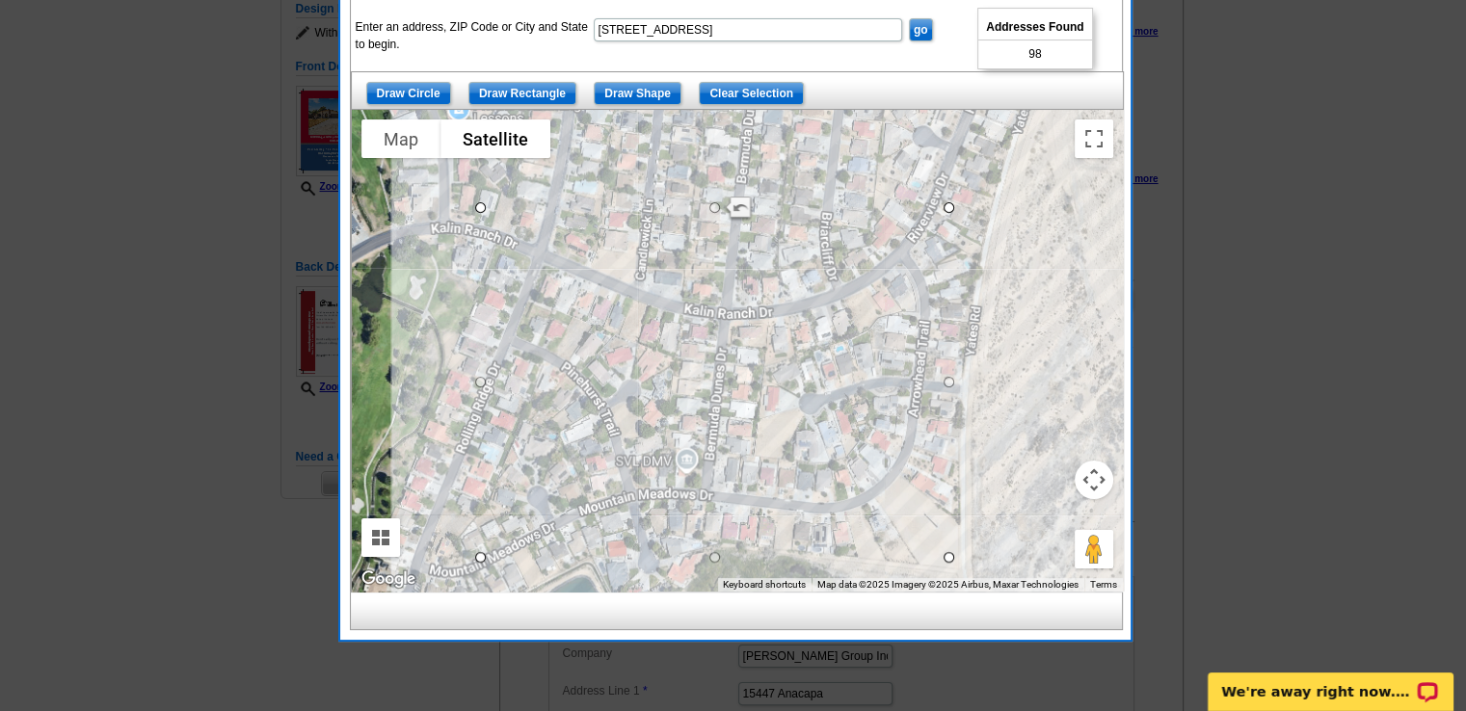
drag, startPoint x: 1047, startPoint y: 224, endPoint x: 1075, endPoint y: 363, distance: 142.5
click at [1075, 363] on div at bounding box center [737, 351] width 771 height 482
drag, startPoint x: 944, startPoint y: 206, endPoint x: 958, endPoint y: 178, distance: 31.0
drag, startPoint x: 959, startPoint y: 178, endPoint x: 971, endPoint y: 162, distance: 20.6
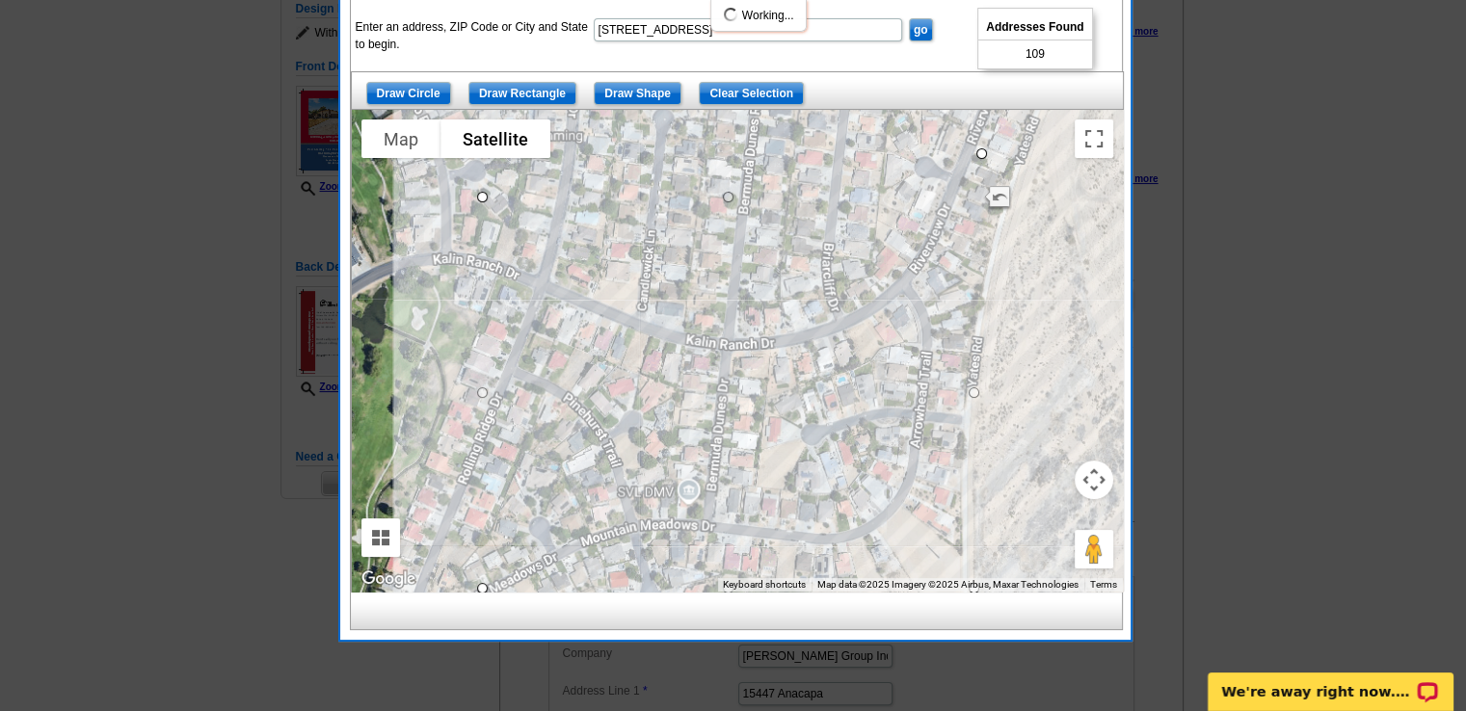
drag, startPoint x: 975, startPoint y: 159, endPoint x: 986, endPoint y: 146, distance: 16.4
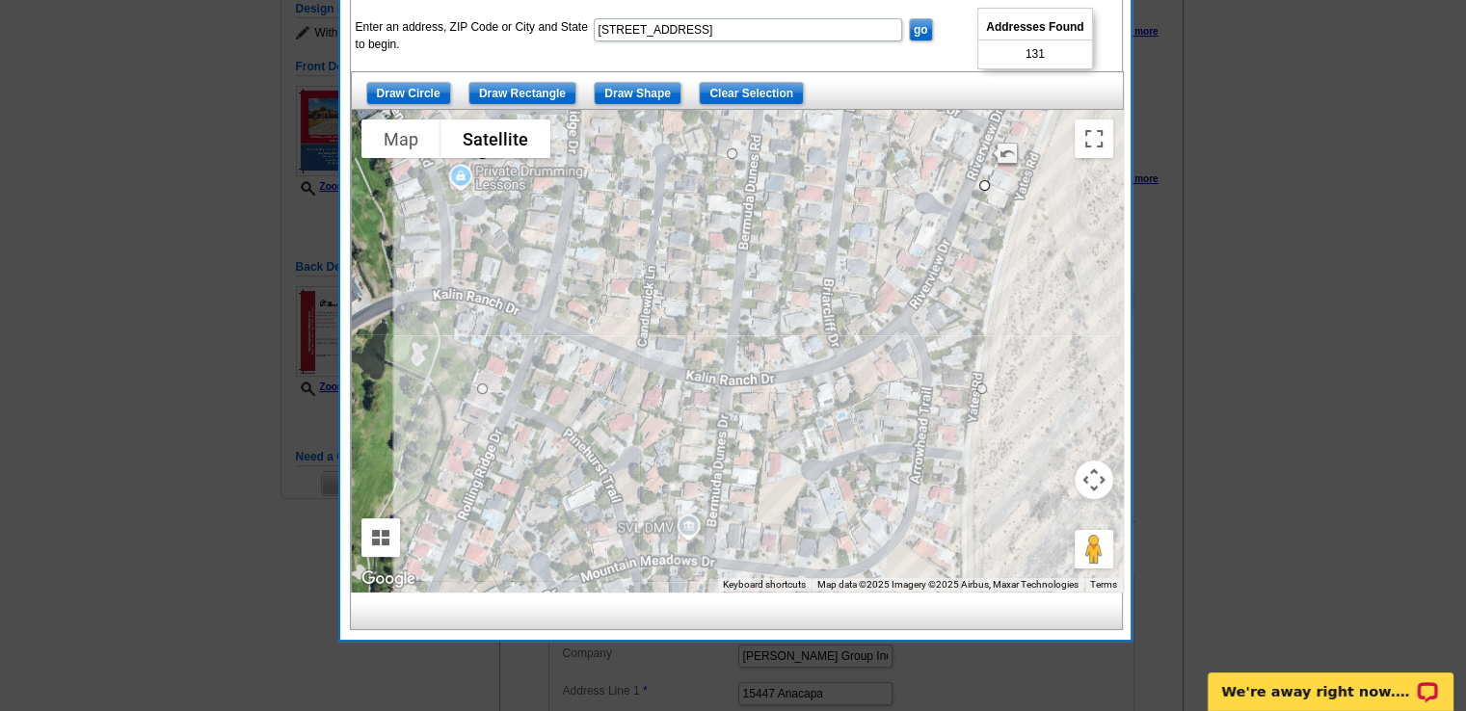
drag, startPoint x: 979, startPoint y: 153, endPoint x: 983, endPoint y: 188, distance: 34.9
drag, startPoint x: 985, startPoint y: 186, endPoint x: 984, endPoint y: 205, distance: 19.3
drag, startPoint x: 981, startPoint y: 200, endPoint x: 980, endPoint y: 219, distance: 18.3
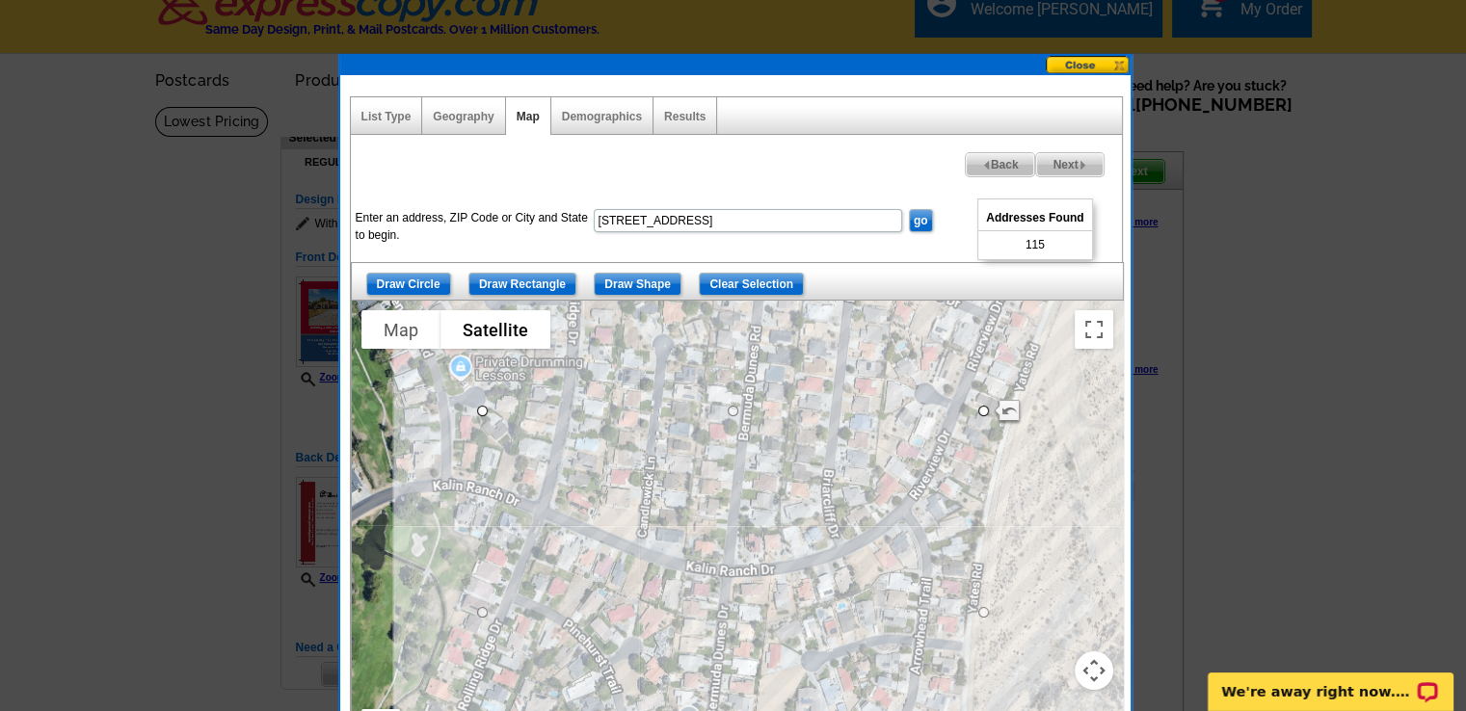
scroll to position [21, 0]
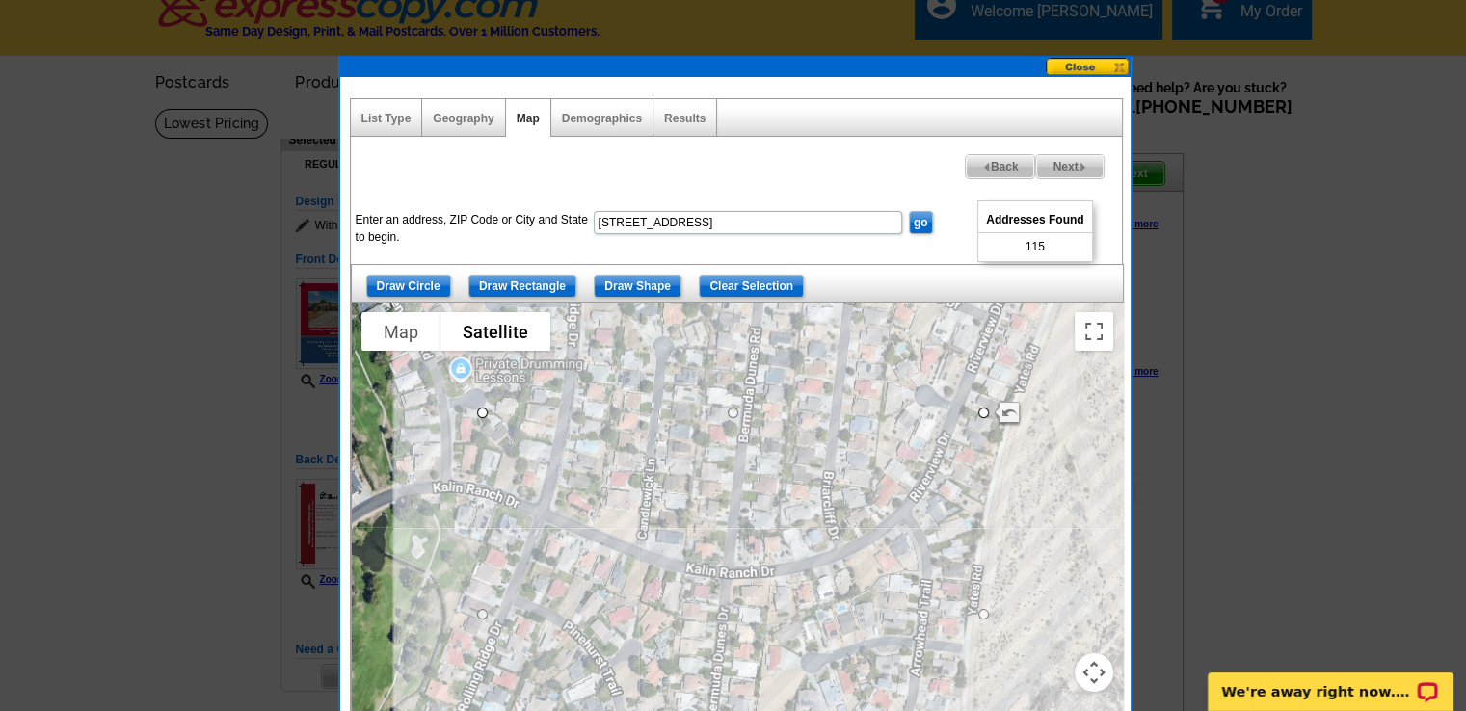
click at [1072, 160] on span "Next" at bounding box center [1069, 166] width 66 height 23
select select
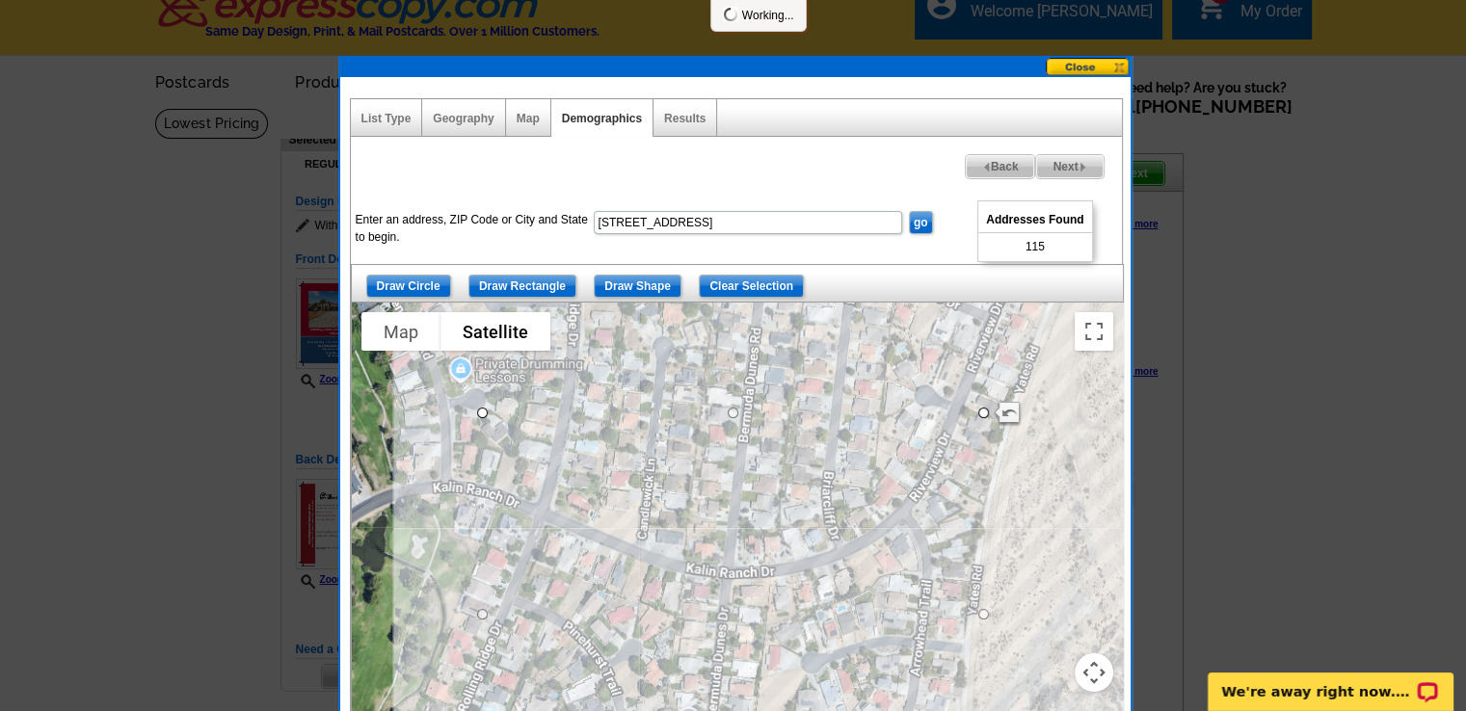
select select
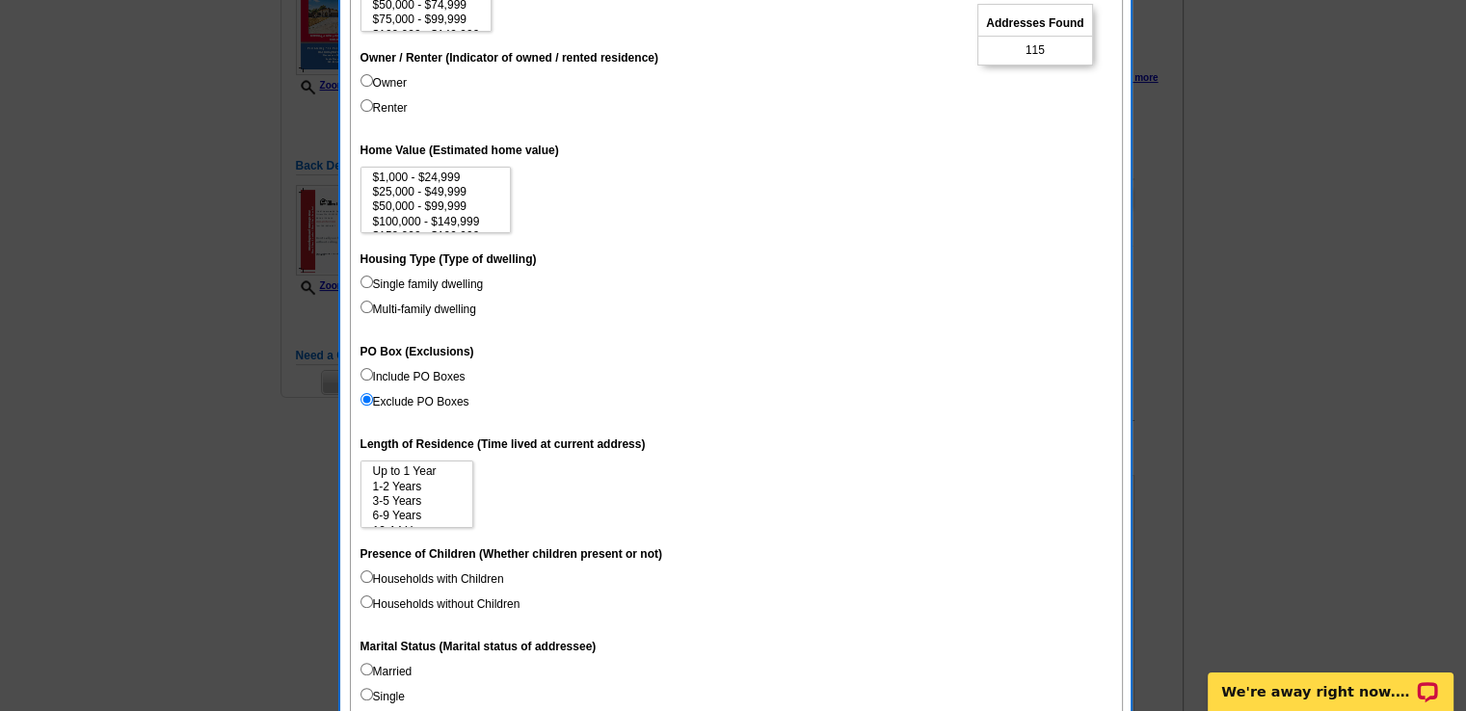
scroll to position [319, 0]
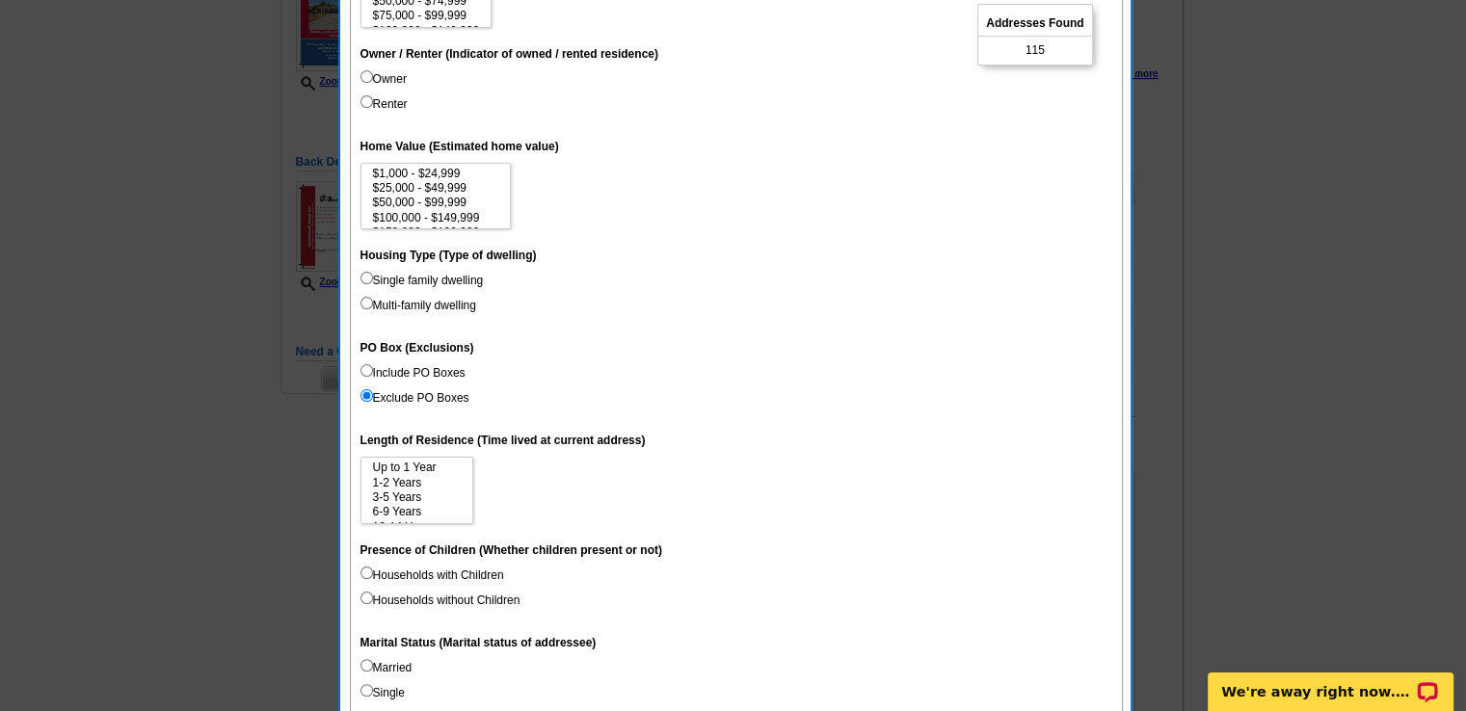
click at [365, 371] on input "Include PO Boxes" at bounding box center [366, 370] width 13 height 13
radio input "true"
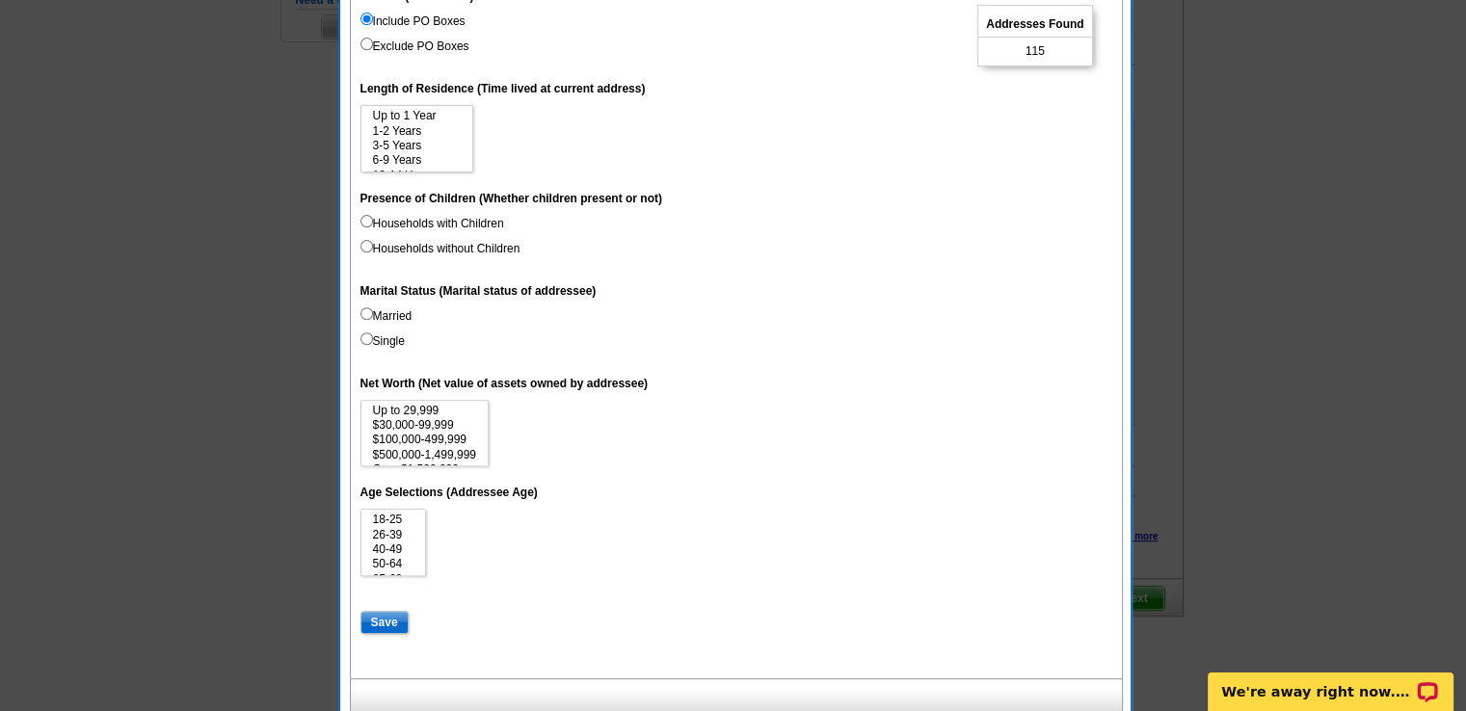
scroll to position [701, 0]
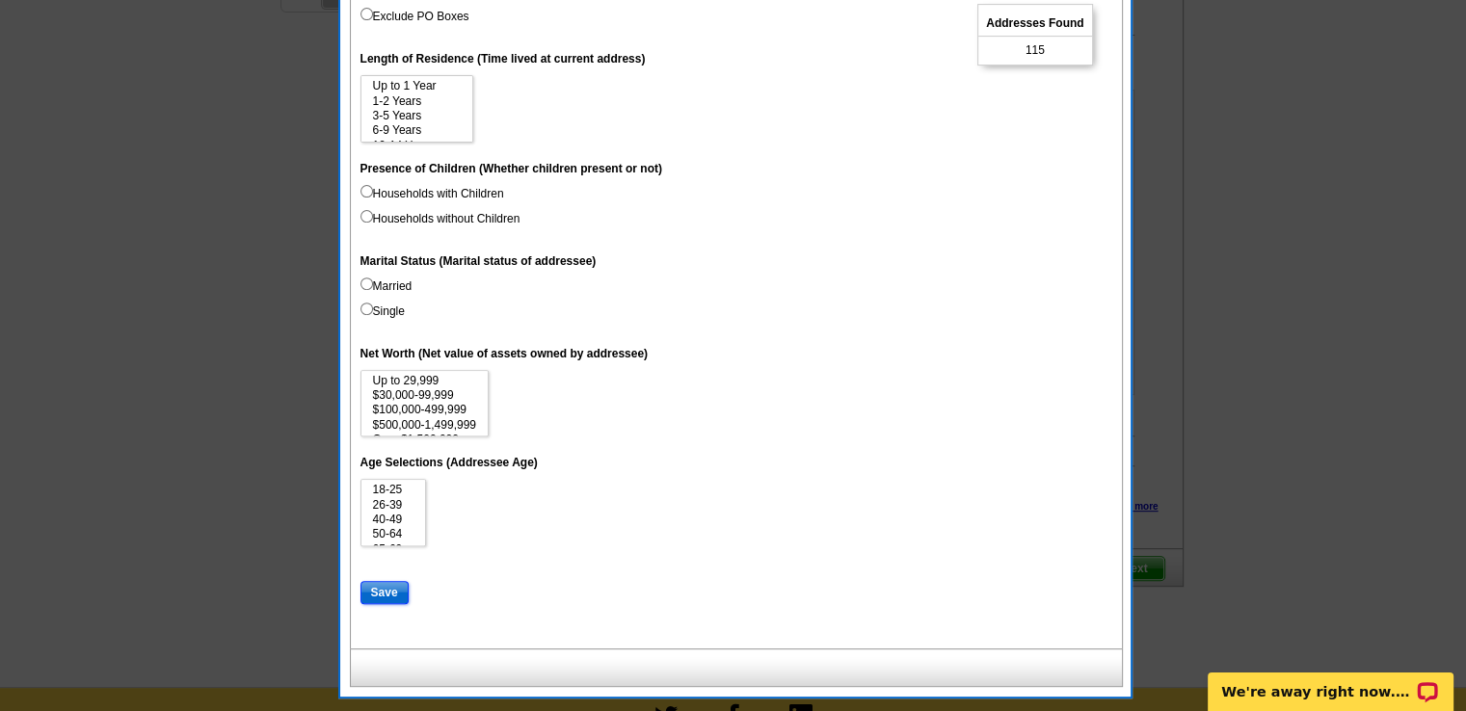
click at [379, 586] on input "Save" at bounding box center [384, 592] width 48 height 23
select select
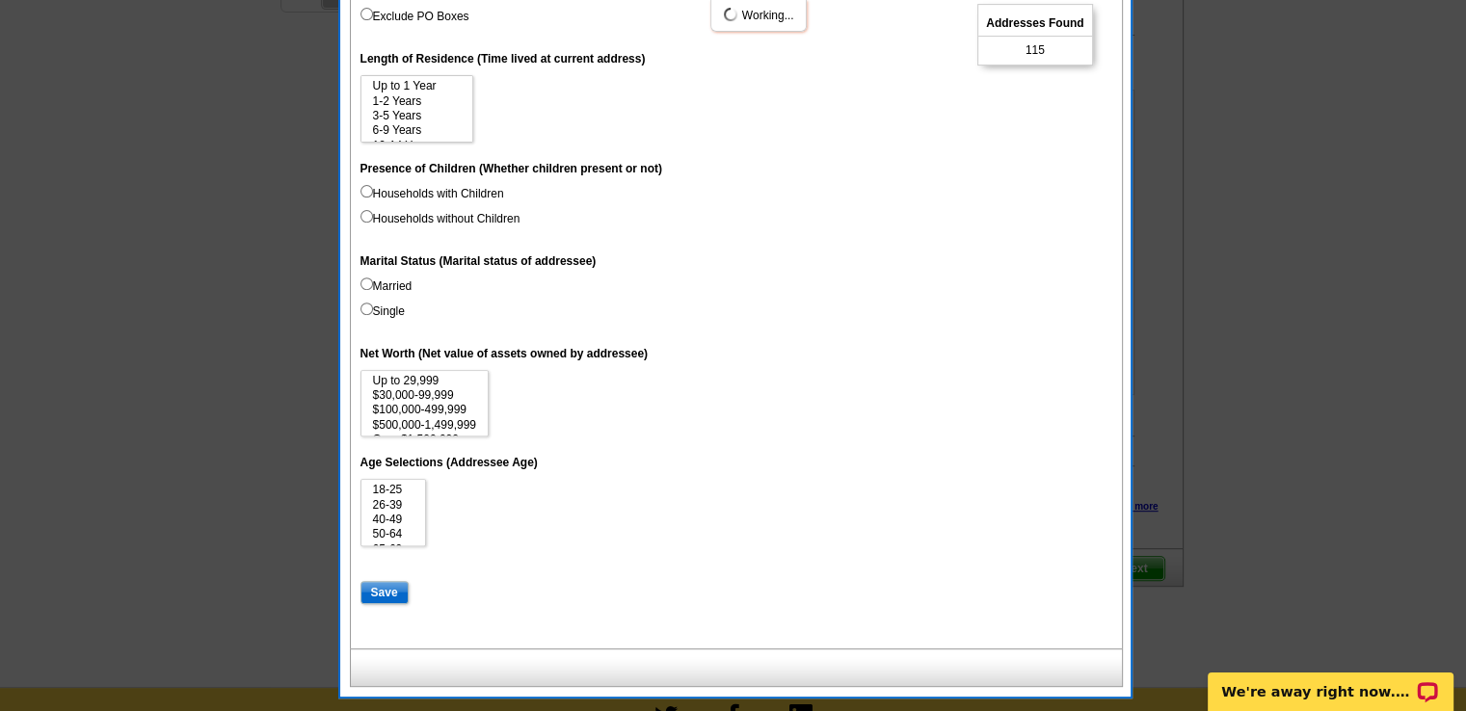
select select
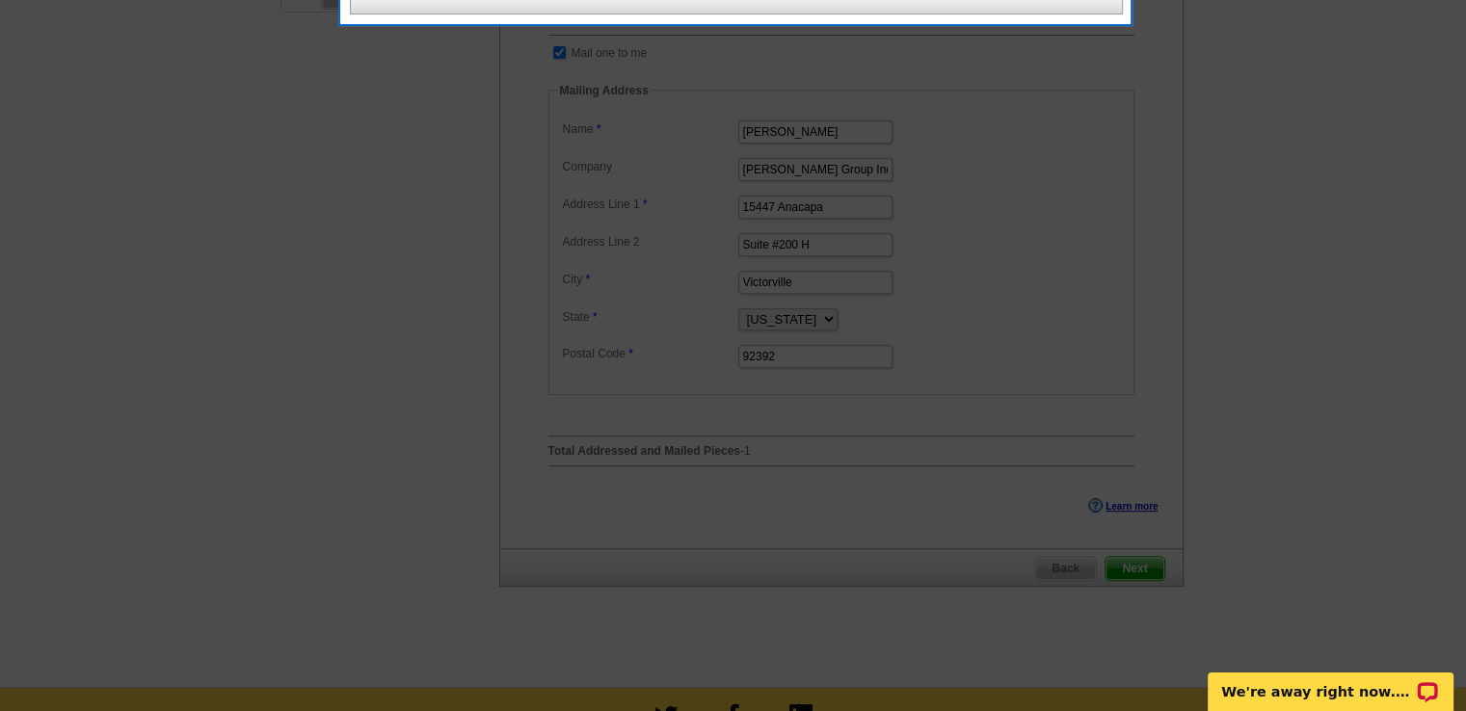
click at [1132, 596] on div at bounding box center [733, 5] width 1466 height 1412
click at [1129, 598] on div at bounding box center [733, 5] width 1466 height 1412
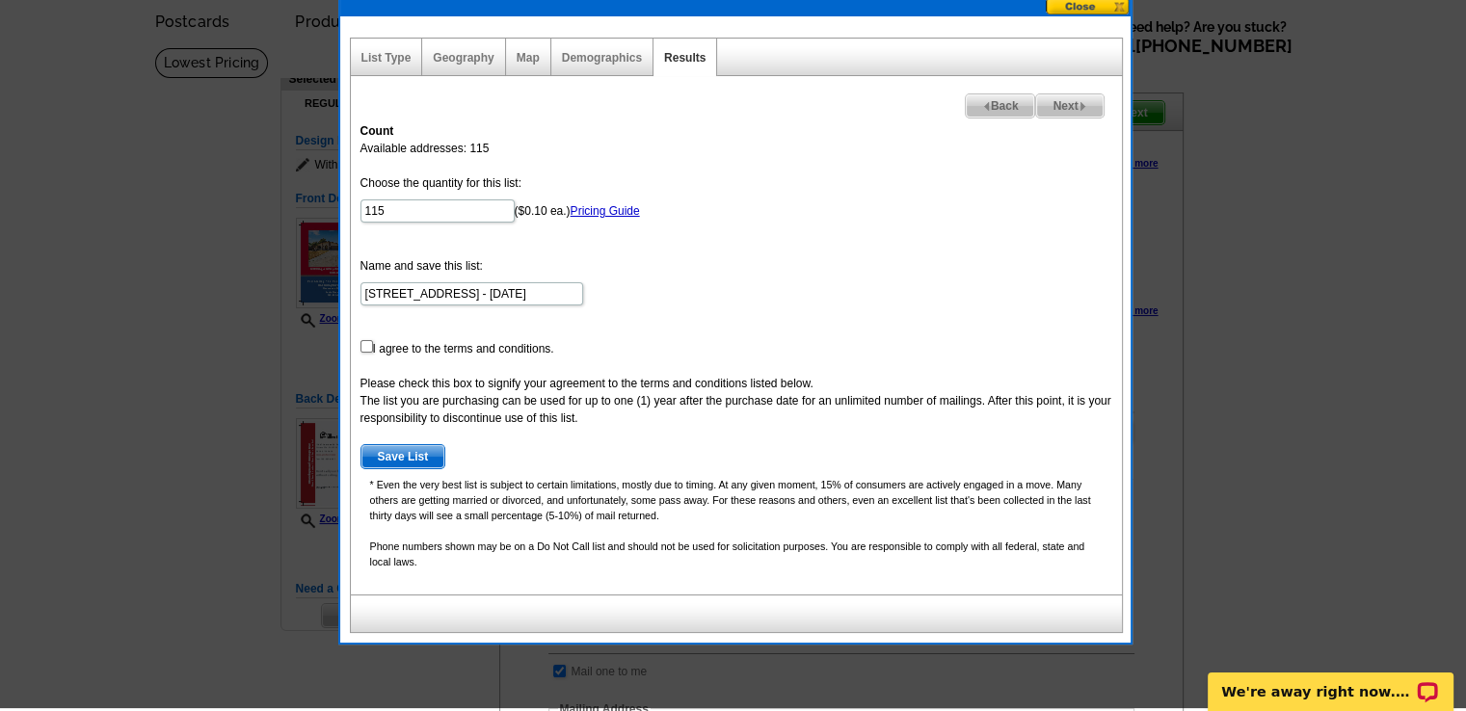
scroll to position [78, 0]
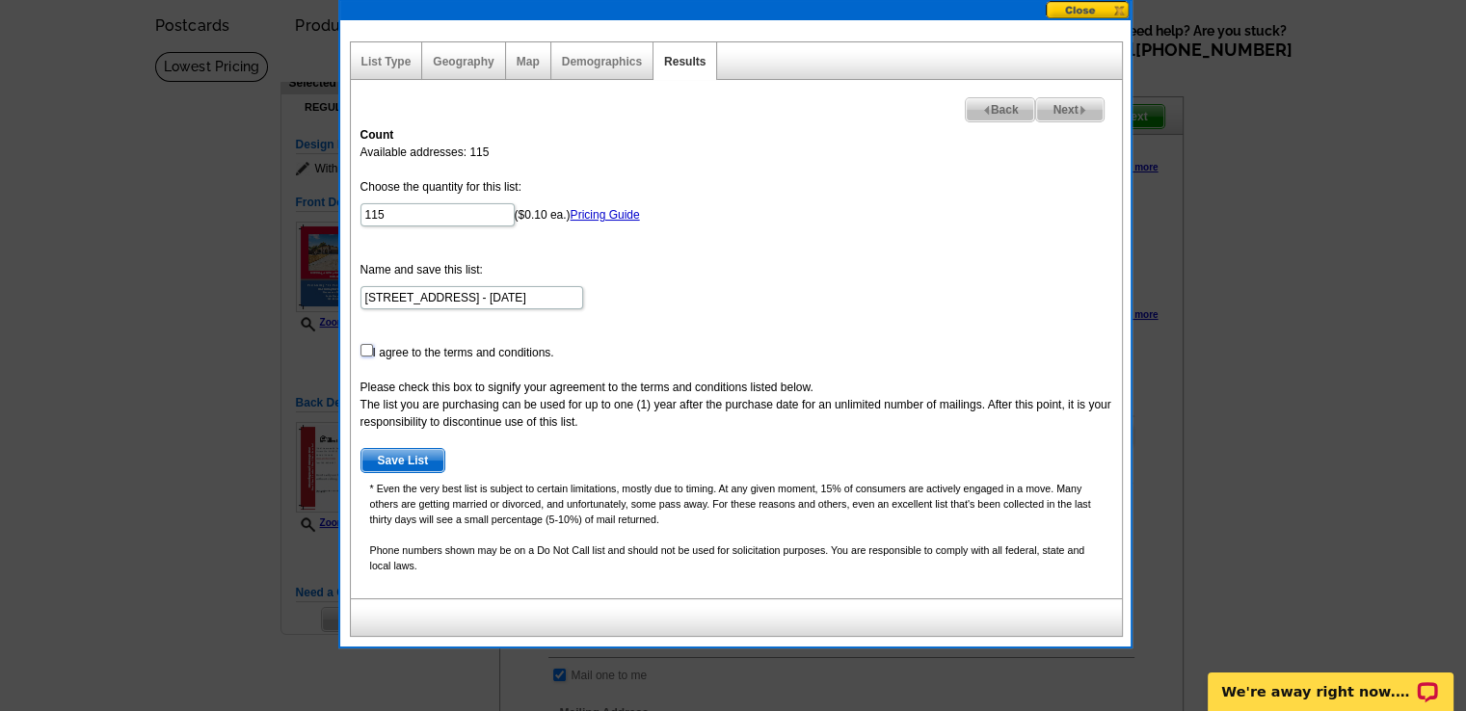
click at [362, 350] on input "checkbox" at bounding box center [366, 350] width 13 height 13
checkbox input "true"
click at [372, 456] on span "Save List" at bounding box center [403, 460] width 84 height 23
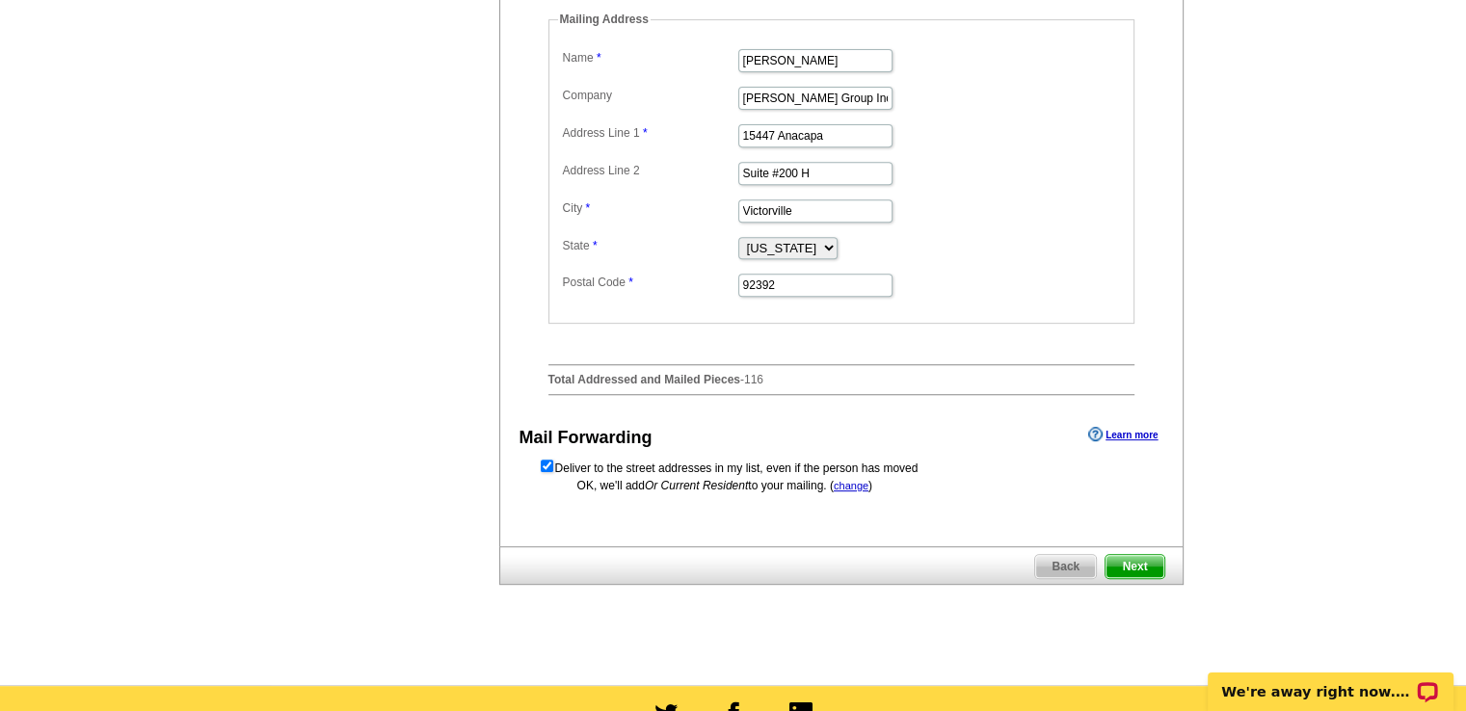
scroll to position [777, 0]
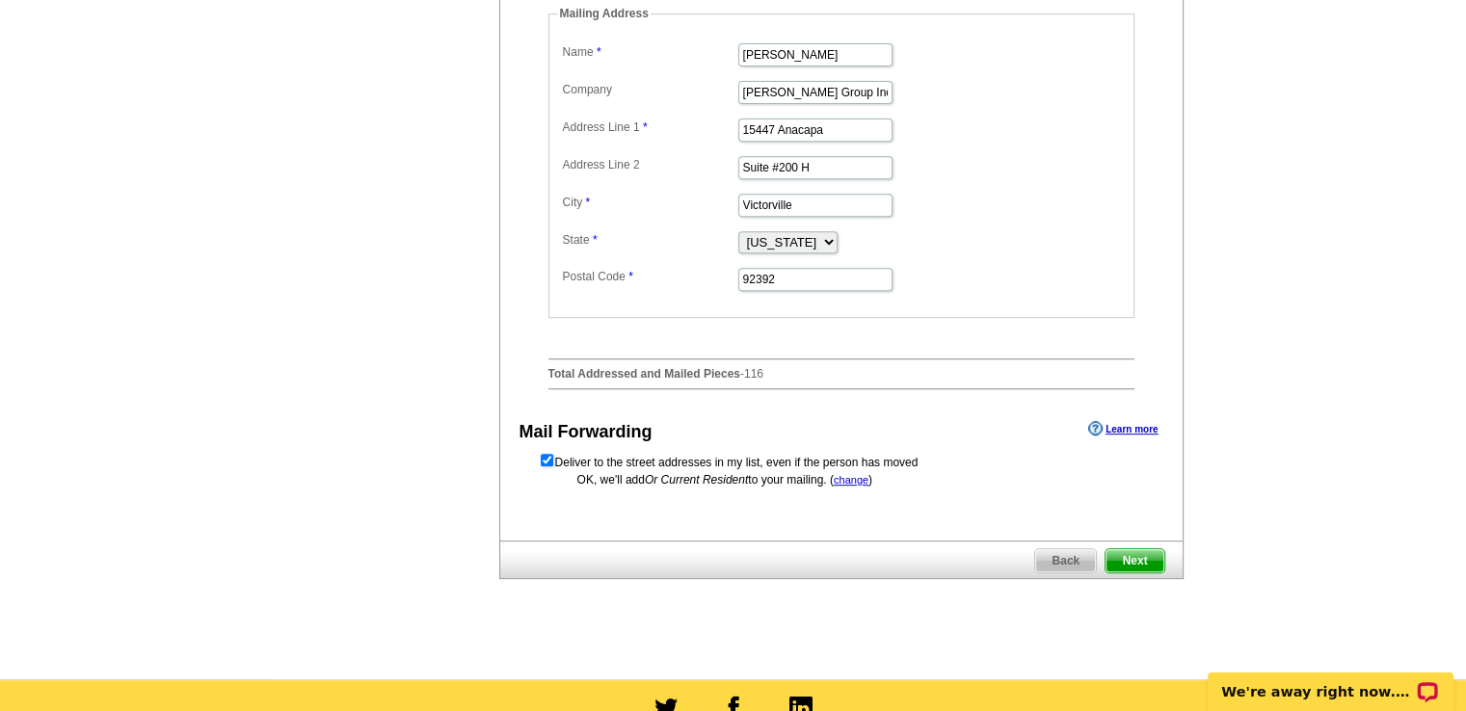
click at [1129, 572] on span "Next" at bounding box center [1134, 560] width 58 height 23
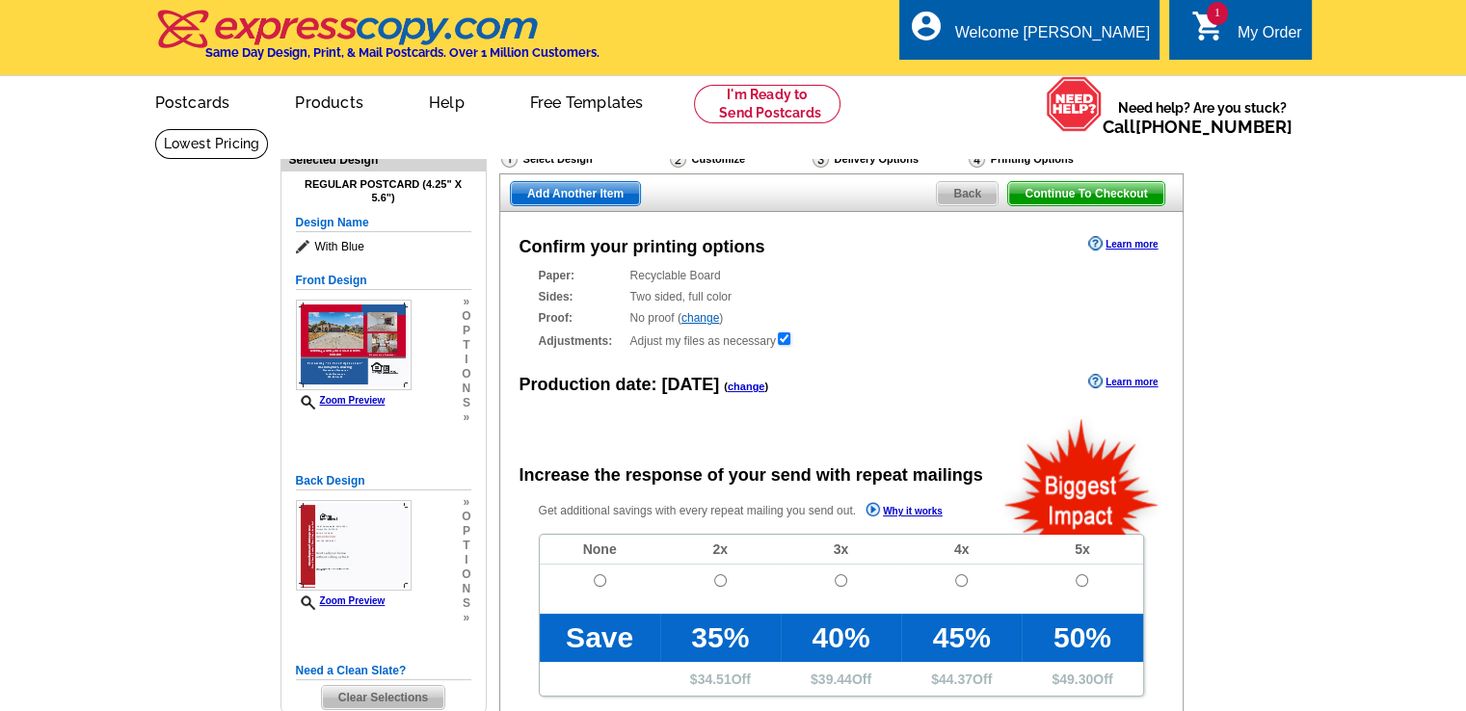
radio input "false"
click at [597, 583] on input "radio" at bounding box center [600, 580] width 13 height 13
radio input "true"
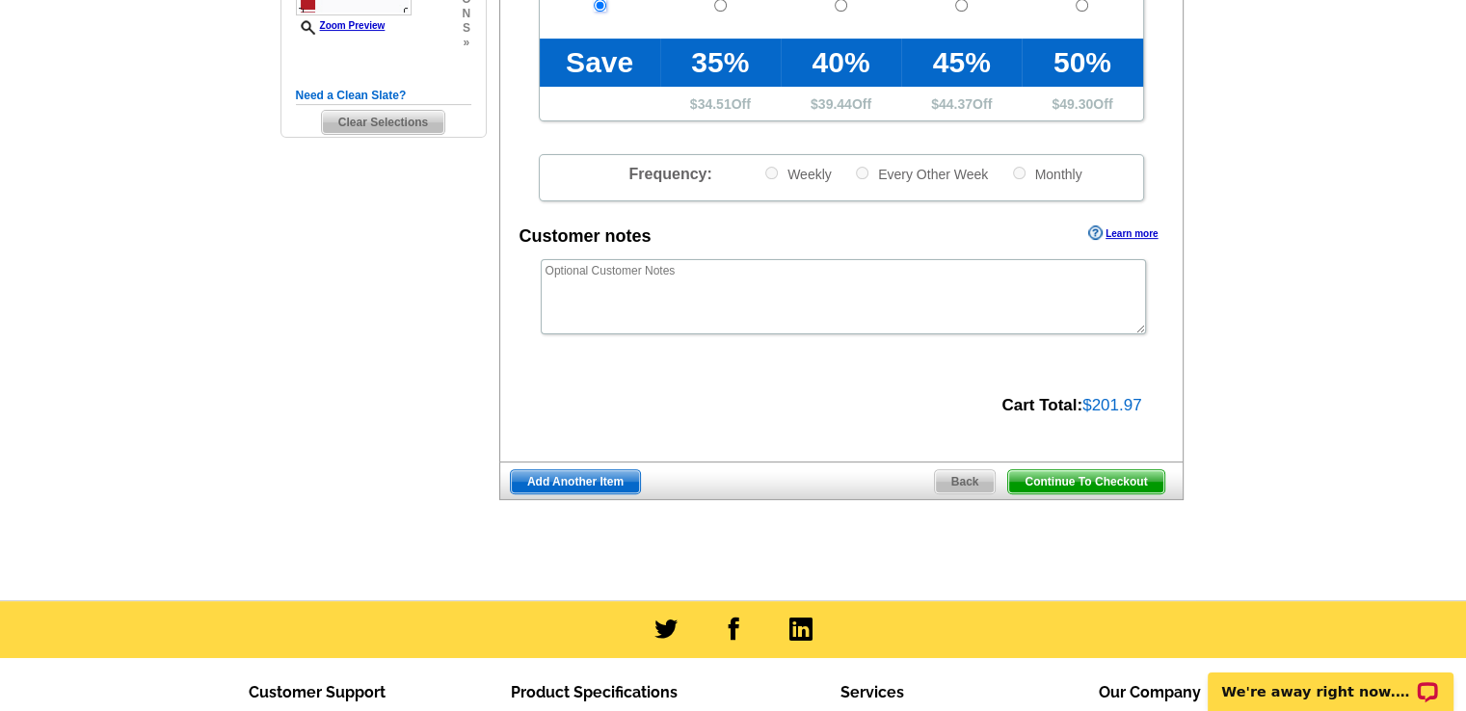
scroll to position [578, 0]
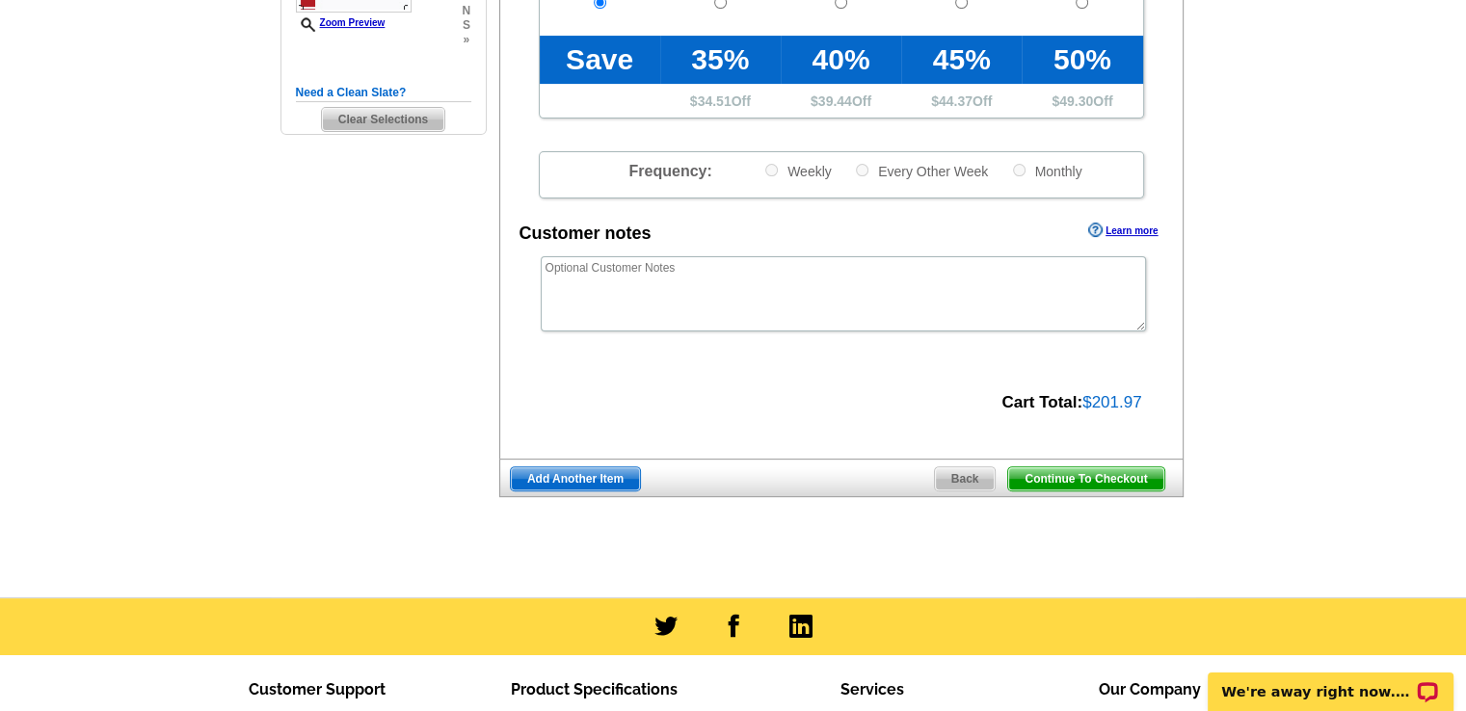
click at [1132, 475] on span "Continue To Checkout" at bounding box center [1085, 478] width 155 height 23
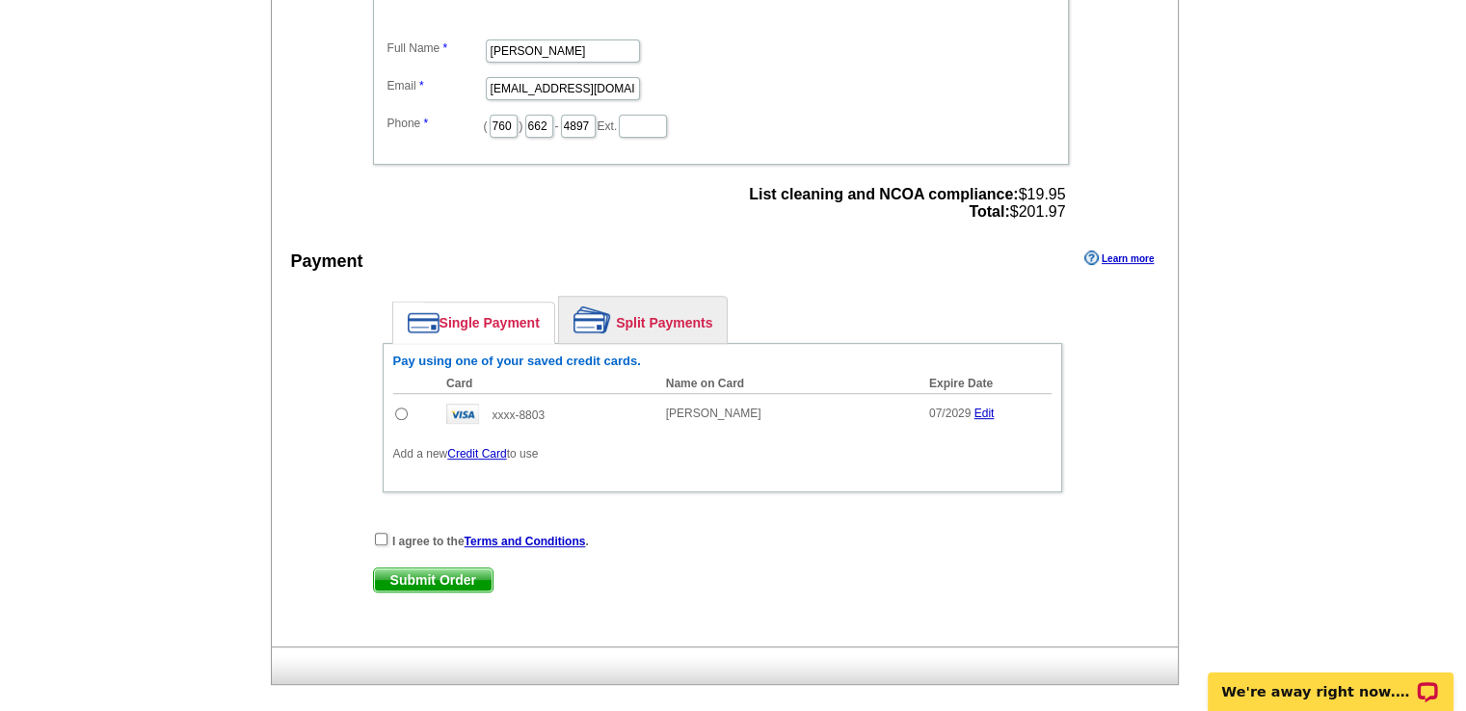
scroll to position [663, 0]
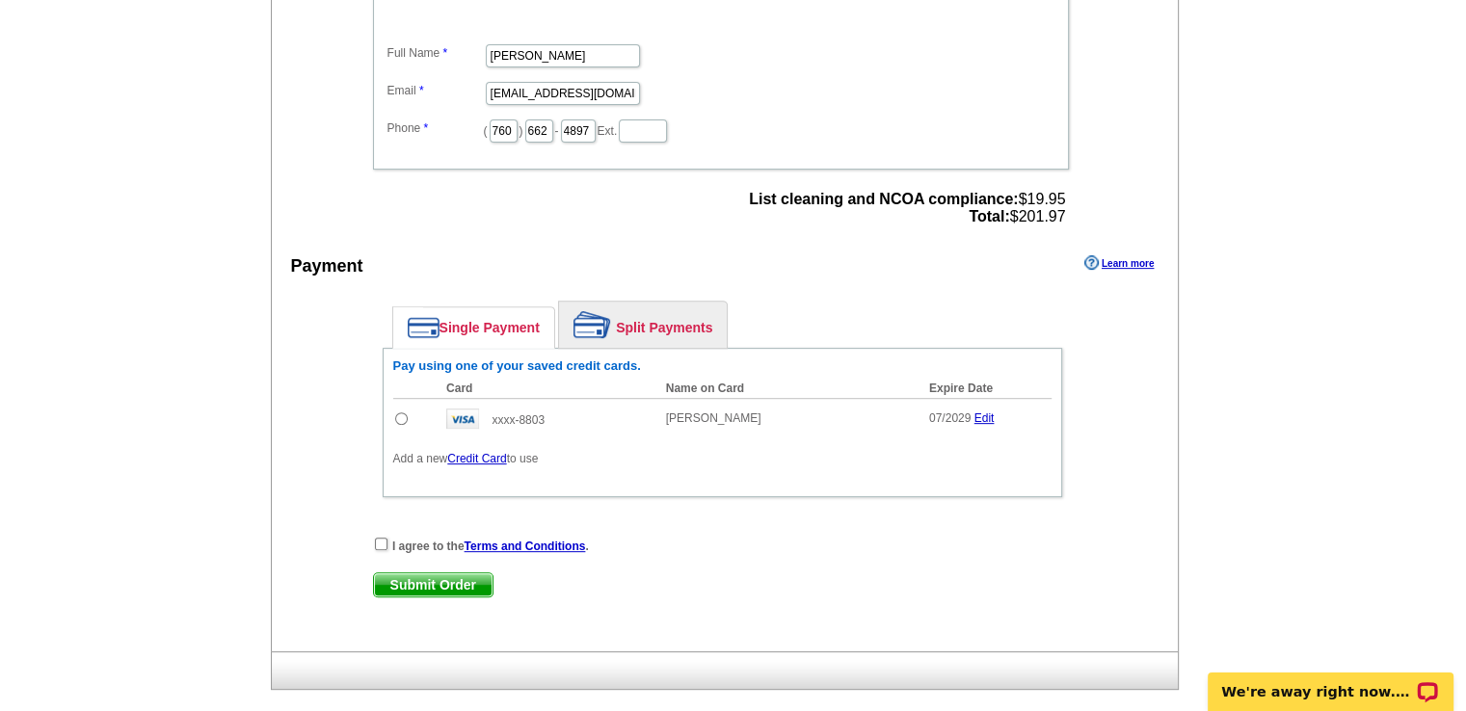
click at [393, 410] on td at bounding box center [415, 418] width 44 height 40
click at [397, 412] on input "radio" at bounding box center [401, 418] width 13 height 13
radio input "true"
click at [379, 538] on input "checkbox" at bounding box center [381, 544] width 13 height 13
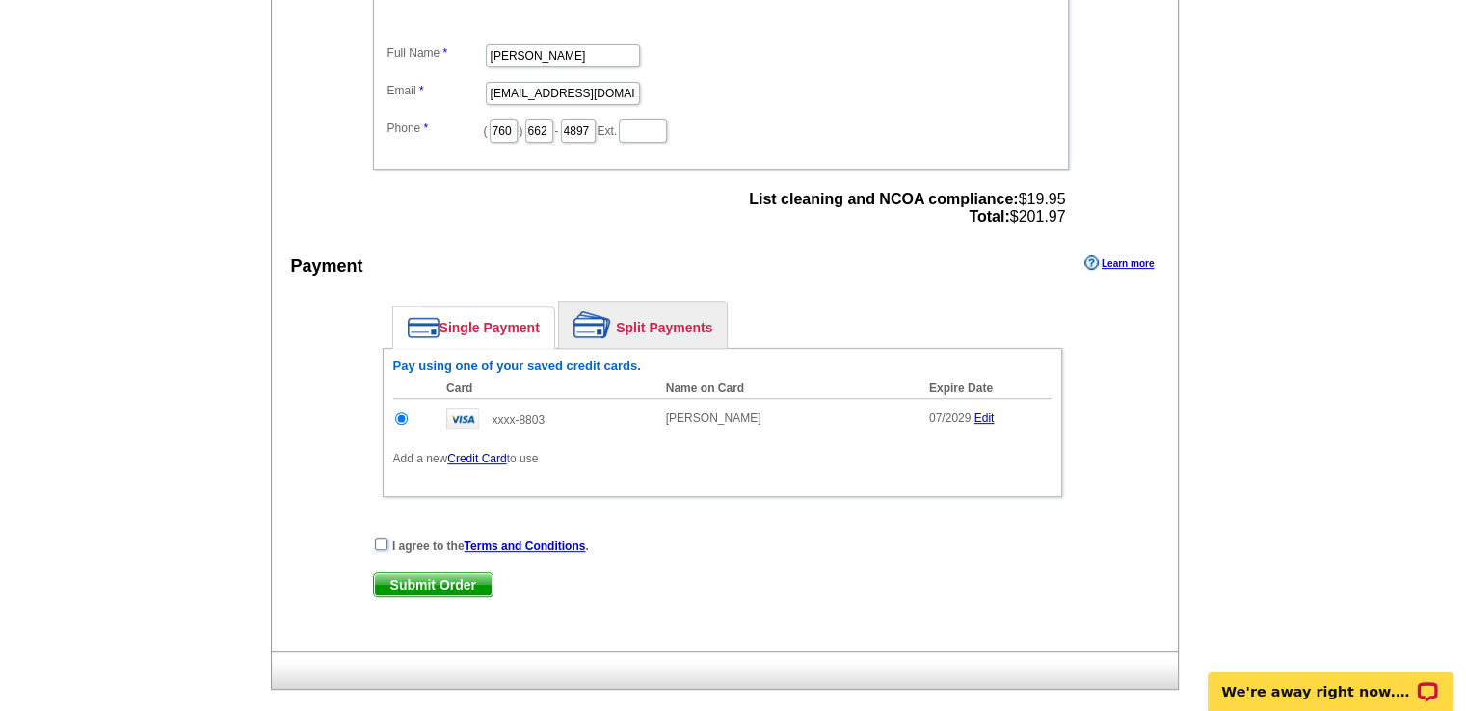
checkbox input "true"
click at [413, 573] on span "Submit Order" at bounding box center [433, 584] width 119 height 23
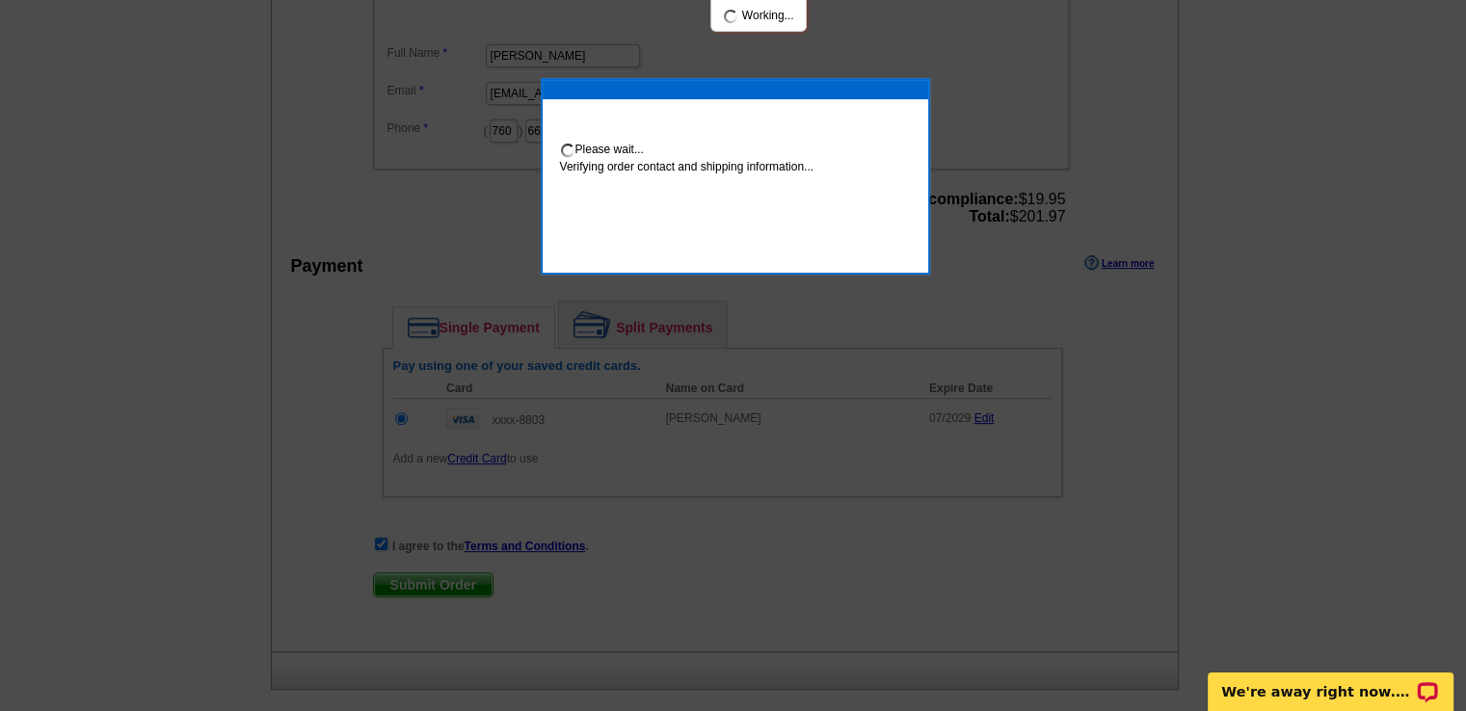
scroll to position [655, 0]
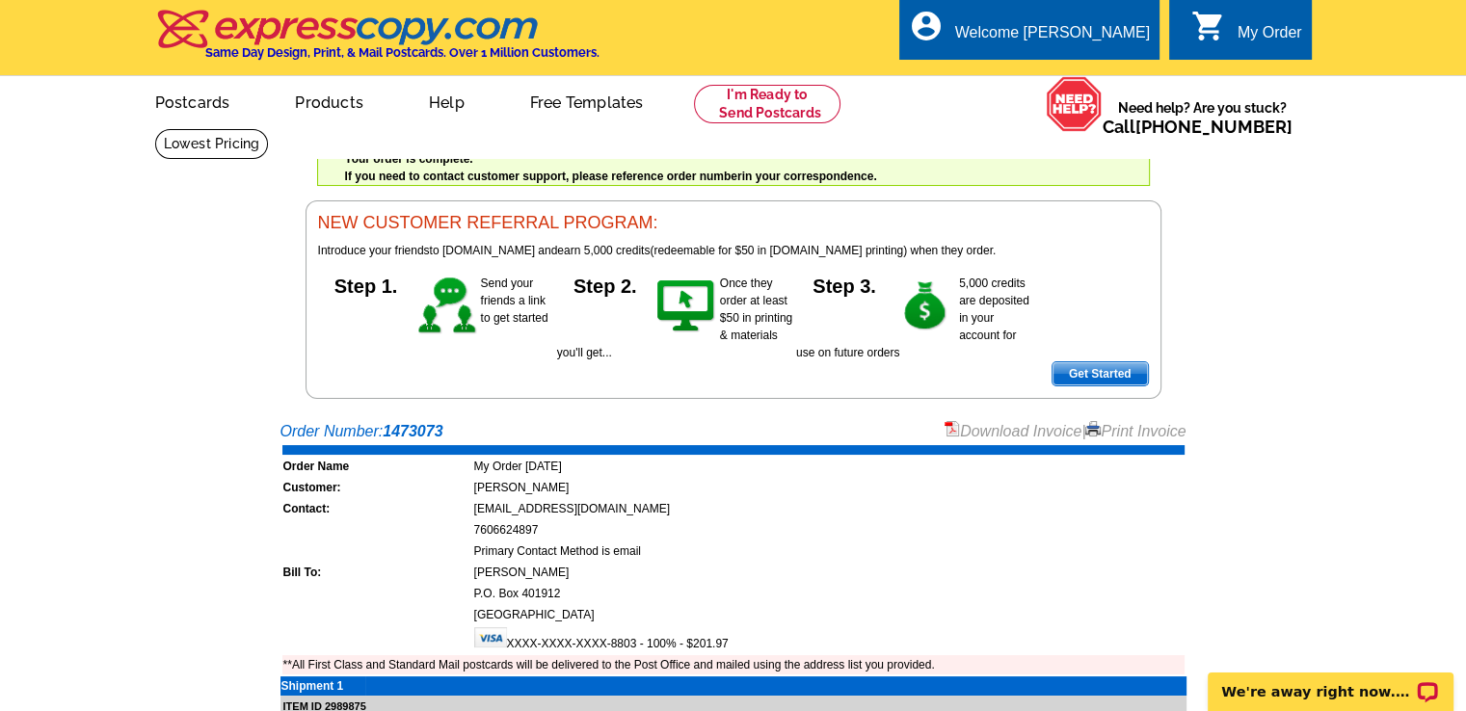
click at [1122, 433] on link "Print Invoice" at bounding box center [1135, 431] width 100 height 16
click at [1237, 28] on div "My Order" at bounding box center [1269, 37] width 65 height 27
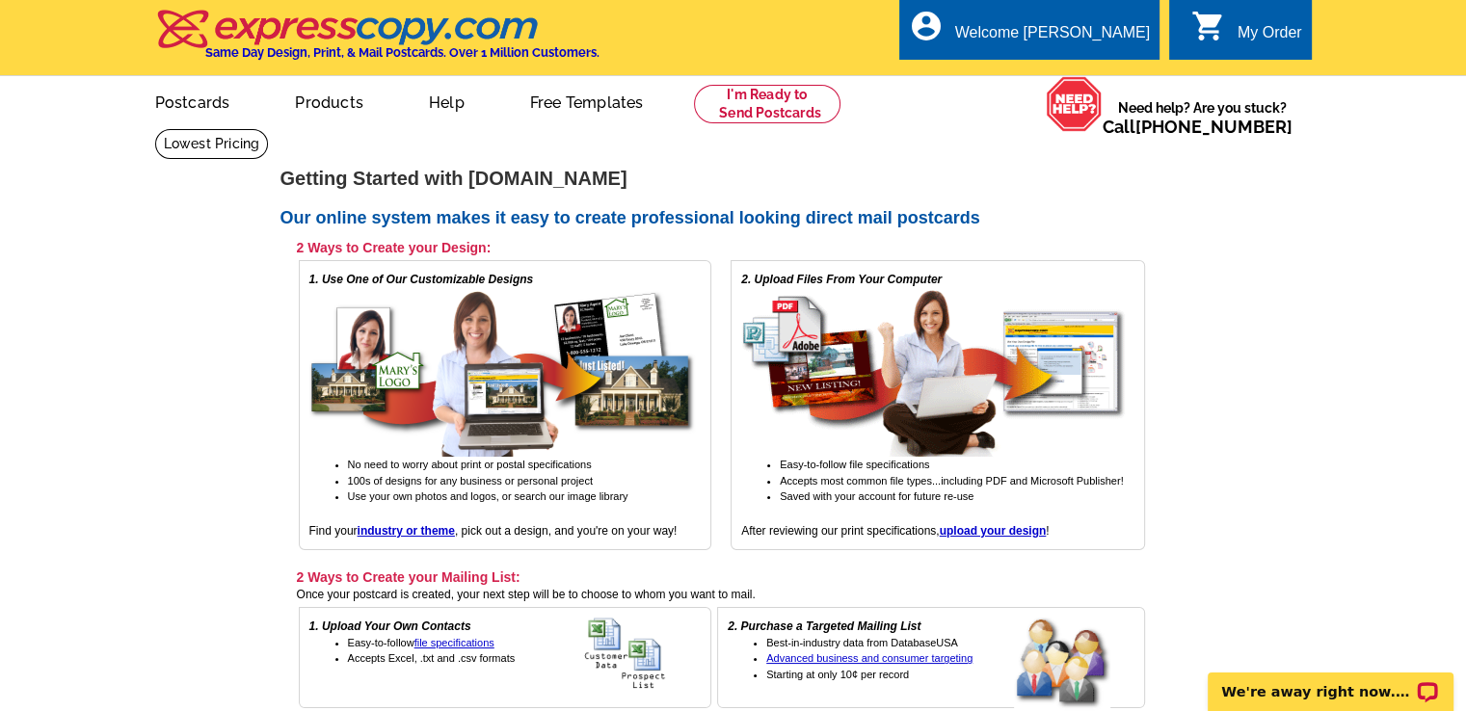
click at [1237, 32] on div "My Order" at bounding box center [1269, 37] width 65 height 27
click at [779, 105] on link at bounding box center [767, 104] width 147 height 39
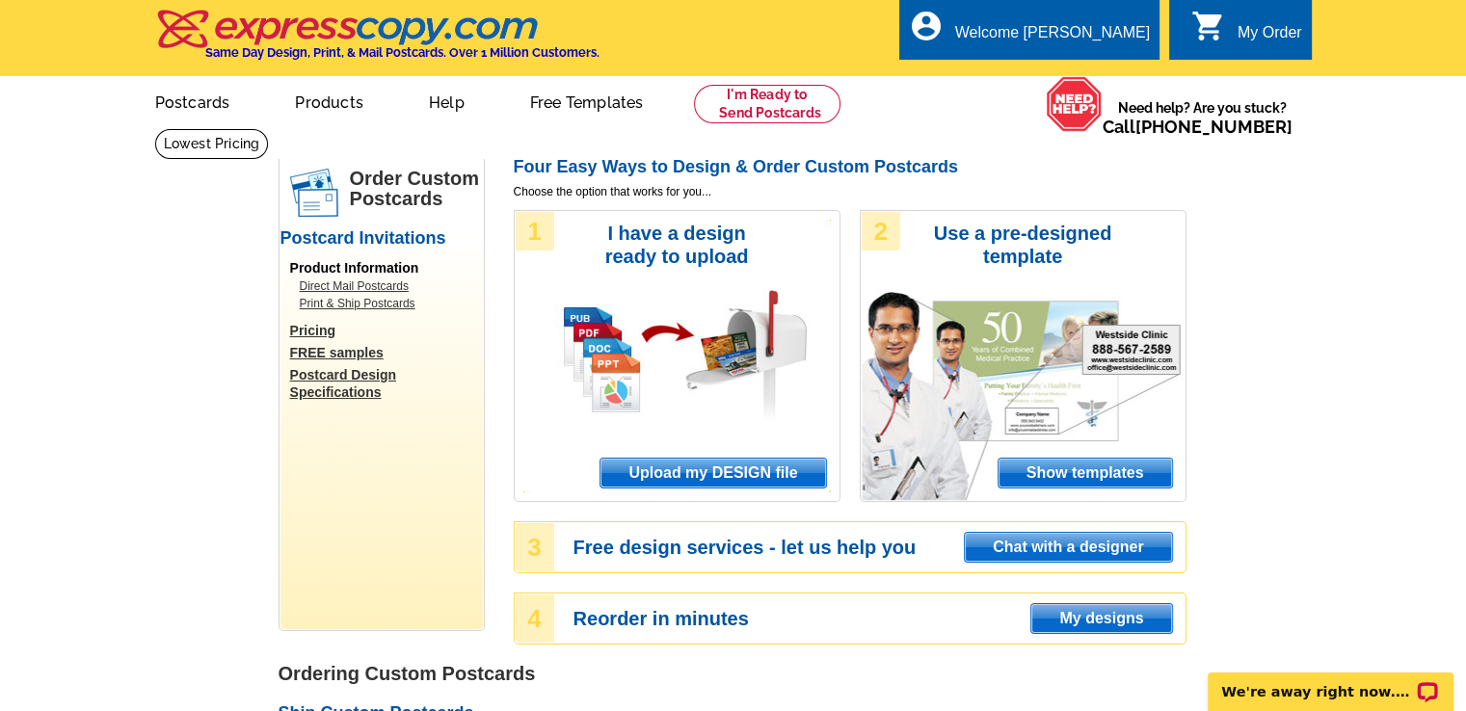
click at [1104, 621] on span "My designs" at bounding box center [1101, 618] width 140 height 29
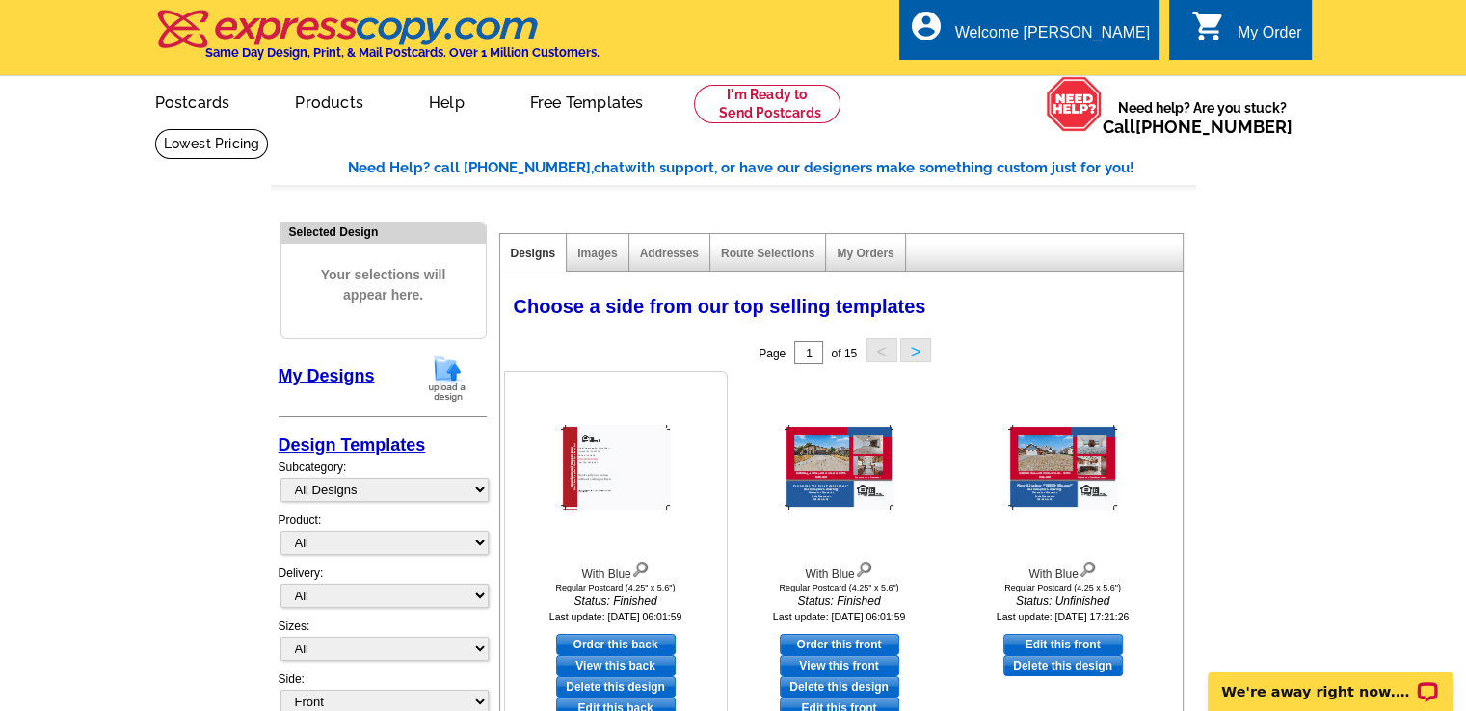
click at [619, 663] on link "View this back" at bounding box center [615, 665] width 119 height 21
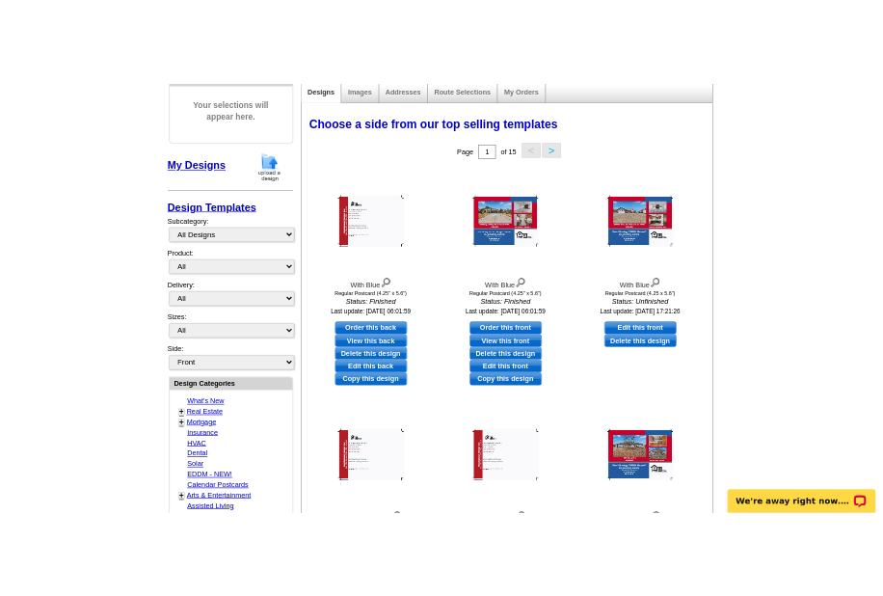
scroll to position [244, 0]
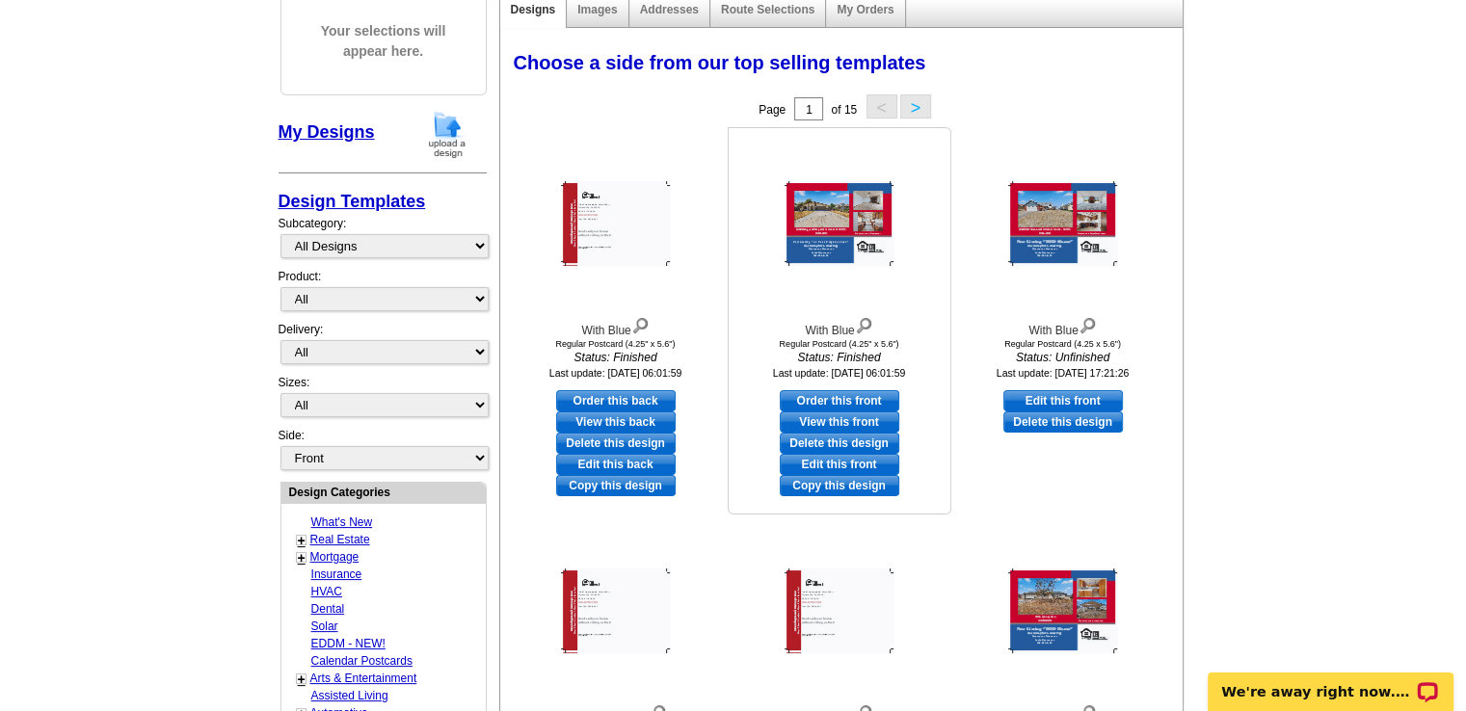
click at [852, 417] on link "View this front" at bounding box center [839, 421] width 119 height 21
